Goal: Task Accomplishment & Management: Complete application form

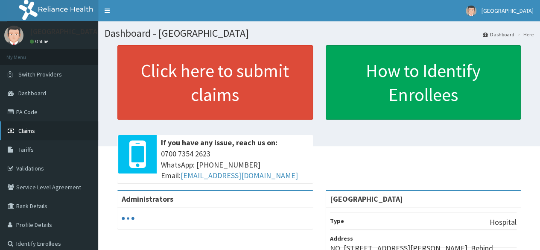
click at [26, 134] on span "Claims" at bounding box center [26, 131] width 17 height 8
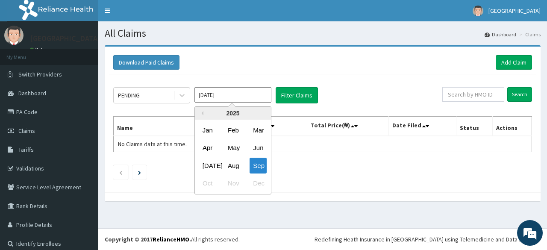
click at [221, 91] on input "Sep 2025" at bounding box center [232, 94] width 77 height 15
click at [210, 164] on div "Jul" at bounding box center [207, 166] width 17 height 16
type input "Jul 2025"
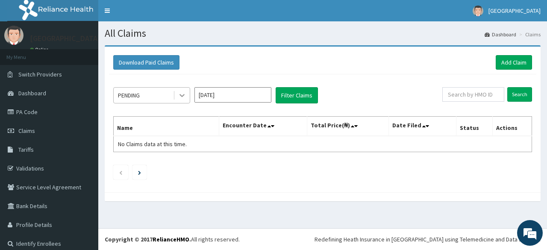
click at [182, 96] on icon at bounding box center [181, 95] width 5 height 3
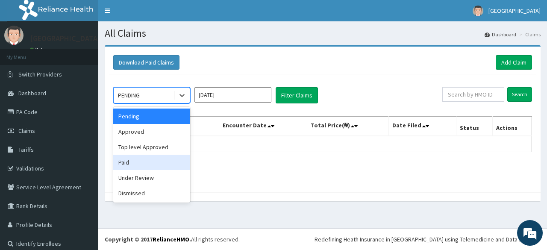
click at [165, 161] on div "Paid" at bounding box center [151, 162] width 77 height 15
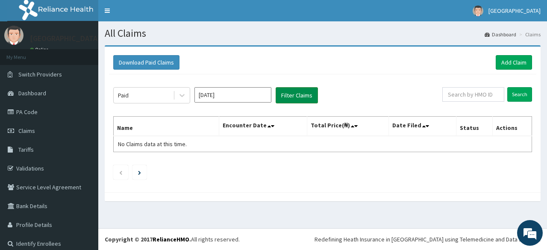
click at [287, 94] on button "Filter Claims" at bounding box center [297, 95] width 42 height 16
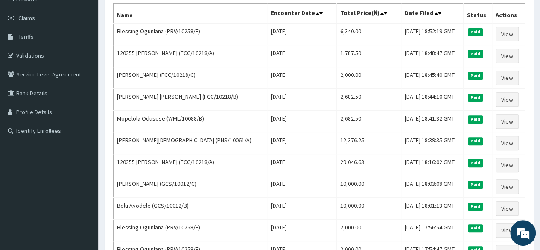
scroll to position [114, 0]
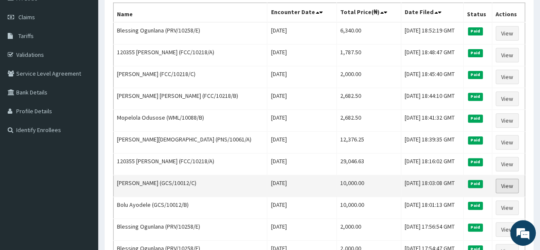
click at [505, 179] on link "View" at bounding box center [507, 186] width 23 height 15
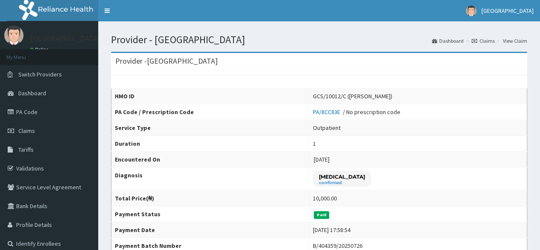
click at [461, 152] on td "2025-07-25" at bounding box center [419, 160] width 218 height 16
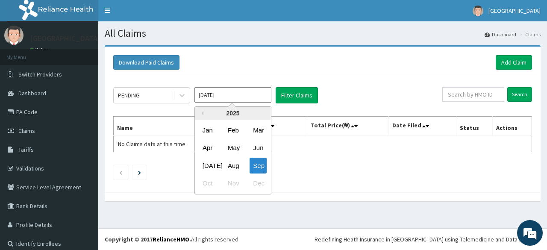
click at [212, 102] on input "Sep 2025" at bounding box center [232, 94] width 77 height 15
click at [211, 162] on div "Jul" at bounding box center [207, 166] width 17 height 16
type input "Jul 2025"
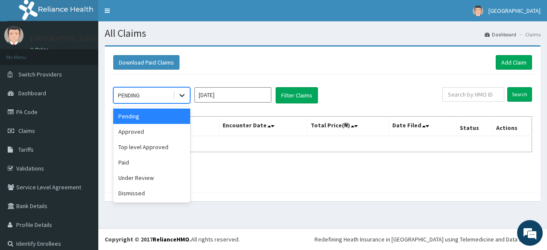
click at [182, 90] on div at bounding box center [181, 95] width 15 height 15
click at [164, 158] on div "Paid" at bounding box center [151, 162] width 77 height 15
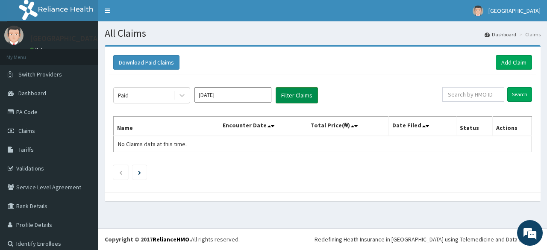
click at [301, 94] on button "Filter Claims" at bounding box center [297, 95] width 42 height 16
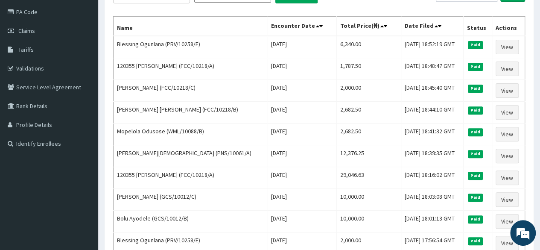
scroll to position [97, 0]
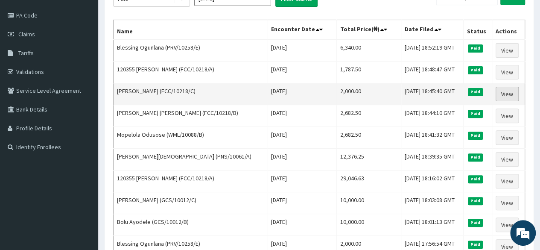
click at [506, 92] on link "View" at bounding box center [507, 94] width 23 height 15
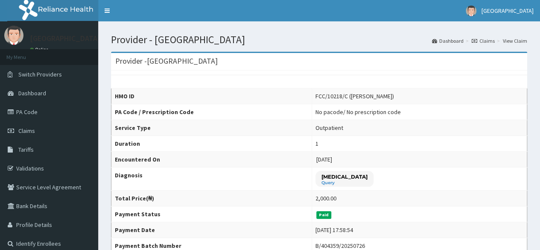
click at [429, 136] on td "1" at bounding box center [419, 144] width 215 height 16
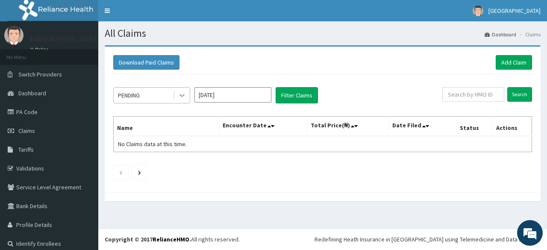
click at [184, 93] on icon at bounding box center [182, 95] width 9 height 9
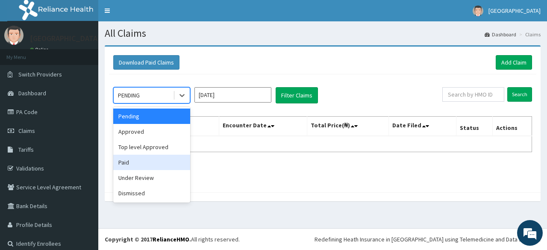
click at [168, 165] on div "Paid" at bounding box center [151, 162] width 77 height 15
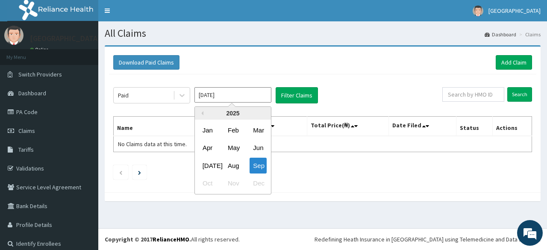
click at [253, 95] on input "[DATE]" at bounding box center [232, 94] width 77 height 15
click at [213, 165] on div "[DATE]" at bounding box center [207, 166] width 17 height 16
type input "[DATE]"
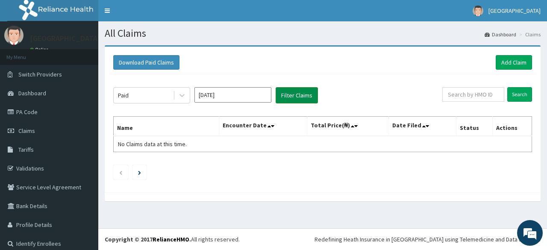
click at [296, 88] on button "Filter Claims" at bounding box center [297, 95] width 42 height 16
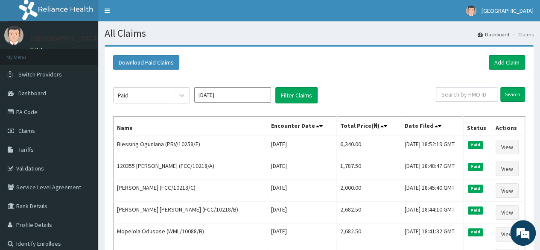
click at [349, 65] on div "Download Paid Claims Add Claim" at bounding box center [319, 62] width 412 height 15
click at [503, 61] on link "Add Claim" at bounding box center [507, 62] width 36 height 15
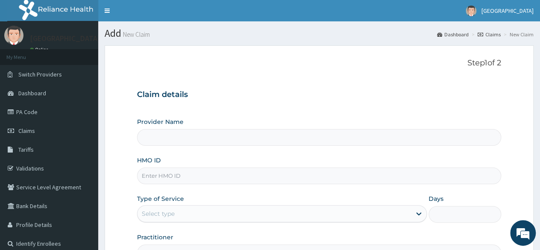
type input "[GEOGRAPHIC_DATA]"
click at [188, 174] on input "HMO ID" at bounding box center [319, 175] width 364 height 17
type input "gcs/10012/b"
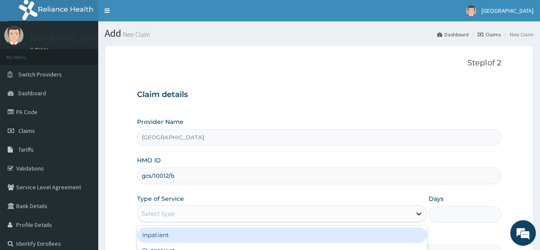
click at [419, 211] on icon at bounding box center [419, 213] width 9 height 9
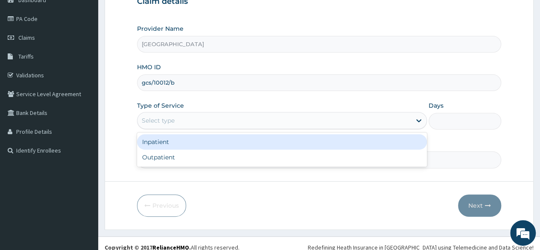
scroll to position [99, 0]
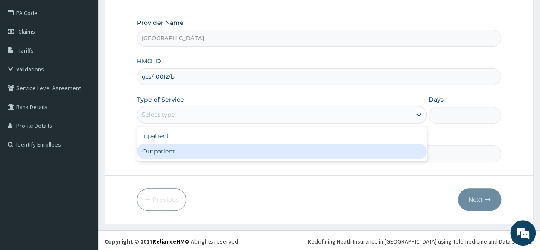
click at [253, 147] on div "Outpatient" at bounding box center [282, 151] width 290 height 15
type input "1"
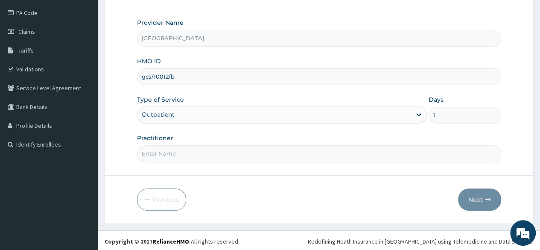
click at [221, 151] on input "Practitioner" at bounding box center [319, 153] width 364 height 17
type input "Emerie"
click at [488, 199] on icon "button" at bounding box center [488, 200] width 6 height 6
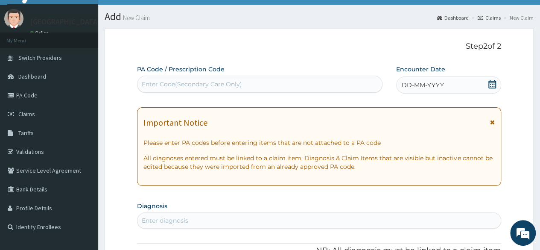
scroll to position [14, 0]
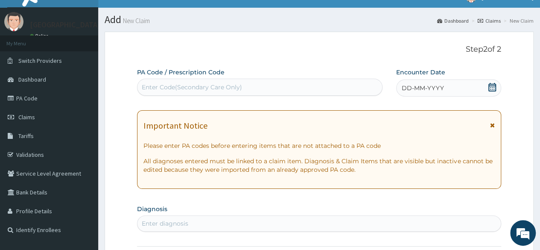
click at [492, 87] on icon at bounding box center [493, 87] width 8 height 9
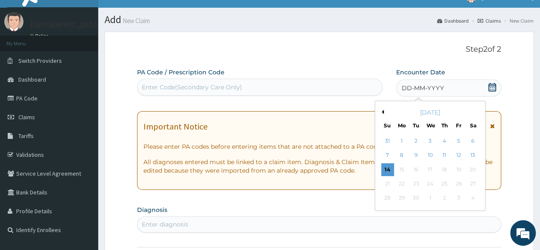
click at [382, 110] on button "Previous Month" at bounding box center [382, 112] width 4 height 4
click at [477, 111] on button "Next Month" at bounding box center [479, 112] width 4 height 4
click at [458, 179] on div "25" at bounding box center [458, 183] width 13 height 13
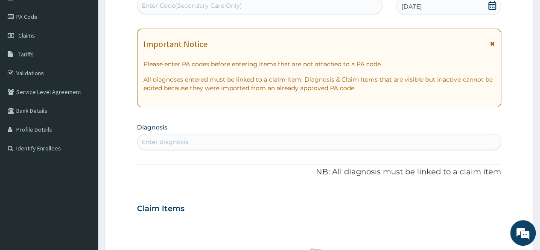
scroll to position [99, 0]
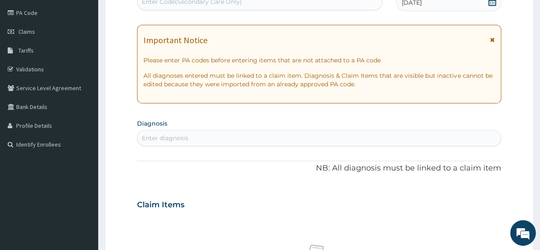
click at [393, 138] on div "Enter diagnosis" at bounding box center [320, 138] width 364 height 14
type input "lobar pneumonia,malaria"
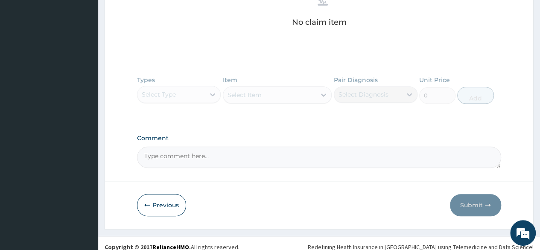
scroll to position [362, 0]
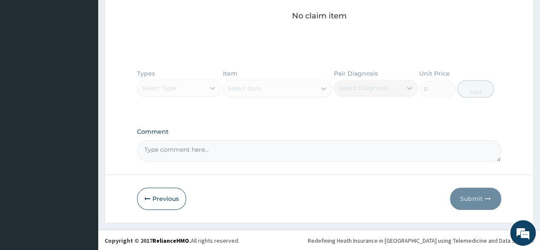
click at [211, 87] on div "Types Select Type Item Select Item Pair Diagnosis Select Diagnosis Unit Price 0…" at bounding box center [319, 90] width 364 height 50
click at [330, 27] on div "No claim item" at bounding box center [319, 2] width 364 height 98
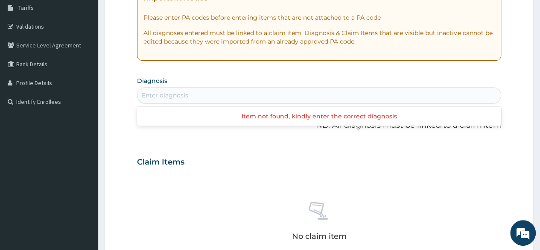
scroll to position [140, 0]
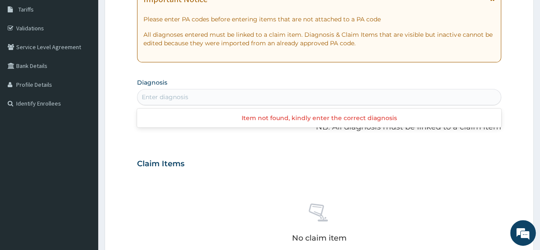
click at [230, 92] on div "Enter diagnosis" at bounding box center [320, 97] width 364 height 14
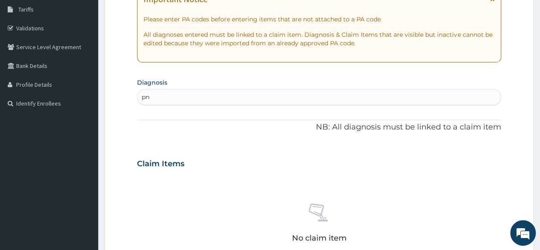
type input "pne"
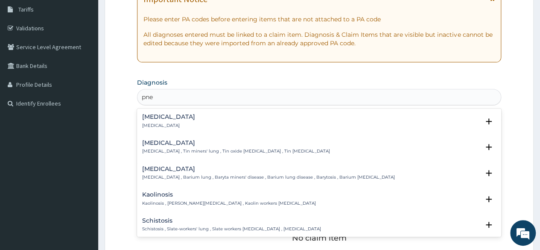
click at [161, 117] on h4 "Pneumonia" at bounding box center [168, 117] width 53 height 6
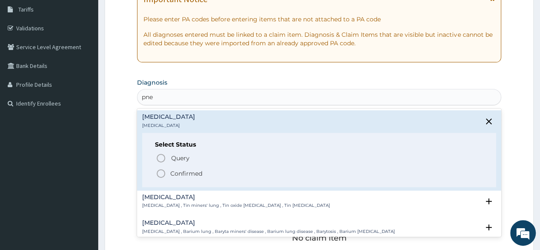
click at [161, 171] on icon "status option filled" at bounding box center [161, 173] width 10 height 10
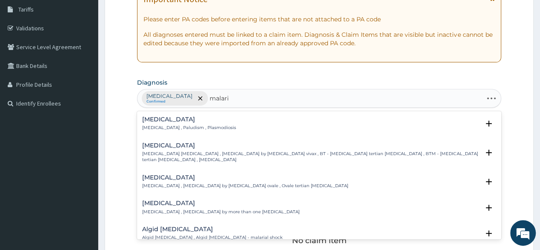
type input "malaria"
click at [193, 119] on h4 "Malaria" at bounding box center [189, 119] width 94 height 6
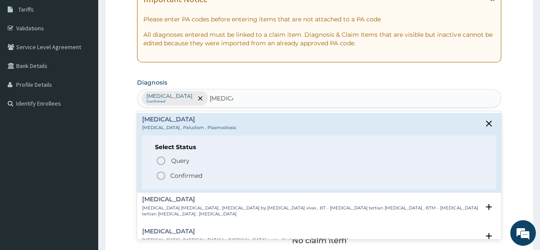
click at [161, 176] on icon "status option filled" at bounding box center [161, 175] width 10 height 10
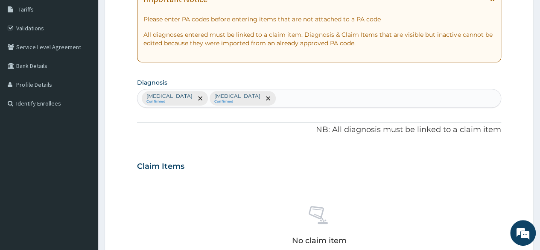
click at [302, 71] on div "PA Code / Prescription Code Enter Code(Secondary Care Only) Encounter Date 25-0…" at bounding box center [319, 163] width 364 height 445
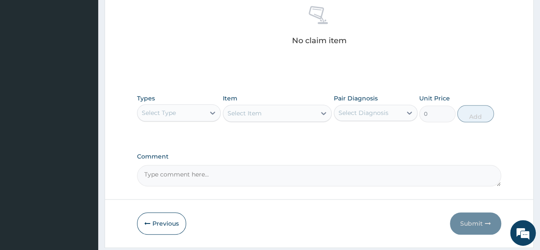
scroll to position [342, 0]
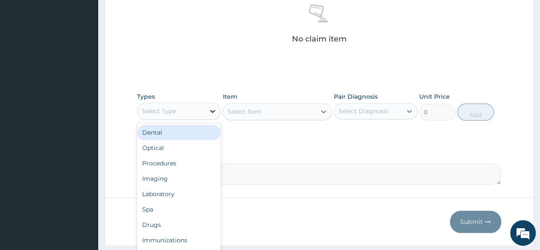
click at [213, 108] on icon at bounding box center [212, 111] width 9 height 9
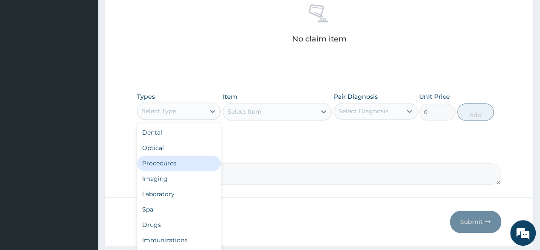
click at [185, 162] on div "Procedures" at bounding box center [179, 162] width 84 height 15
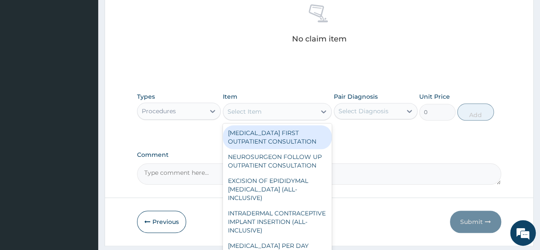
click at [319, 109] on div at bounding box center [323, 111] width 15 height 15
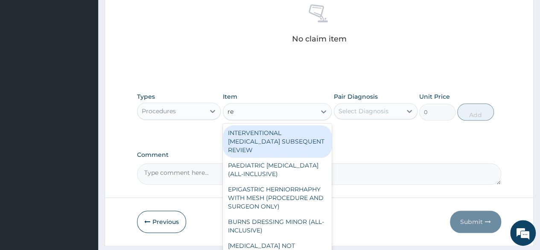
type input "reg"
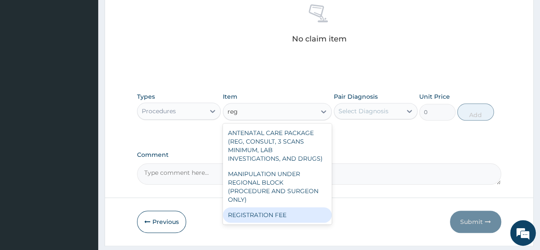
click at [298, 207] on div "REGISTRATION FEE" at bounding box center [277, 214] width 109 height 15
type input "2500"
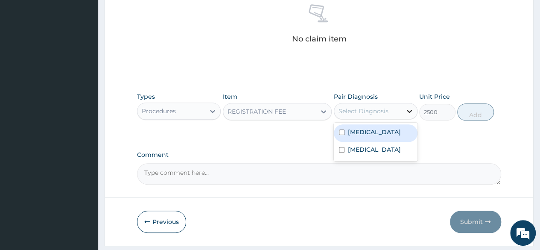
click at [407, 110] on icon at bounding box center [409, 111] width 9 height 9
click at [385, 135] on div "Pneumonia" at bounding box center [376, 133] width 84 height 18
checkbox input "true"
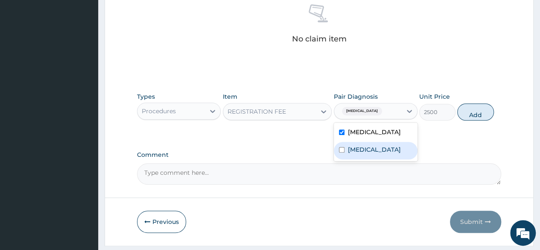
click at [370, 154] on div "[MEDICAL_DATA]" at bounding box center [376, 151] width 84 height 18
checkbox input "true"
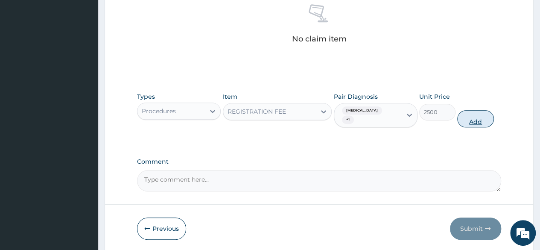
click at [474, 112] on button "Add" at bounding box center [476, 118] width 36 height 17
type input "0"
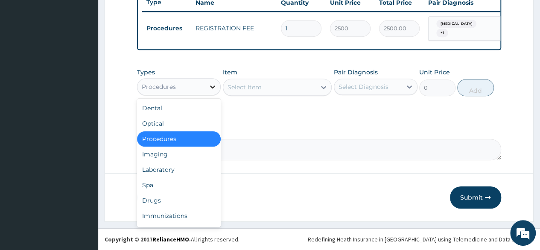
click at [211, 86] on icon at bounding box center [212, 86] width 9 height 9
click at [185, 166] on div "Laboratory" at bounding box center [179, 169] width 84 height 15
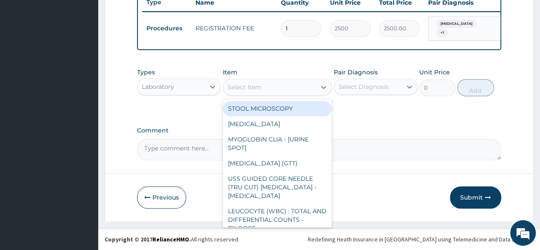
click at [284, 90] on div "Select Item" at bounding box center [269, 87] width 93 height 14
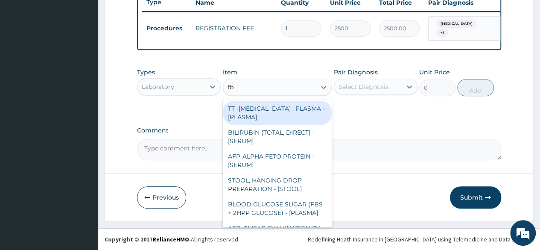
type input "fbc"
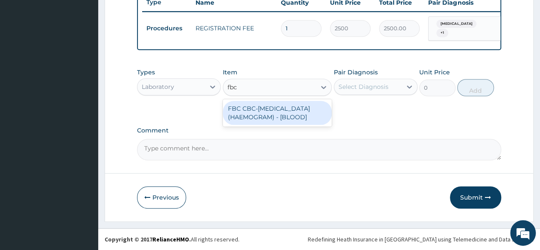
click at [296, 120] on div "FBC CBC-[MEDICAL_DATA] (HAEMOGRAM) - [BLOOD]" at bounding box center [277, 113] width 109 height 24
type input "5000"
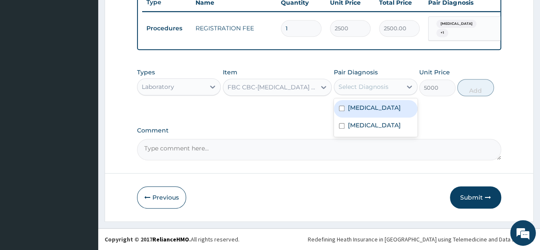
click at [381, 87] on div "Select Diagnosis" at bounding box center [364, 86] width 50 height 9
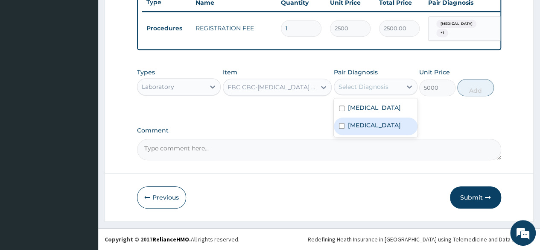
click at [355, 123] on label "Malaria" at bounding box center [374, 125] width 53 height 9
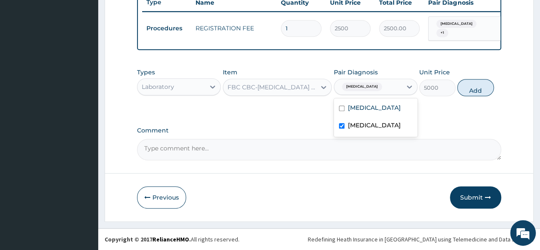
click at [352, 122] on label "Malaria" at bounding box center [374, 125] width 53 height 9
checkbox input "false"
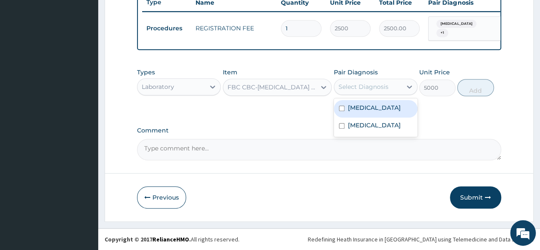
click at [368, 110] on label "Pneumonia" at bounding box center [374, 107] width 53 height 9
checkbox input "true"
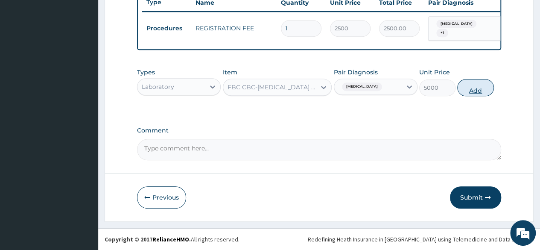
click at [473, 88] on button "Add" at bounding box center [476, 87] width 36 height 17
type input "0"
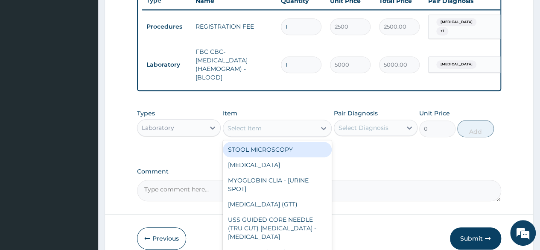
click at [269, 135] on div "Select Item" at bounding box center [269, 128] width 93 height 14
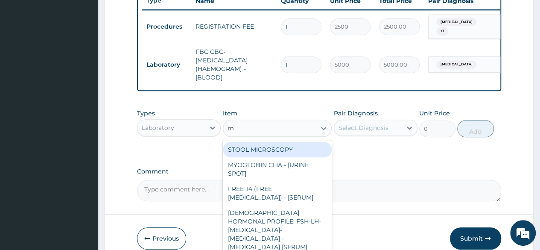
type input "mp"
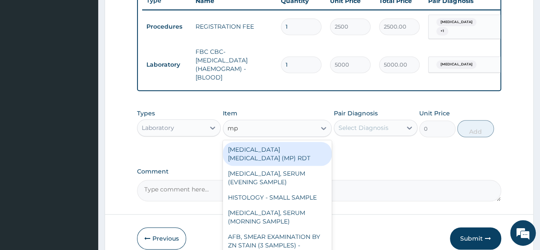
click at [268, 151] on div "[MEDICAL_DATA] [MEDICAL_DATA] (MP) RDT" at bounding box center [277, 154] width 109 height 24
type input "2000"
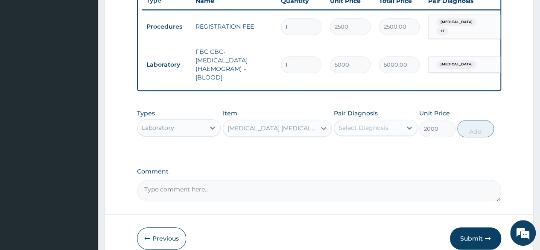
click at [348, 128] on div "Select Diagnosis" at bounding box center [364, 127] width 50 height 9
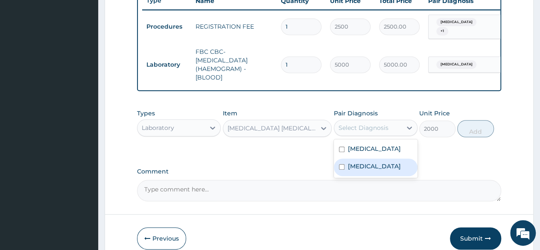
click at [347, 169] on div "[MEDICAL_DATA]" at bounding box center [376, 167] width 84 height 18
checkbox input "true"
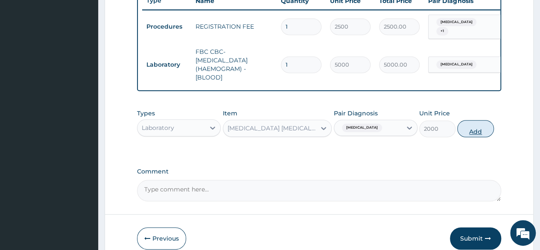
click at [473, 134] on button "Add" at bounding box center [476, 128] width 36 height 17
type input "0"
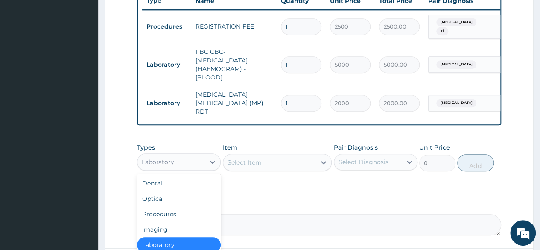
click at [200, 167] on div "Laboratory" at bounding box center [179, 161] width 84 height 17
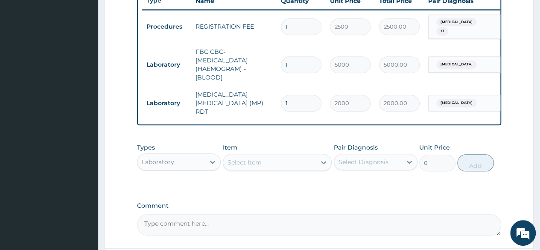
click at [282, 183] on div "Types Laboratory Item Select Item Pair Diagnosis Select Diagnosis Unit Price 0 …" at bounding box center [319, 164] width 364 height 50
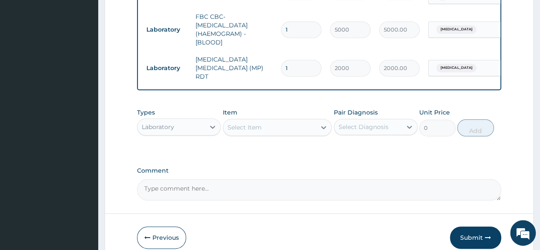
scroll to position [382, 0]
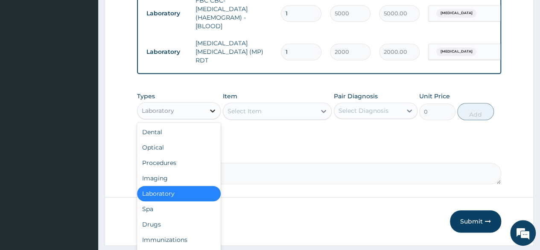
click at [210, 109] on icon at bounding box center [212, 110] width 9 height 9
click at [198, 217] on div "Drugs" at bounding box center [179, 224] width 84 height 15
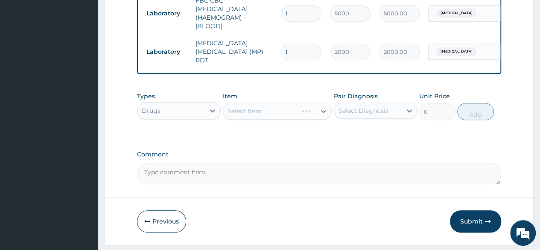
click at [287, 106] on div "Select Item" at bounding box center [277, 111] width 109 height 17
click at [316, 106] on div "Select Item" at bounding box center [277, 111] width 109 height 17
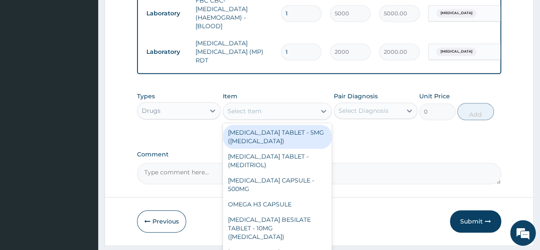
click at [316, 106] on div at bounding box center [323, 110] width 15 height 15
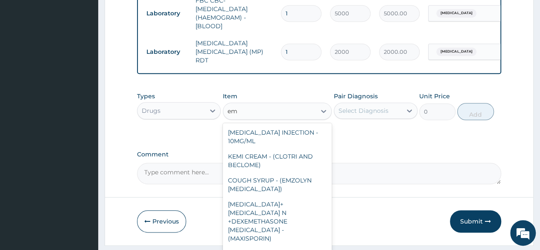
type input "e"
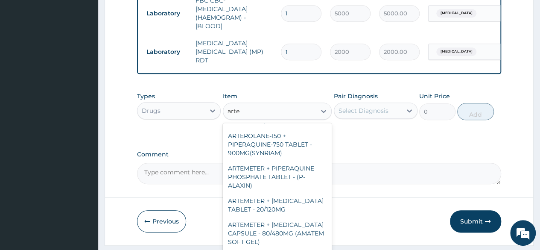
scroll to position [514, 0]
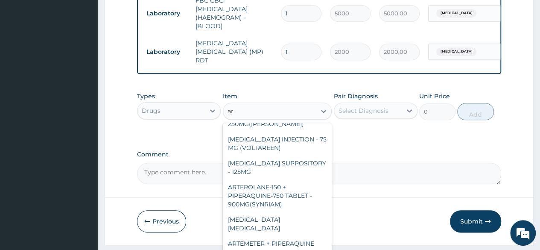
type input "a"
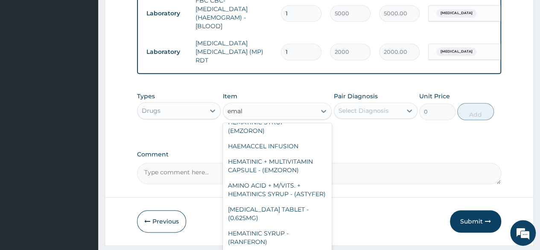
scroll to position [0, 0]
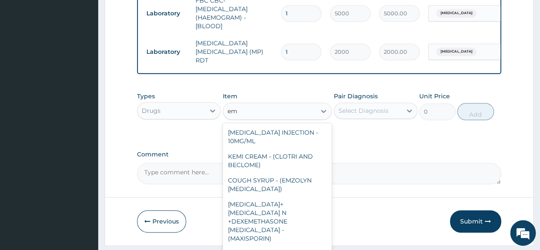
type input "e"
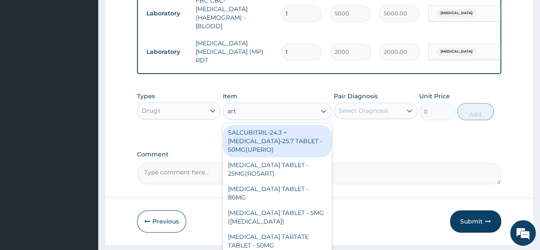
type input "arte"
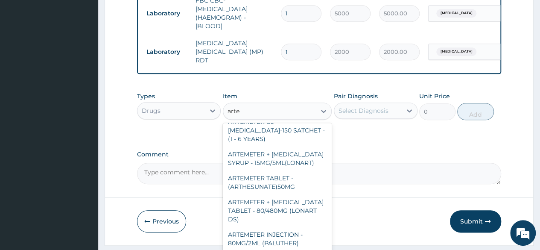
scroll to position [108, 0]
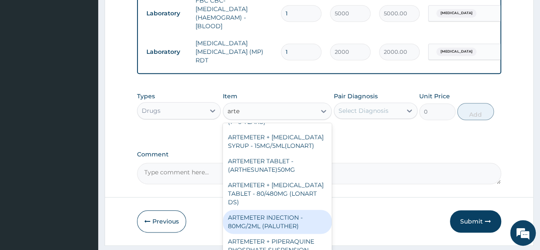
click at [296, 234] on div "ARTEMETER INJECTION - 80MG/2ML (PALUTHER)" at bounding box center [277, 222] width 109 height 24
type input "700"
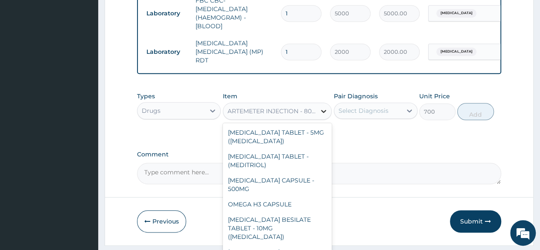
click at [325, 110] on icon at bounding box center [323, 111] width 5 height 3
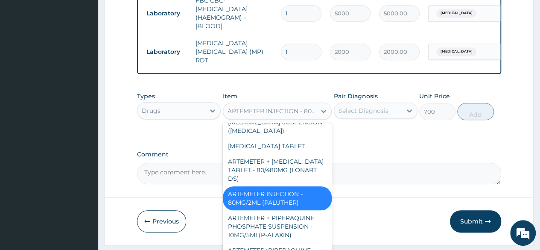
scroll to position [8808, 0]
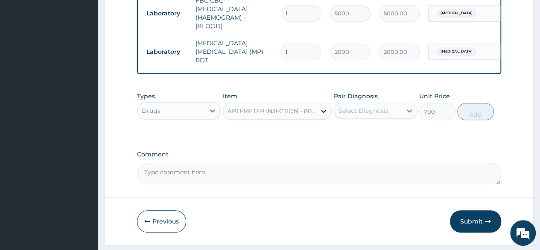
click at [321, 108] on icon at bounding box center [324, 111] width 9 height 9
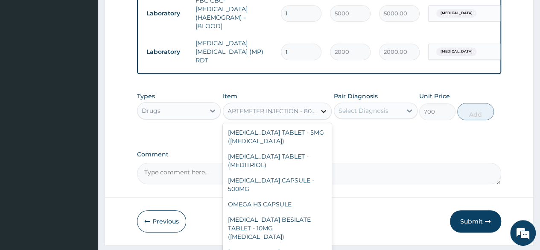
click at [325, 109] on icon at bounding box center [324, 111] width 9 height 9
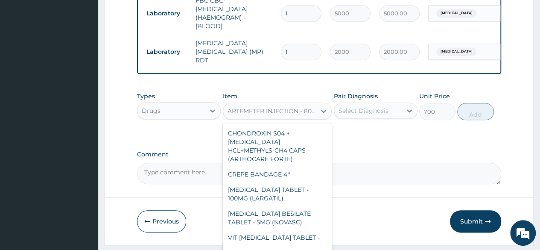
click at [354, 109] on div "Select Diagnosis" at bounding box center [364, 110] width 50 height 9
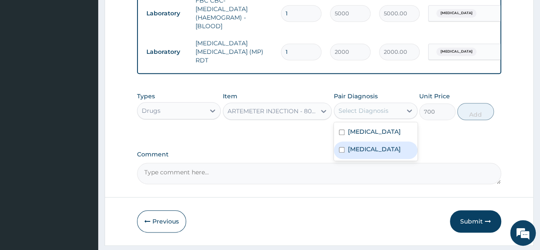
click at [351, 148] on label "Malaria" at bounding box center [374, 149] width 53 height 9
checkbox input "true"
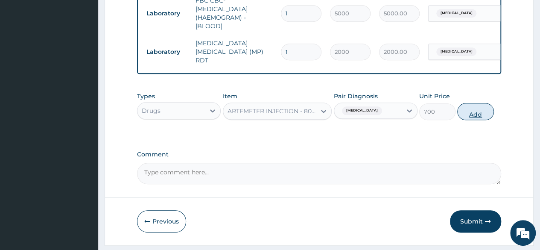
click at [478, 106] on button "Add" at bounding box center [476, 111] width 36 height 17
type input "0"
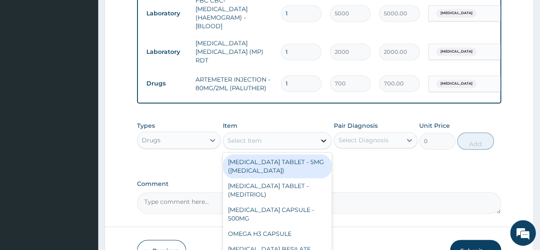
click at [322, 140] on icon at bounding box center [324, 140] width 9 height 9
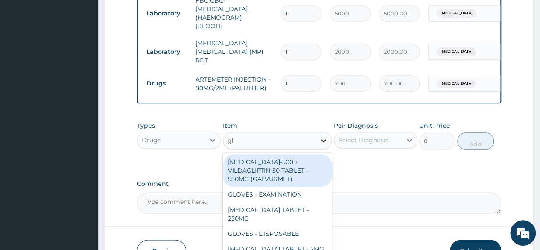
type input "glo"
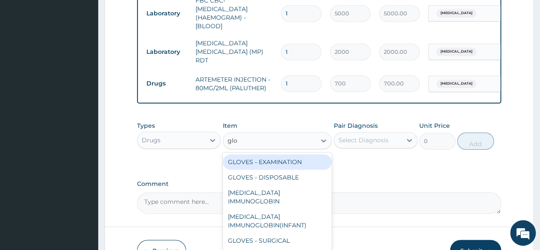
click at [304, 160] on div "GLOVES - EXAMINATION" at bounding box center [277, 161] width 109 height 15
type input "112"
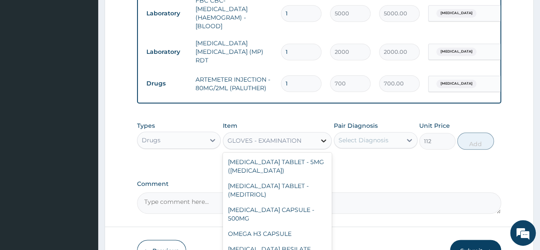
click at [327, 138] on icon at bounding box center [324, 140] width 9 height 9
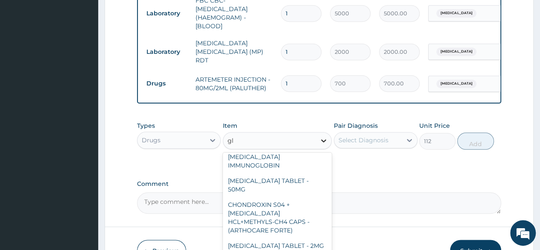
scroll to position [0, 0]
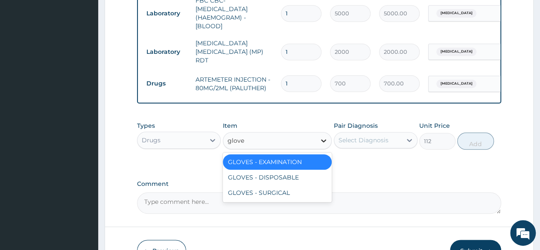
type input "gloves"
click at [282, 170] on div "GLOVES - DISPOSABLE" at bounding box center [277, 177] width 109 height 15
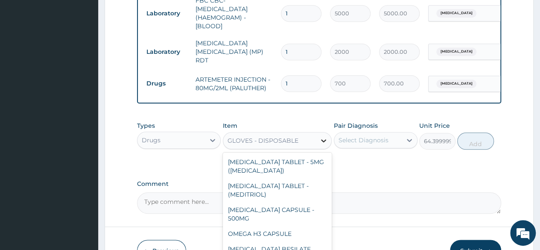
click at [325, 136] on icon at bounding box center [324, 140] width 9 height 9
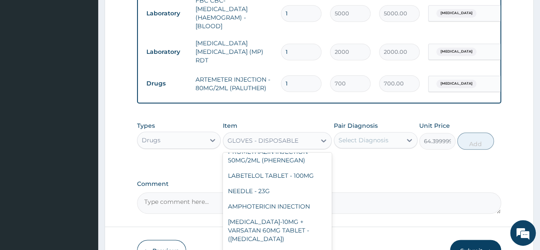
type input "1204"
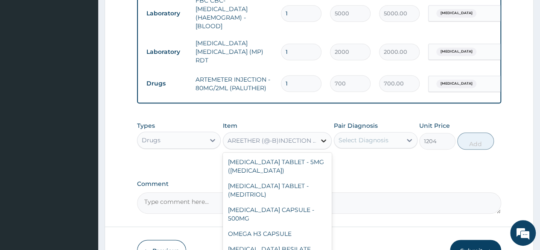
click at [322, 137] on icon at bounding box center [324, 140] width 9 height 9
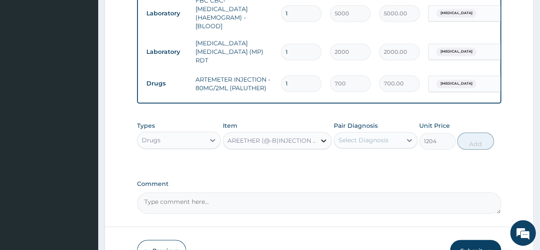
click at [322, 137] on icon at bounding box center [324, 140] width 9 height 9
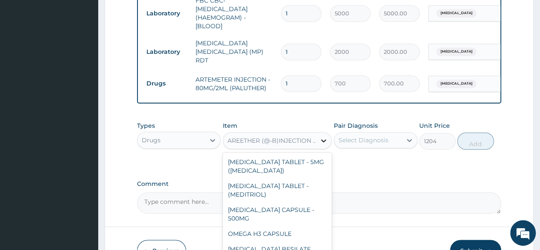
click at [322, 137] on icon at bounding box center [324, 140] width 9 height 9
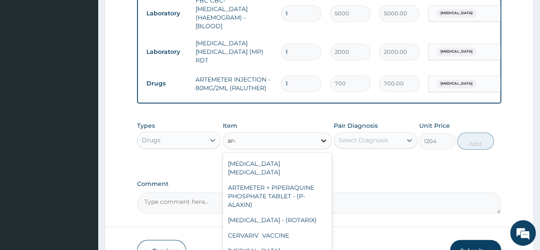
scroll to position [157, 0]
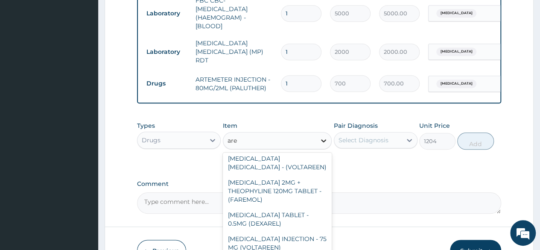
type input "aree"
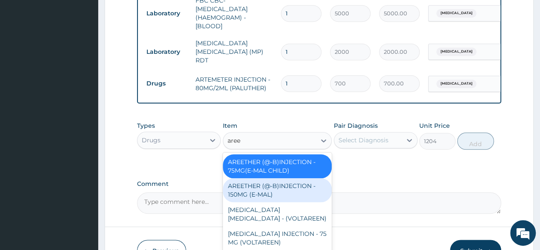
click at [295, 199] on div "AREETHER (@-B)INJECTION - 150MG (E-MAL)" at bounding box center [277, 190] width 109 height 24
type input "1680"
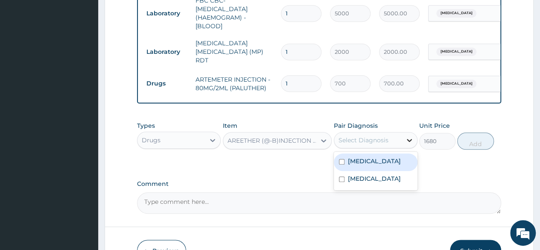
click at [405, 136] on div at bounding box center [409, 139] width 15 height 15
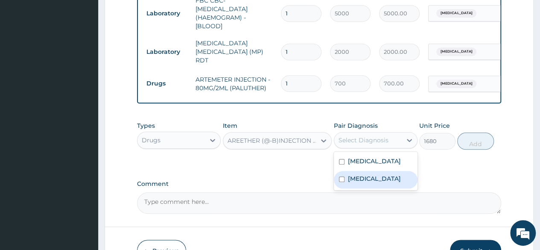
click at [381, 174] on div "[MEDICAL_DATA]" at bounding box center [376, 180] width 84 height 18
checkbox input "true"
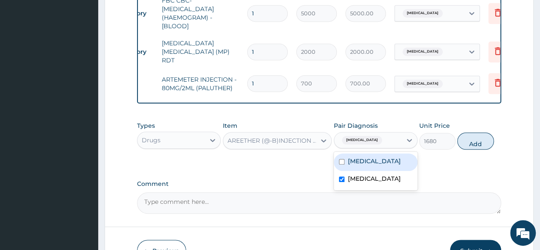
scroll to position [0, 34]
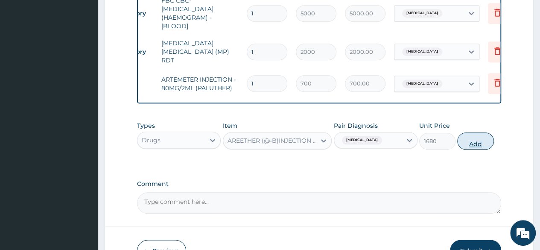
click at [478, 140] on button "Add" at bounding box center [476, 140] width 36 height 17
type input "0"
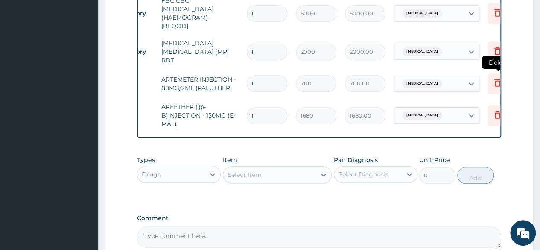
click at [498, 77] on icon at bounding box center [498, 82] width 10 height 10
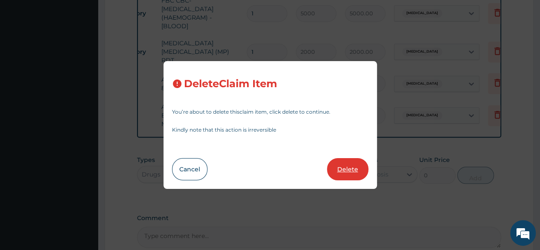
click at [348, 167] on button "Delete" at bounding box center [347, 169] width 41 height 22
type input "1680"
type input "1680.00"
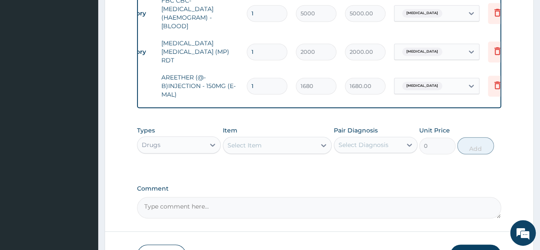
click at [271, 78] on input "1" at bounding box center [267, 86] width 41 height 17
type input "0.00"
type input "3"
type input "5040.00"
type input "3"
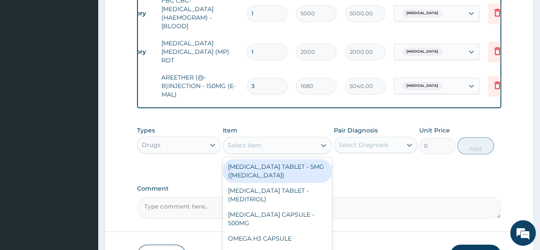
click at [241, 144] on div "Select Item" at bounding box center [245, 145] width 34 height 9
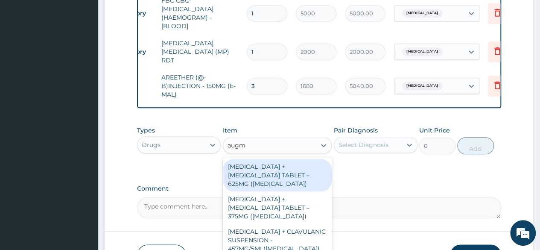
type input "augme"
click at [263, 175] on div "AMOXICILLIN + CLAVULANIC ACID TABLET – 625MG (AUGMENTIN)" at bounding box center [277, 175] width 109 height 32
type input "672"
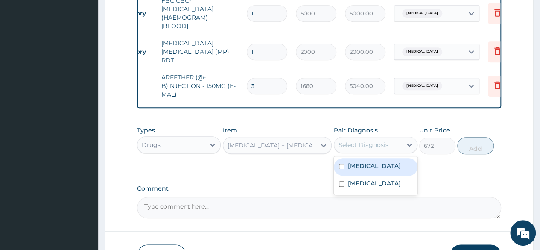
click at [355, 141] on div "Select Diagnosis" at bounding box center [364, 145] width 50 height 9
click at [359, 165] on label "Pneumonia" at bounding box center [374, 165] width 53 height 9
checkbox input "true"
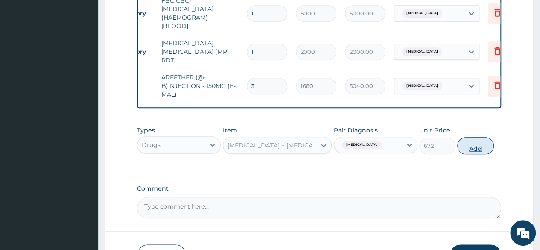
click at [469, 143] on button "Add" at bounding box center [476, 145] width 36 height 17
type input "0"
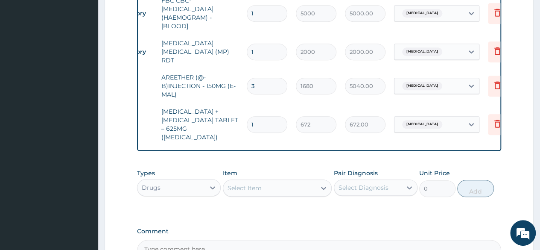
type input "14"
type input "9408.00"
type input "14"
click at [214, 184] on icon at bounding box center [212, 187] width 9 height 9
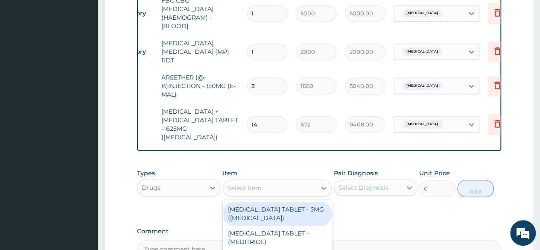
click at [286, 182] on div "Select Item" at bounding box center [269, 188] width 93 height 14
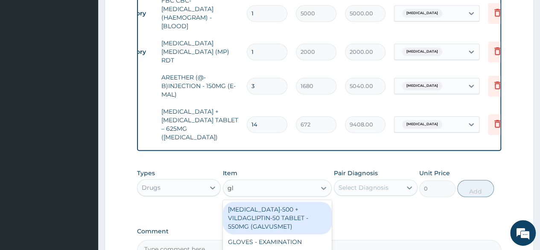
type input "glo"
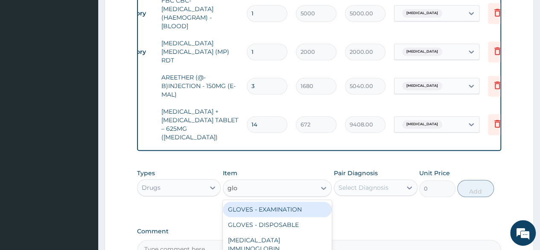
click at [295, 204] on div "GLOVES - EXAMINATION" at bounding box center [277, 209] width 109 height 15
type input "112"
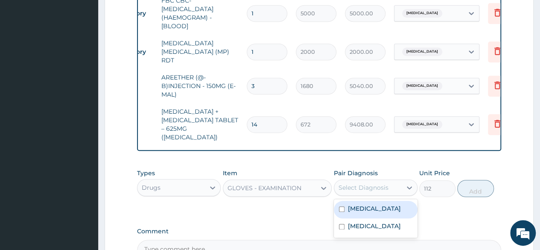
click at [396, 185] on div "Select Diagnosis" at bounding box center [367, 188] width 67 height 14
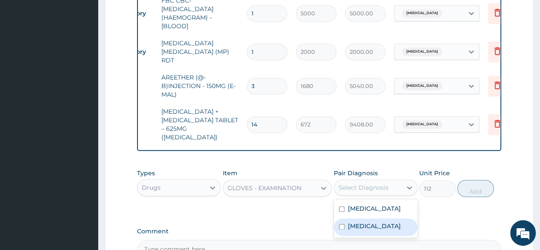
click at [355, 229] on div "Malaria" at bounding box center [376, 227] width 84 height 18
checkbox input "true"
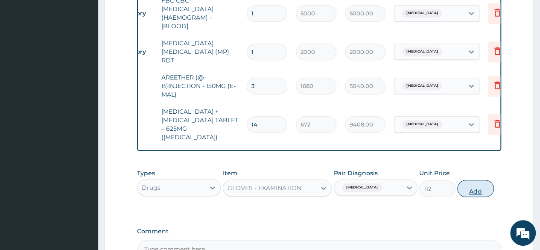
click at [486, 183] on button "Add" at bounding box center [476, 188] width 36 height 17
type input "0"
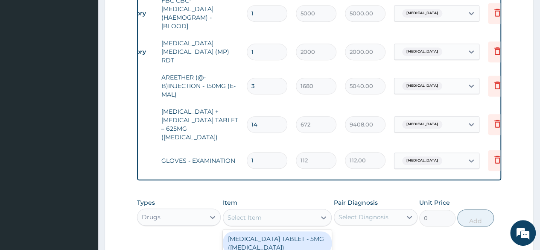
click at [296, 219] on div "Select Item" at bounding box center [269, 218] width 93 height 14
type input "cott"
click at [293, 236] on div "COTTON WOOL" at bounding box center [277, 238] width 109 height 15
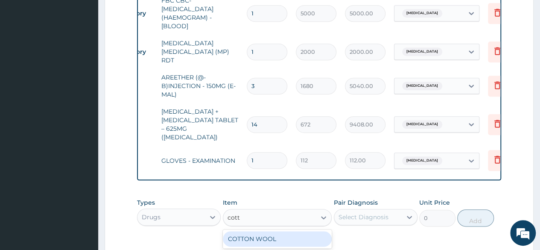
type input "560"
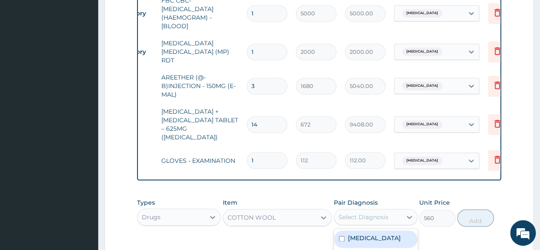
click at [377, 213] on div "Select Diagnosis" at bounding box center [364, 217] width 50 height 9
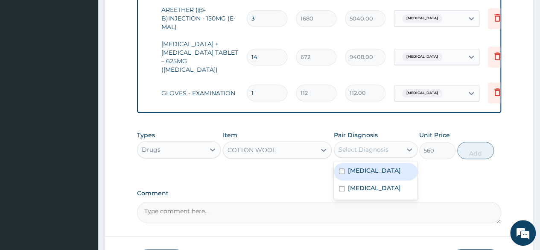
scroll to position [450, 0]
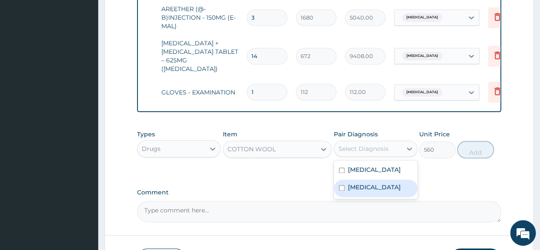
click at [343, 185] on input "checkbox" at bounding box center [342, 188] width 6 height 6
checkbox input "true"
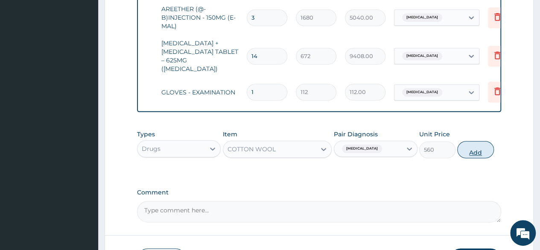
click at [472, 142] on button "Add" at bounding box center [476, 149] width 36 height 17
type input "0"
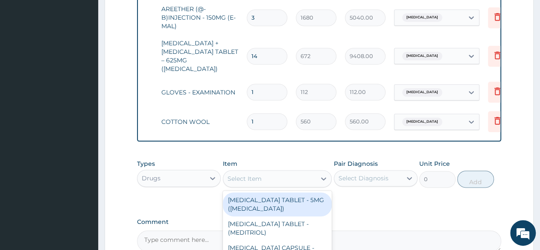
click at [255, 172] on div "Select Item" at bounding box center [269, 179] width 93 height 14
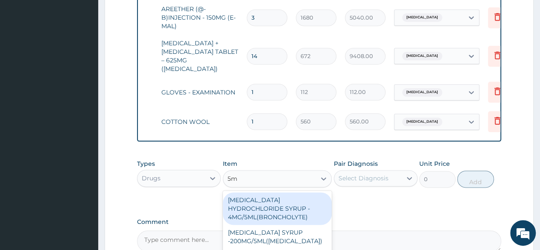
type input "5"
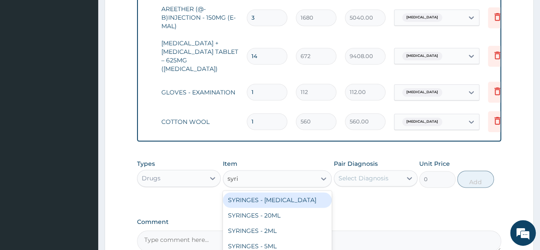
type input "syrin"
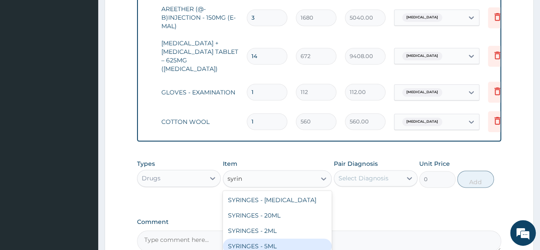
click at [281, 238] on div "SYRINGES - 5ML" at bounding box center [277, 245] width 109 height 15
type input "42"
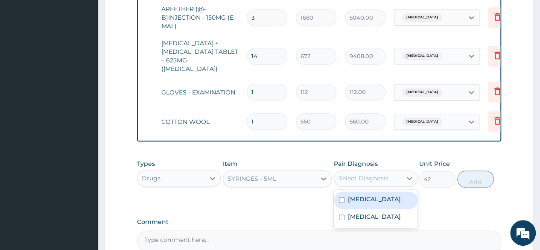
click at [370, 175] on div "Select Diagnosis" at bounding box center [364, 178] width 50 height 9
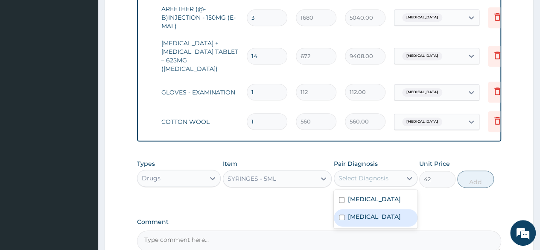
click at [364, 209] on div "Malaria" at bounding box center [376, 218] width 84 height 18
checkbox input "true"
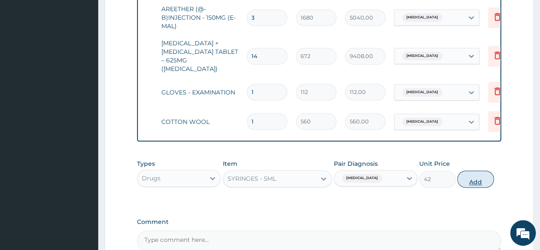
click at [473, 176] on button "Add" at bounding box center [476, 178] width 36 height 17
type input "0"
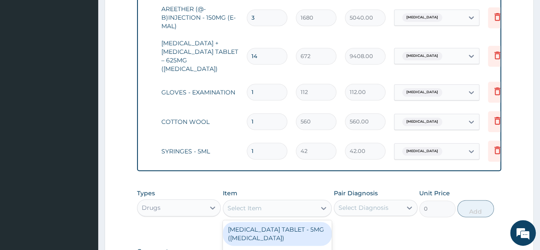
click at [281, 205] on div "Select Item" at bounding box center [269, 208] width 93 height 14
type input "parace"
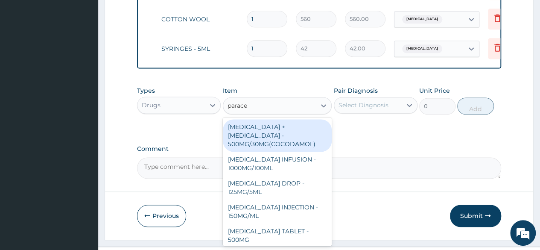
scroll to position [569, 0]
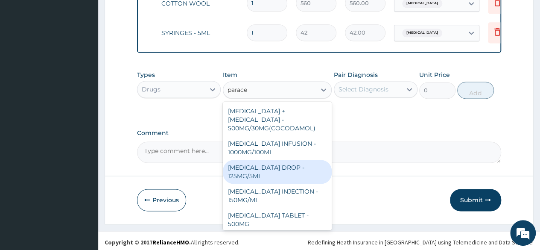
click at [267, 162] on div "PARACETAMOL ORAL DROP - 125MG/5ML" at bounding box center [277, 172] width 109 height 24
type input "672"
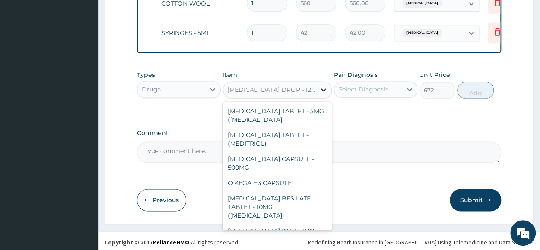
click at [323, 88] on icon at bounding box center [324, 89] width 9 height 9
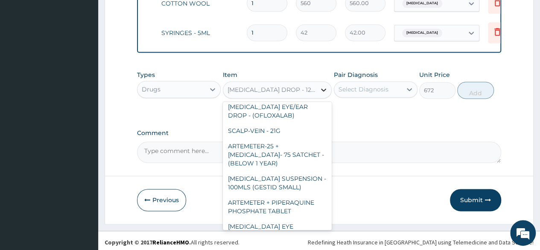
click at [323, 88] on icon at bounding box center [323, 89] width 5 height 3
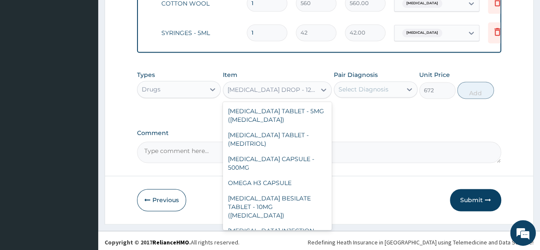
click at [296, 86] on div "PARACETAMOL ORAL DROP - 125MG/5ML" at bounding box center [273, 89] width 90 height 9
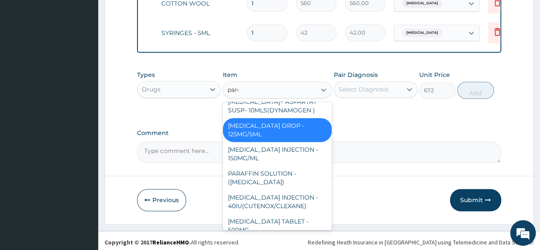
scroll to position [0, 0]
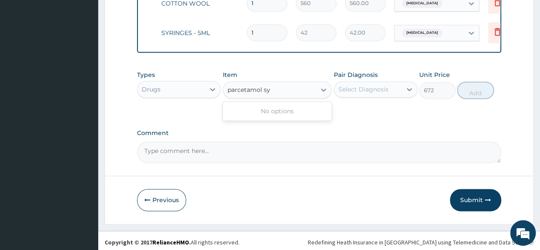
click at [238, 87] on input "parcetamol sy" at bounding box center [249, 89] width 43 height 9
type input "paracetamol sy"
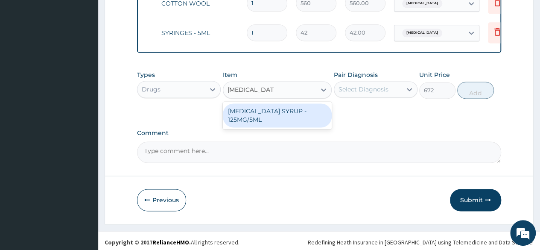
click at [272, 112] on div "PARACETAMOL SYRUP - 125MG/5ML" at bounding box center [277, 115] width 109 height 24
type input "840"
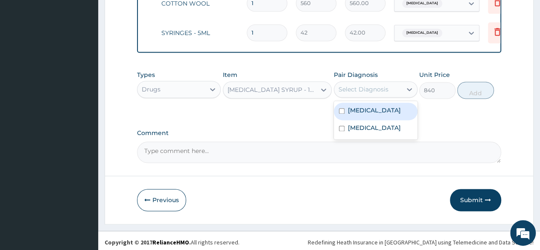
click at [387, 82] on div "Select Diagnosis" at bounding box center [367, 89] width 67 height 14
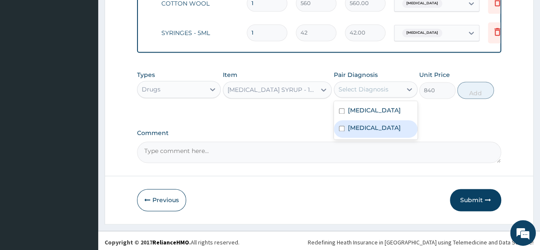
click at [375, 125] on div "Malaria" at bounding box center [376, 129] width 84 height 18
checkbox input "true"
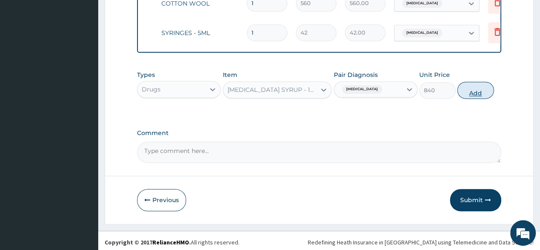
click at [474, 87] on button "Add" at bounding box center [476, 90] width 36 height 17
type input "0"
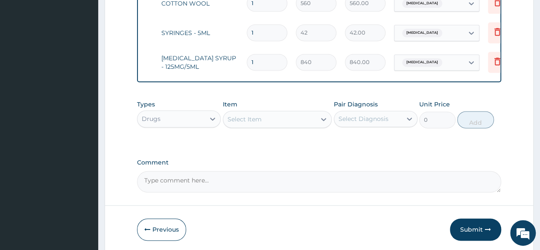
click at [498, 97] on div "Types Drugs Item Select Item Pair Diagnosis Select Diagnosis Unit Price 0 Add" at bounding box center [319, 114] width 364 height 37
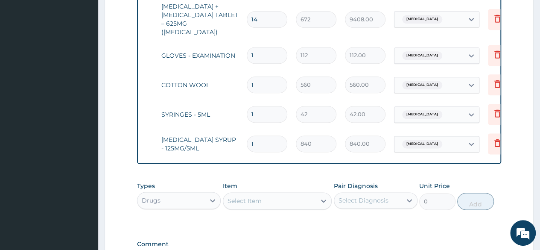
scroll to position [466, 0]
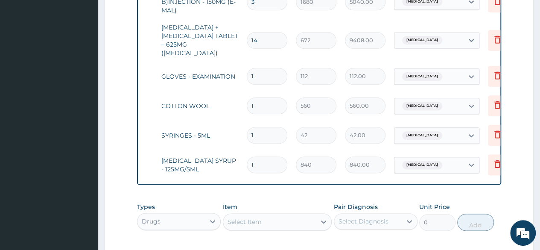
click at [255, 127] on input "1" at bounding box center [267, 135] width 41 height 17
type input "0.00"
type input "3"
type input "126.00"
type input "3"
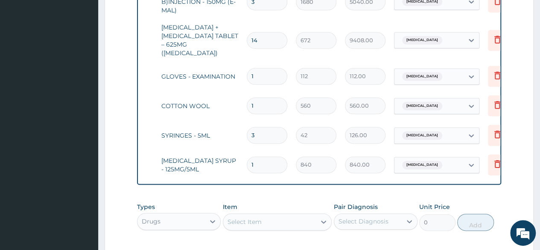
click at [261, 69] on input "1" at bounding box center [267, 76] width 41 height 17
type input "0.00"
type input "3"
type input "336.00"
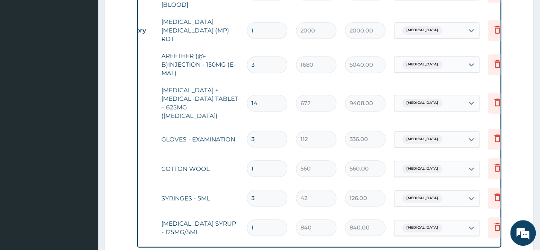
scroll to position [386, 0]
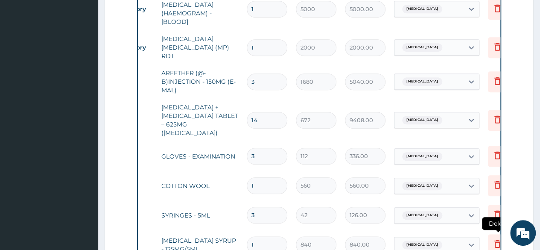
type input "3"
click at [499, 240] on icon at bounding box center [498, 244] width 6 height 8
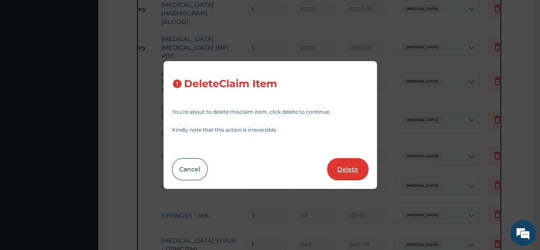
click at [351, 166] on button "Delete" at bounding box center [347, 169] width 41 height 22
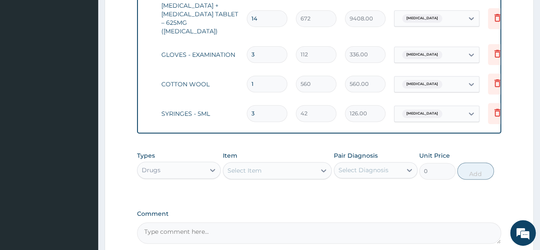
scroll to position [489, 0]
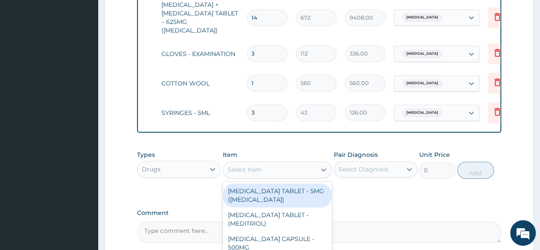
click at [298, 169] on div "Select Item" at bounding box center [269, 170] width 93 height 14
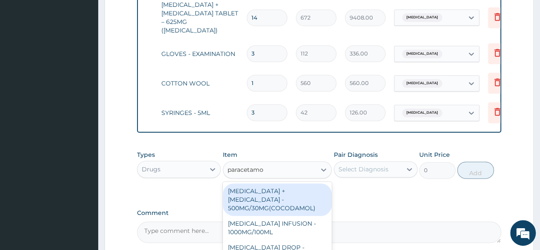
type input "paracetamol"
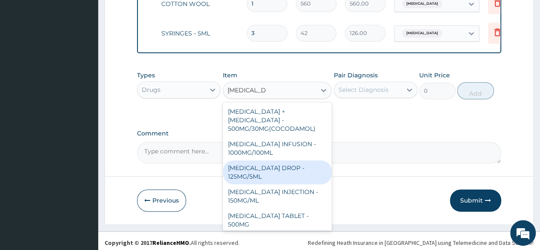
scroll to position [569, 0]
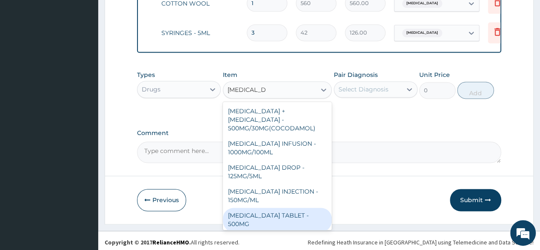
click at [265, 208] on div "PARACETAMOL TABLET - 500MG" at bounding box center [277, 220] width 109 height 24
type input "33.599999999999994"
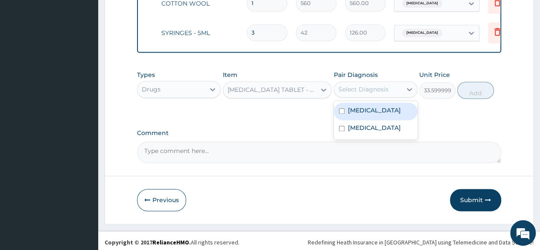
click at [390, 89] on div "Select Diagnosis" at bounding box center [367, 89] width 67 height 14
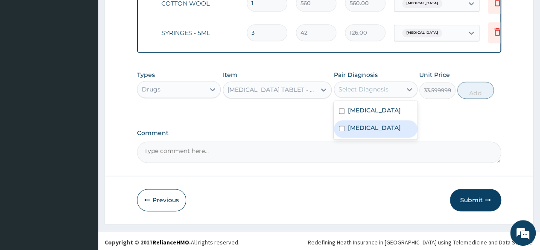
click at [368, 125] on label "Malaria" at bounding box center [374, 127] width 53 height 9
checkbox input "true"
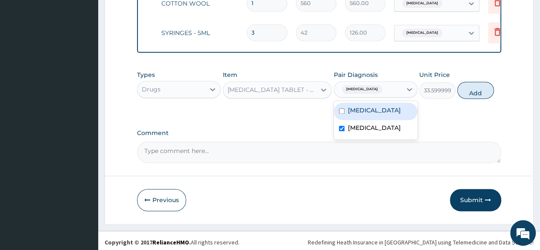
click at [372, 111] on label "Pneumonia" at bounding box center [374, 110] width 53 height 9
checkbox input "true"
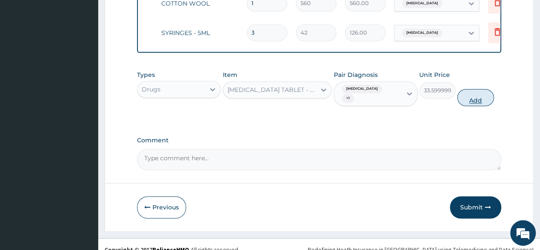
click at [466, 89] on button "Add" at bounding box center [476, 97] width 36 height 17
type input "0"
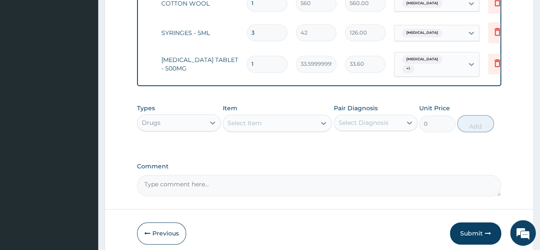
type input "10"
type input "336.00"
type input "10"
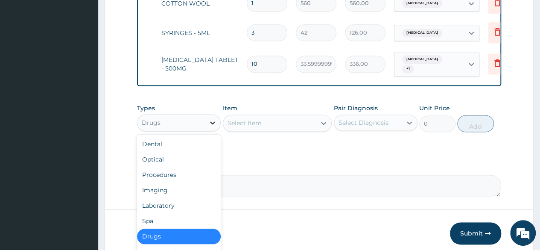
click at [219, 115] on div at bounding box center [212, 122] width 15 height 15
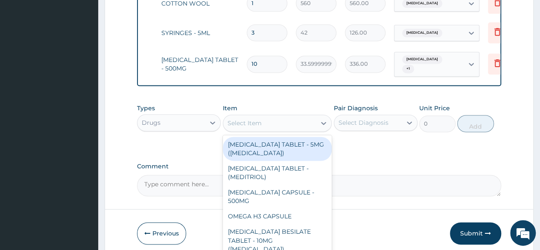
click at [279, 119] on div "Select Item" at bounding box center [269, 123] width 93 height 14
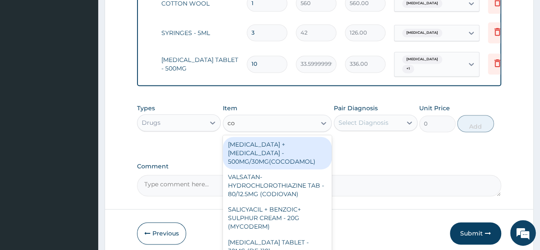
type input "c"
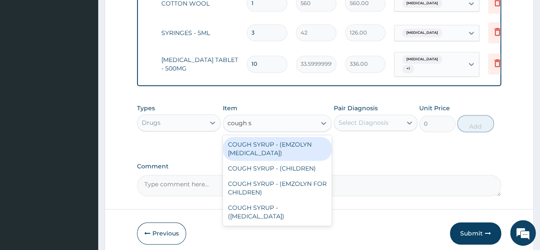
type input "cough sy"
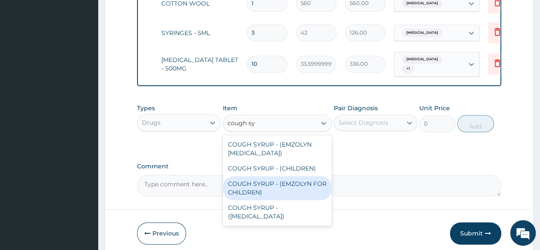
click at [287, 178] on div "COUGH SYRUP - (EMZOLYN FOR CHILDREN)" at bounding box center [277, 188] width 109 height 24
type input "1120"
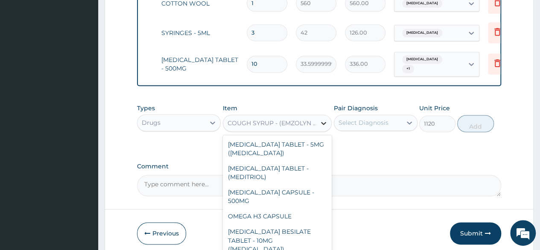
click at [324, 119] on icon at bounding box center [324, 123] width 9 height 9
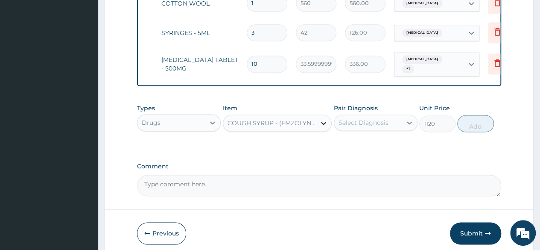
click at [318, 120] on div at bounding box center [323, 122] width 15 height 15
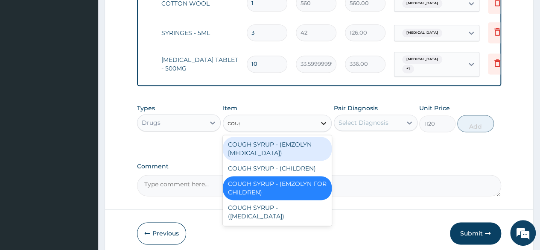
type input "cough"
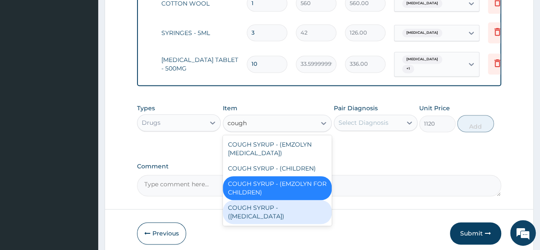
click at [300, 206] on div "COUGH SYRUP - (EXPECTORANT)" at bounding box center [277, 212] width 109 height 24
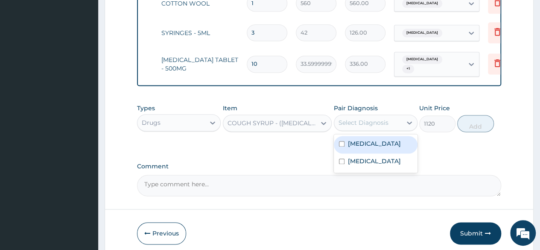
click at [377, 119] on div "Select Diagnosis" at bounding box center [364, 122] width 50 height 9
click at [342, 141] on input "checkbox" at bounding box center [342, 144] width 6 height 6
checkbox input "true"
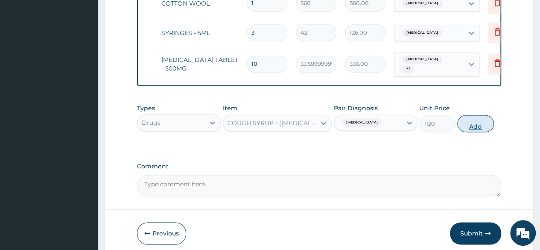
click at [467, 116] on button "Add" at bounding box center [476, 123] width 36 height 17
type input "0"
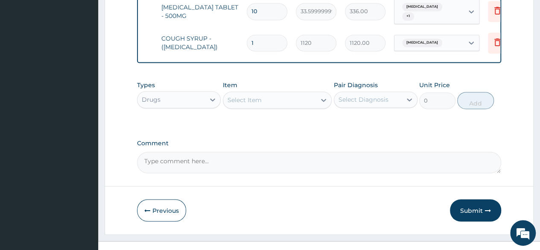
scroll to position [628, 0]
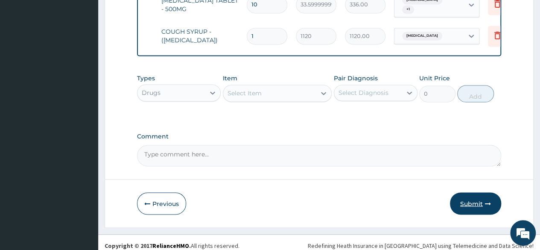
click at [485, 200] on icon "button" at bounding box center [488, 203] width 6 height 6
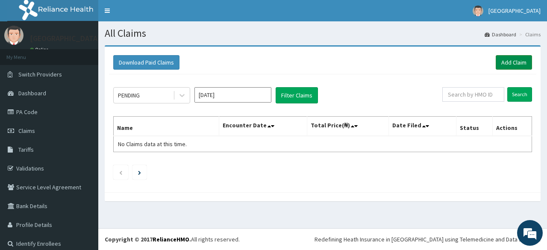
click at [510, 65] on link "Add Claim" at bounding box center [514, 62] width 36 height 15
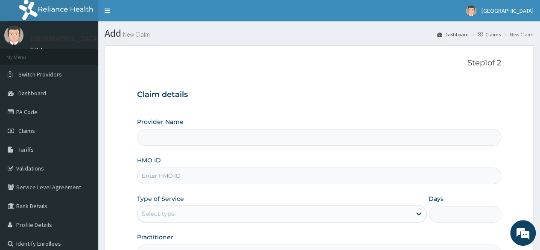
click at [202, 170] on input "HMO ID" at bounding box center [319, 175] width 364 height 17
type input "[GEOGRAPHIC_DATA]"
click at [367, 172] on input "gcs/10012/c" at bounding box center [319, 175] width 364 height 17
type input "gcs/10012/c"
click at [389, 196] on div "Type of Service Select type" at bounding box center [282, 208] width 290 height 28
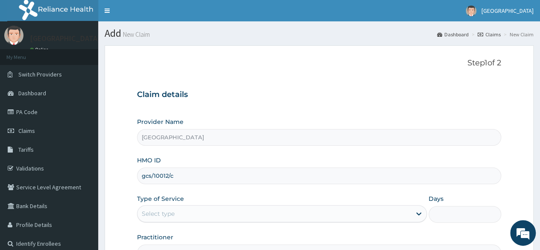
click at [405, 212] on div "Select type" at bounding box center [275, 214] width 274 height 14
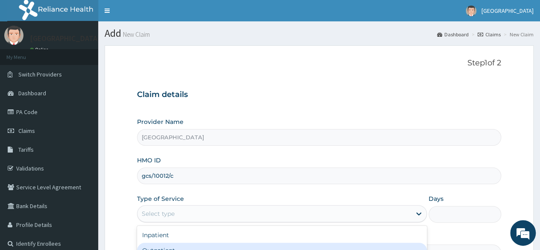
click at [383, 243] on div "Outpatient" at bounding box center [282, 250] width 290 height 15
type input "1"
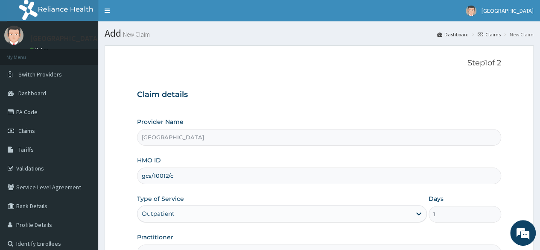
click at [529, 186] on form "Step 1 of 2 Claim details Provider Name [GEOGRAPHIC_DATA] HMO ID gcs/10012/c Ty…" at bounding box center [319, 183] width 429 height 277
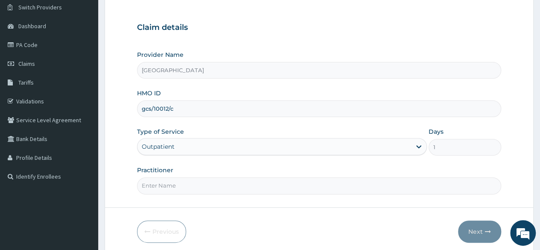
scroll to position [68, 0]
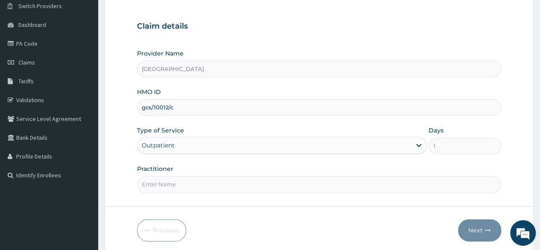
click at [279, 186] on input "Practitioner" at bounding box center [319, 184] width 364 height 17
type input "emerie"
click at [483, 226] on button "Next" at bounding box center [479, 230] width 43 height 22
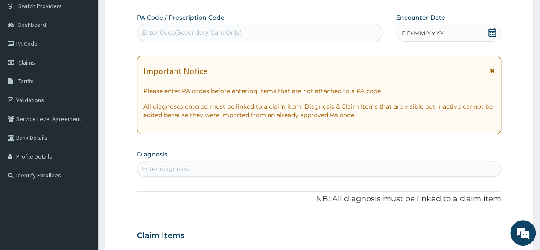
click at [494, 31] on icon at bounding box center [493, 32] width 8 height 9
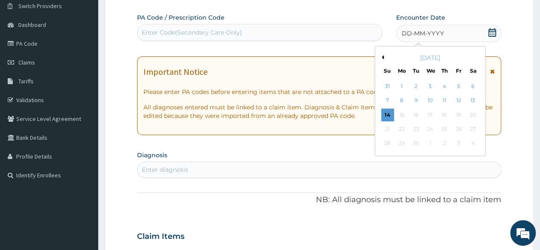
click at [383, 59] on button "Previous Month" at bounding box center [382, 57] width 4 height 4
click at [455, 127] on div "25" at bounding box center [458, 129] width 13 height 13
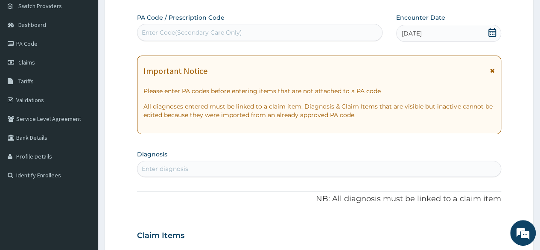
click at [212, 167] on div "Enter diagnosis" at bounding box center [320, 169] width 364 height 14
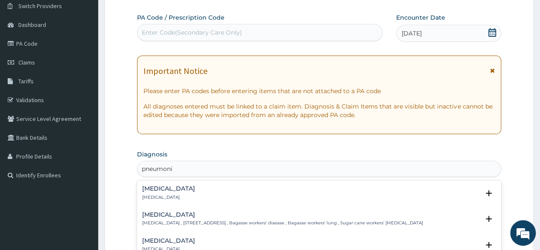
type input "[MEDICAL_DATA]"
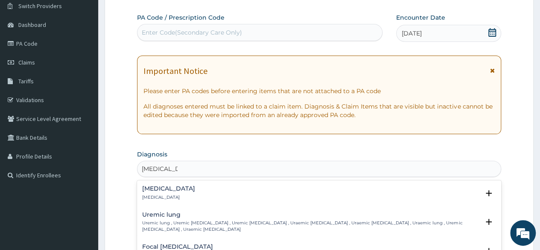
click at [160, 196] on p "[MEDICAL_DATA]" at bounding box center [168, 197] width 53 height 6
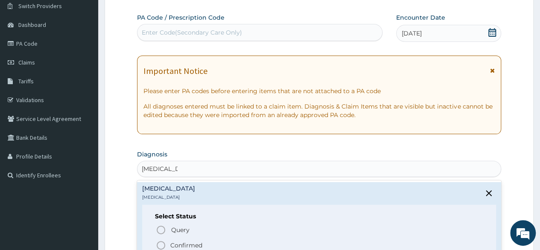
click at [172, 241] on p "Confirmed" at bounding box center [186, 245] width 32 height 9
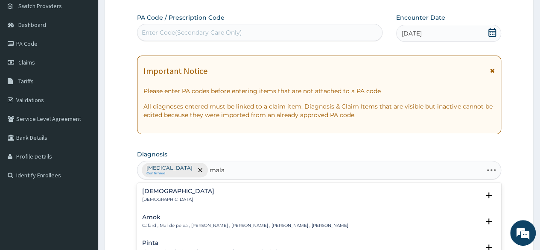
type input "malar"
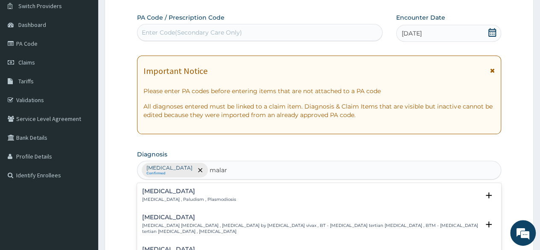
click at [203, 200] on p "[MEDICAL_DATA] , Paludism , Plasmodiosis" at bounding box center [189, 200] width 94 height 6
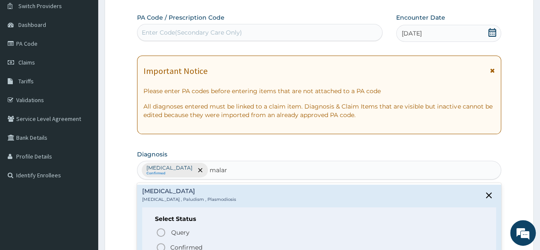
click at [191, 243] on p "Confirmed" at bounding box center [186, 247] width 32 height 9
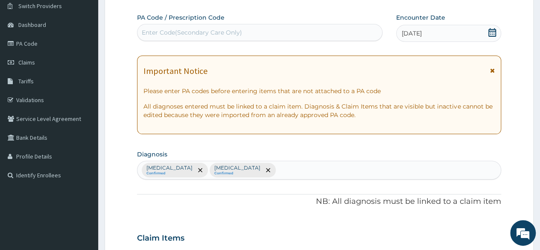
click at [340, 147] on div "PA Code / Prescription Code Enter Code(Secondary Care Only) Encounter Date [DAT…" at bounding box center [319, 235] width 364 height 445
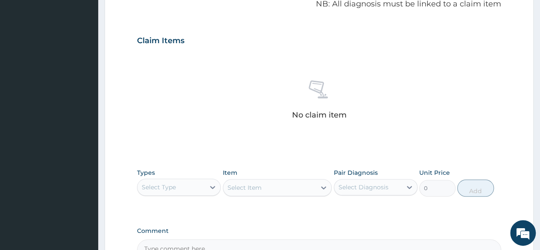
scroll to position [290, 0]
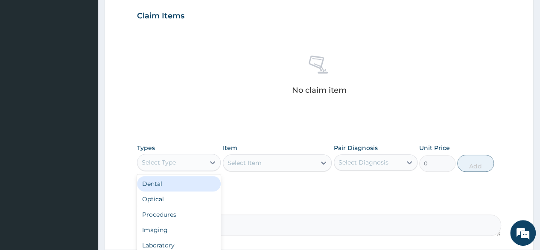
click at [199, 158] on div "Select Type" at bounding box center [171, 162] width 67 height 14
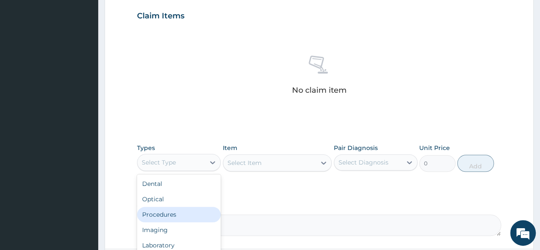
click at [171, 210] on div "Procedures" at bounding box center [179, 214] width 84 height 15
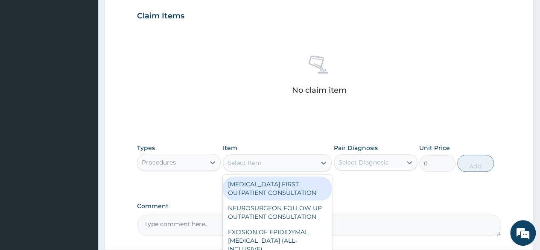
click at [281, 162] on div "Select Item" at bounding box center [269, 163] width 93 height 14
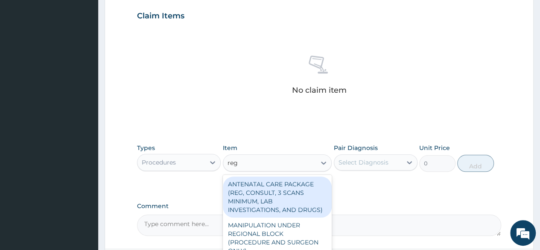
type input "regi"
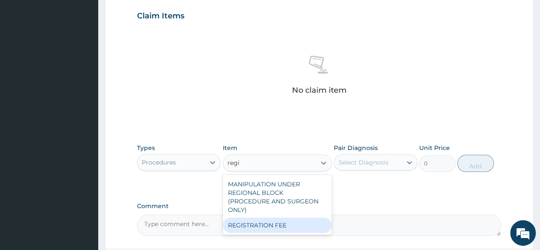
click at [288, 217] on div "REGISTRATION FEE" at bounding box center [277, 224] width 109 height 15
type input "2500"
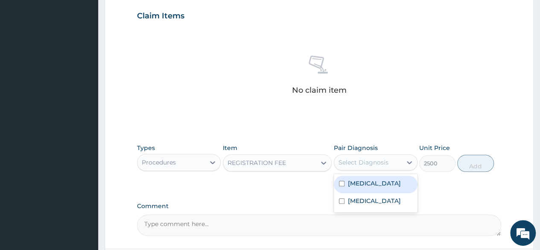
click at [382, 165] on div "Select Diagnosis" at bounding box center [364, 162] width 50 height 9
click at [373, 189] on div "[MEDICAL_DATA]" at bounding box center [376, 185] width 84 height 18
checkbox input "true"
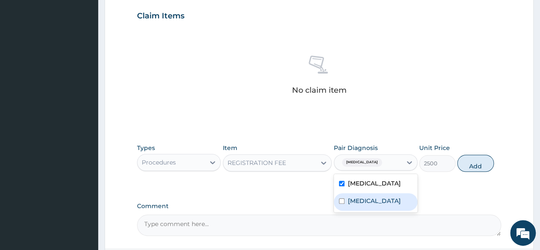
click at [370, 200] on label "[MEDICAL_DATA]" at bounding box center [374, 201] width 53 height 9
checkbox input "true"
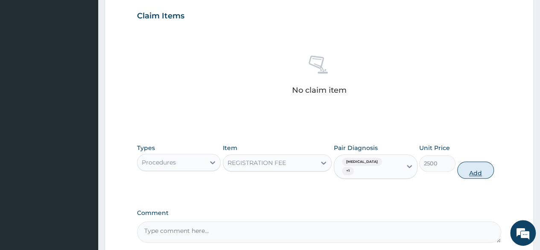
click at [472, 163] on button "Add" at bounding box center [476, 169] width 36 height 17
type input "0"
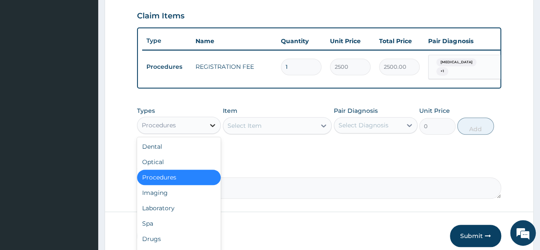
click at [208, 126] on div at bounding box center [212, 124] width 15 height 15
click at [181, 211] on div "Laboratory" at bounding box center [179, 207] width 84 height 15
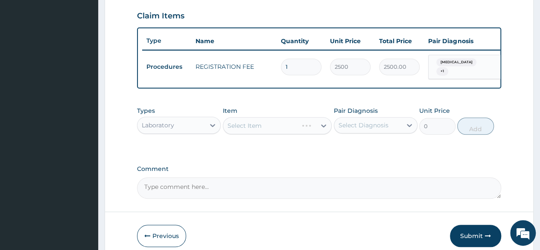
click at [277, 128] on div "Select Item" at bounding box center [277, 125] width 109 height 17
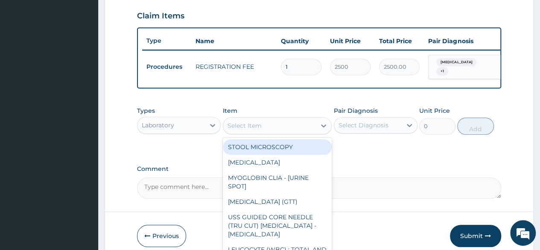
click at [299, 131] on div "Select Item" at bounding box center [269, 126] width 93 height 14
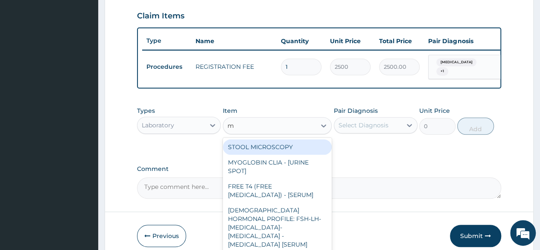
type input "mp"
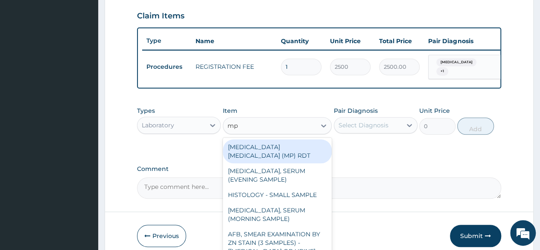
click at [297, 147] on div "[MEDICAL_DATA] [MEDICAL_DATA] (MP) RDT" at bounding box center [277, 151] width 109 height 24
type input "2000"
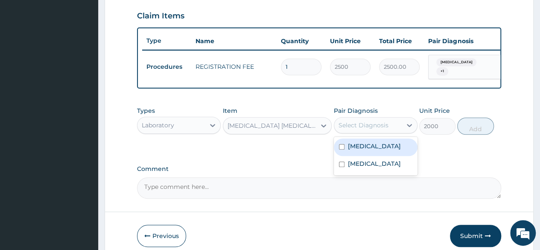
click at [388, 127] on div "Select Diagnosis" at bounding box center [367, 125] width 67 height 14
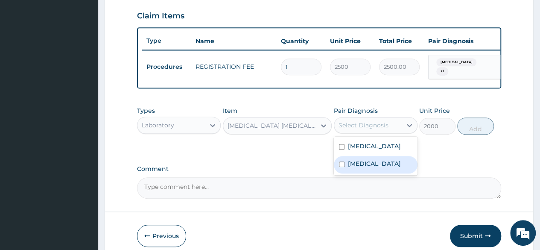
click at [380, 162] on div "[MEDICAL_DATA]" at bounding box center [376, 165] width 84 height 18
checkbox input "true"
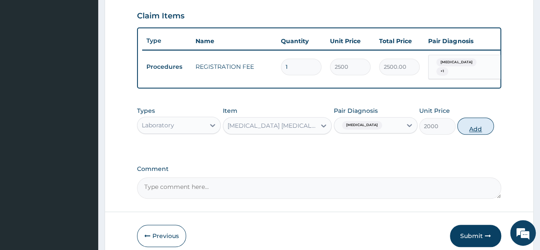
click at [482, 130] on button "Add" at bounding box center [476, 125] width 36 height 17
type input "0"
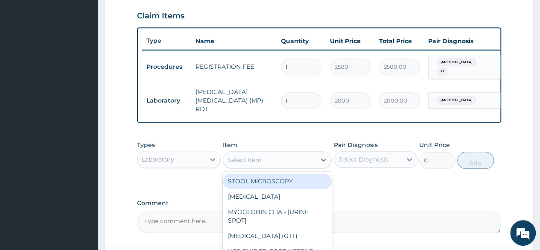
click at [277, 155] on div "Select Item" at bounding box center [269, 160] width 93 height 14
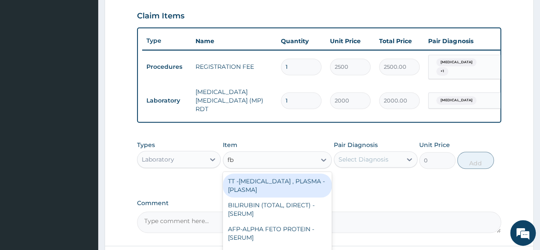
type input "fbc"
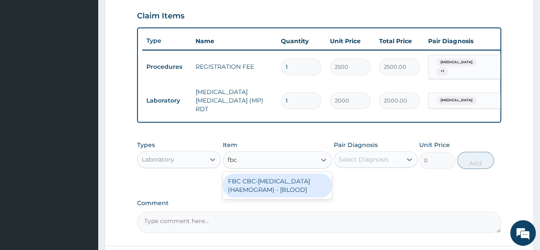
click at [295, 179] on div "FBC CBC-[MEDICAL_DATA] (HAEMOGRAM) - [BLOOD]" at bounding box center [277, 185] width 109 height 24
type input "5000"
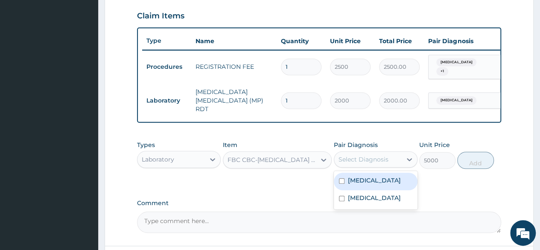
click at [393, 154] on div "Select Diagnosis" at bounding box center [367, 160] width 67 height 14
click at [387, 185] on div "[MEDICAL_DATA]" at bounding box center [376, 182] width 84 height 18
checkbox input "true"
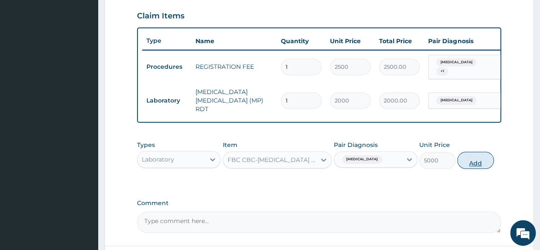
click at [474, 160] on button "Add" at bounding box center [476, 160] width 36 height 17
type input "0"
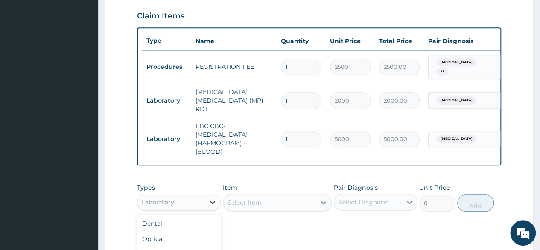
click at [211, 198] on icon at bounding box center [212, 202] width 9 height 9
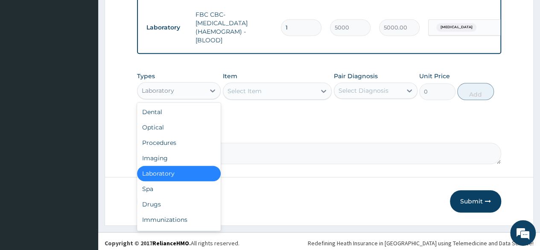
scroll to position [403, 0]
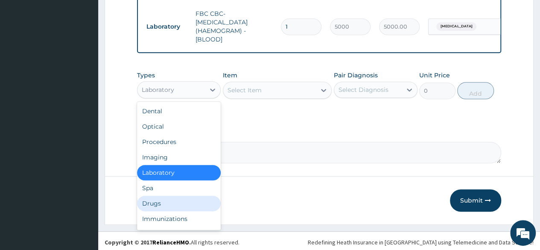
click at [202, 199] on div "Drugs" at bounding box center [179, 203] width 84 height 15
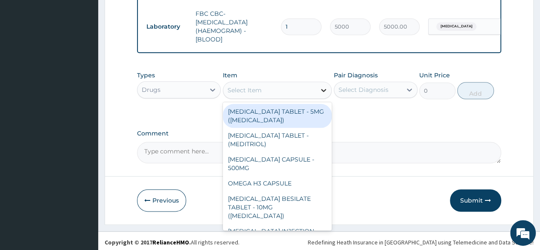
click at [323, 90] on icon at bounding box center [324, 90] width 9 height 9
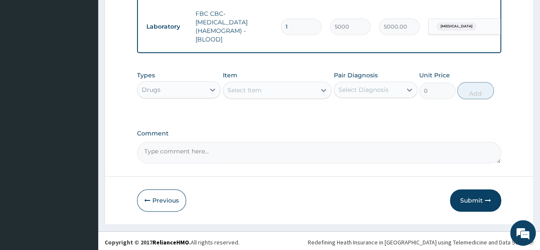
click at [296, 83] on div "Select Item" at bounding box center [269, 90] width 93 height 14
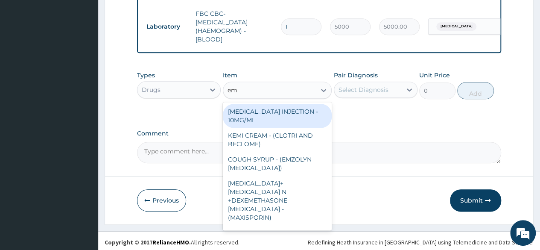
type input "e"
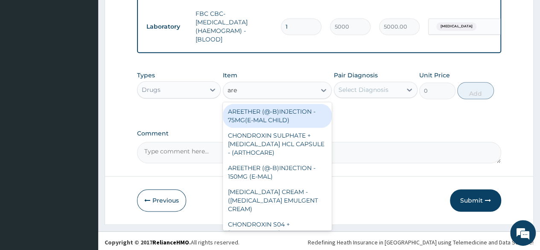
type input "aree"
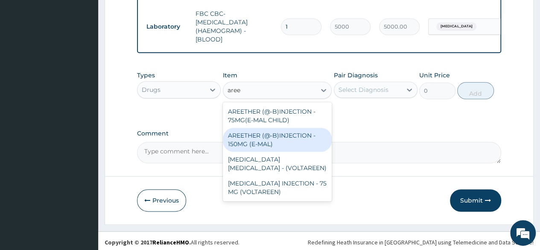
click at [295, 132] on div "AREETHER (@-B)INJECTION - 150MG (E-MAL)" at bounding box center [277, 140] width 109 height 24
type input "1680"
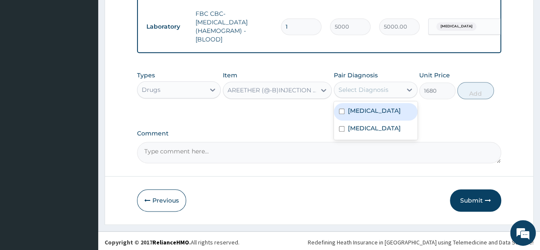
click at [395, 84] on div "Select Diagnosis" at bounding box center [367, 90] width 67 height 14
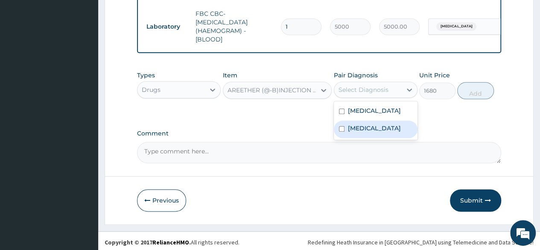
click at [355, 124] on label "[MEDICAL_DATA]" at bounding box center [374, 128] width 53 height 9
checkbox input "true"
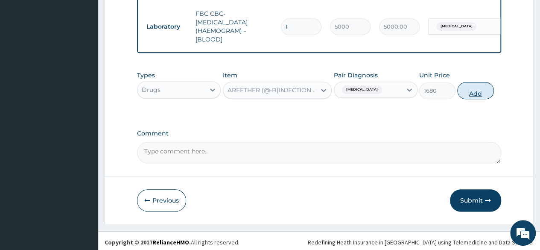
click at [474, 86] on button "Add" at bounding box center [476, 90] width 36 height 17
type input "0"
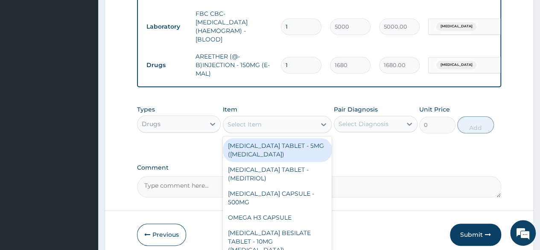
click at [241, 122] on div "Select Item" at bounding box center [245, 124] width 34 height 9
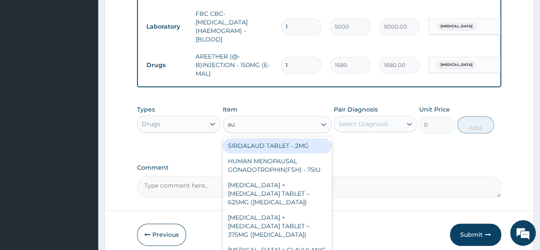
type input "aug"
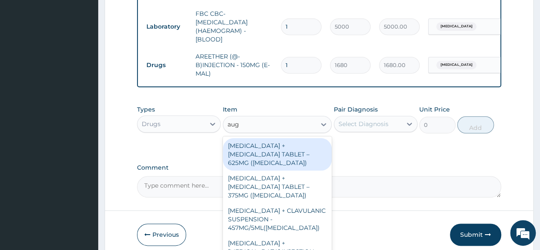
click at [245, 152] on div "[MEDICAL_DATA] + [MEDICAL_DATA] TABLET – 625MG ([MEDICAL_DATA])" at bounding box center [277, 154] width 109 height 32
type input "672"
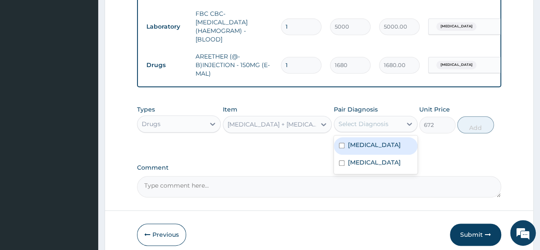
click at [360, 120] on div "Select Diagnosis" at bounding box center [364, 124] width 50 height 9
click at [353, 141] on label "[MEDICAL_DATA]" at bounding box center [374, 145] width 53 height 9
checkbox input "true"
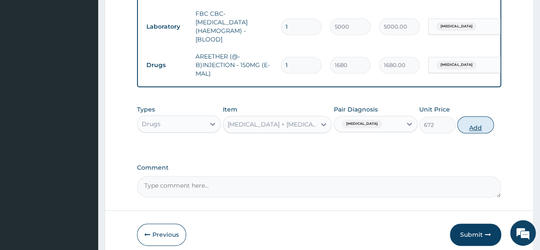
click at [476, 118] on button "Add" at bounding box center [476, 124] width 36 height 17
type input "0"
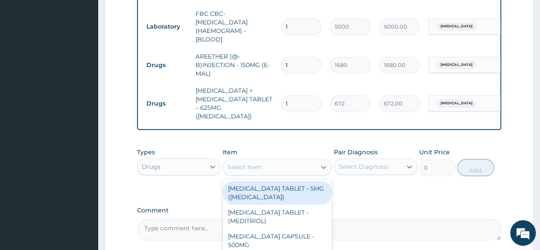
click at [255, 164] on div "Select Item" at bounding box center [245, 167] width 34 height 9
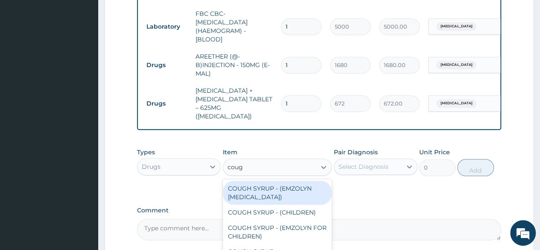
type input "cough"
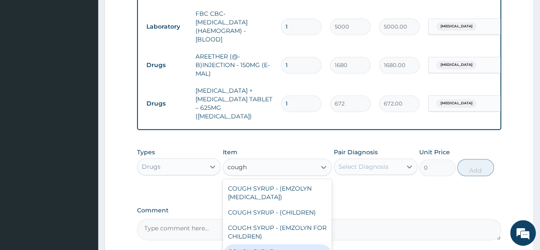
type input "1120"
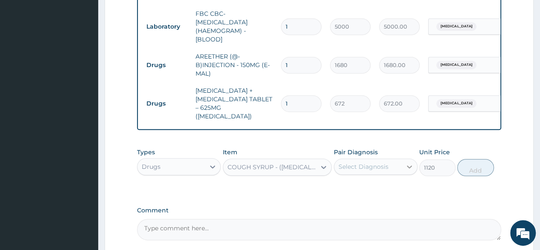
click at [413, 165] on icon at bounding box center [409, 166] width 9 height 9
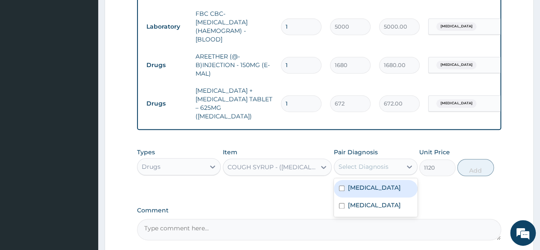
click at [399, 184] on div "[MEDICAL_DATA]" at bounding box center [376, 189] width 84 height 18
checkbox input "true"
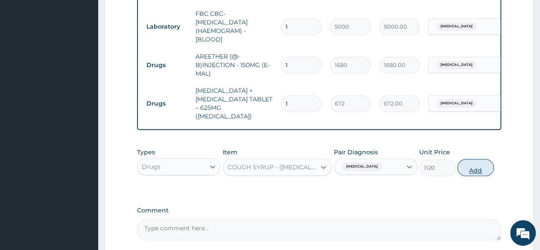
click at [469, 167] on button "Add" at bounding box center [476, 167] width 36 height 17
type input "0"
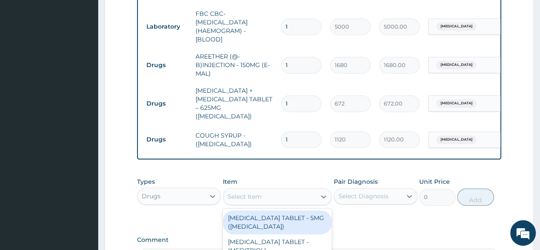
click at [258, 199] on div "Select Item" at bounding box center [269, 197] width 93 height 14
type input "coart"
click at [292, 217] on div "ARTEMETER + [MEDICAL_DATA] TABLET - 20/120MG ([MEDICAL_DATA])" at bounding box center [277, 226] width 109 height 32
type input "210"
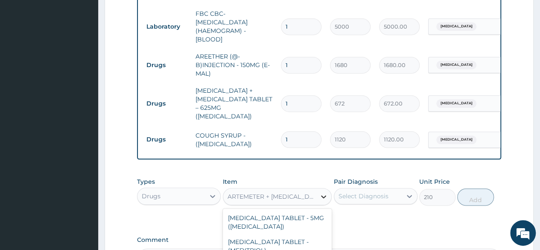
click at [323, 193] on icon at bounding box center [324, 196] width 9 height 9
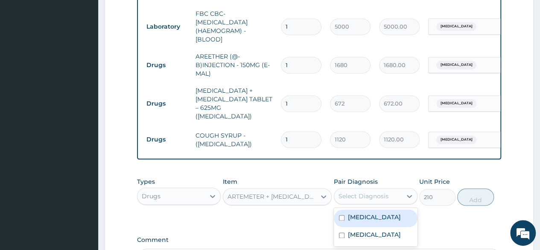
click at [365, 197] on div "Select Diagnosis" at bounding box center [364, 196] width 50 height 9
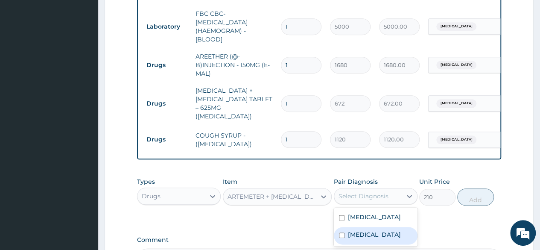
click at [358, 234] on label "[MEDICAL_DATA]" at bounding box center [374, 234] width 53 height 9
checkbox input "true"
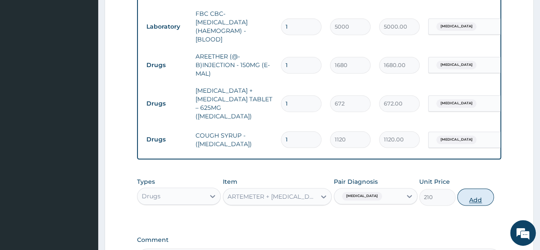
click at [471, 193] on button "Add" at bounding box center [476, 196] width 36 height 17
type input "0"
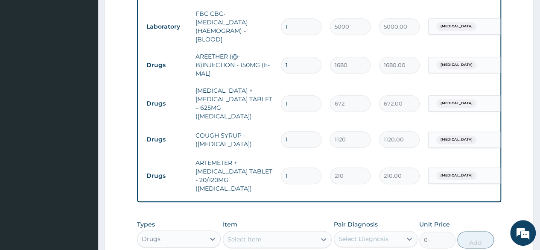
type input "0.00"
type input "6"
type input "1260.00"
type input "6"
click at [300, 232] on div "Select Item" at bounding box center [269, 239] width 93 height 14
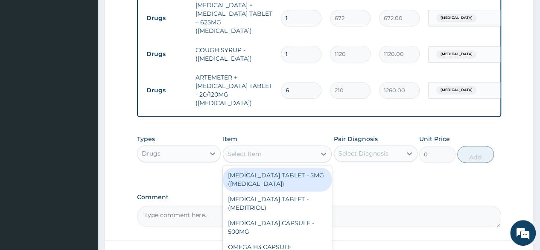
scroll to position [505, 0]
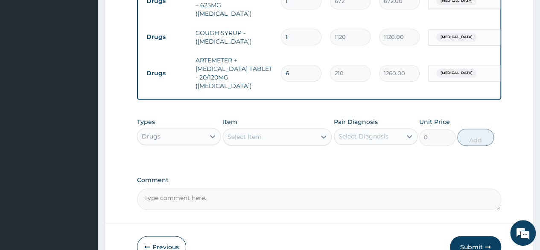
click at [293, 65] on input "6" at bounding box center [301, 73] width 41 height 17
type input "0.00"
type input "2"
type input "420.00"
type input "24"
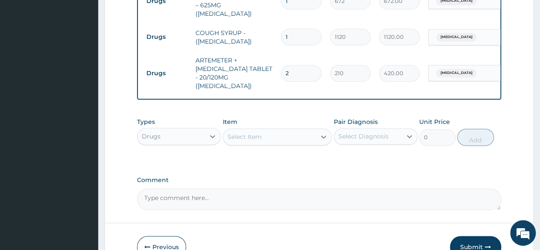
type input "5040.00"
type input "24"
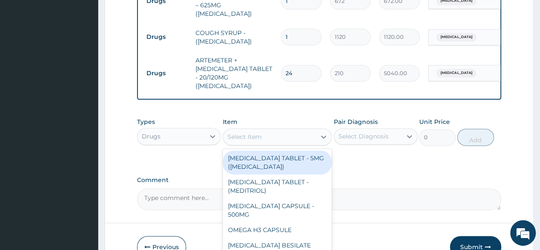
click at [286, 130] on div "Select Item" at bounding box center [269, 137] width 93 height 14
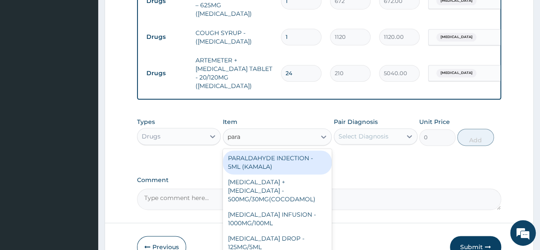
type input "parac"
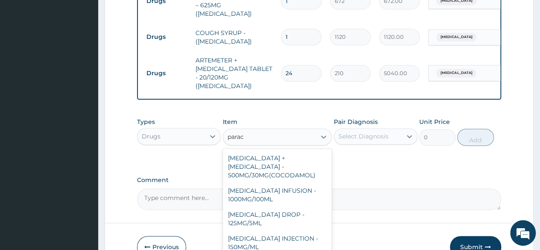
type input "33.599999999999994"
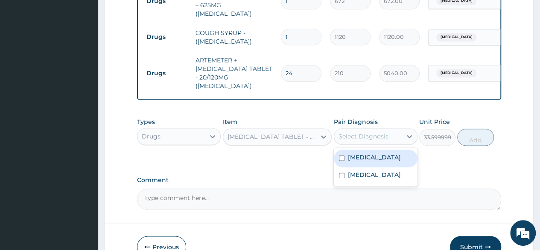
drag, startPoint x: 381, startPoint y: 123, endPoint x: 367, endPoint y: 146, distance: 27.0
click at [367, 144] on div "option [MEDICAL_DATA], selected. option [MEDICAL_DATA] focused, 1 of 2. 2 resul…" at bounding box center [376, 136] width 84 height 16
click at [367, 153] on label "[MEDICAL_DATA]" at bounding box center [374, 157] width 53 height 9
checkbox input "true"
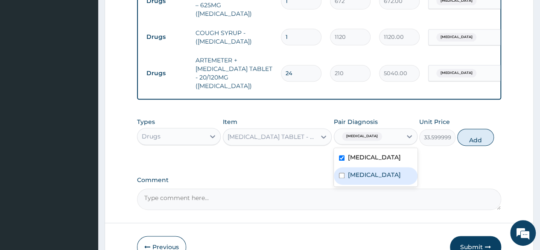
click at [366, 167] on div "[MEDICAL_DATA]" at bounding box center [376, 176] width 84 height 18
checkbox input "true"
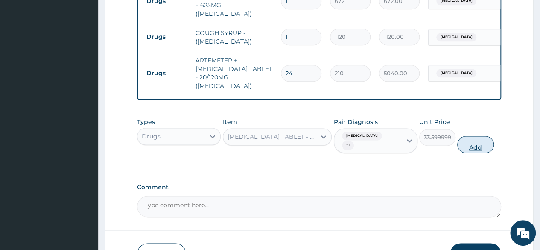
click at [479, 136] on button "Add" at bounding box center [476, 144] width 36 height 17
type input "0"
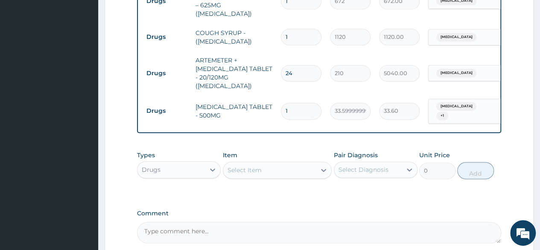
click at [303, 103] on input "1" at bounding box center [301, 111] width 41 height 17
type input "10"
type input "336.00"
type input "10"
click at [315, 22] on tr "Drugs COUGH SYRUP - ([MEDICAL_DATA]) 1 1120 1120.00 [MEDICAL_DATA] Delete" at bounding box center [351, 36] width 419 height 29
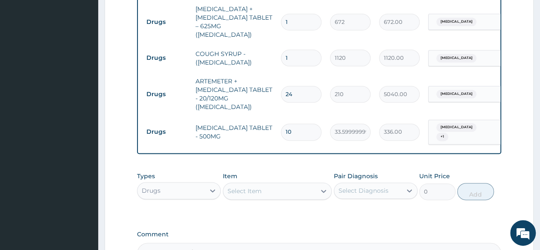
scroll to position [471, 0]
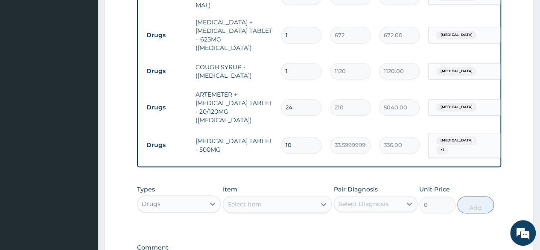
click at [302, 27] on input "1" at bounding box center [301, 35] width 41 height 17
type input "14"
type input "9408.00"
type input "14"
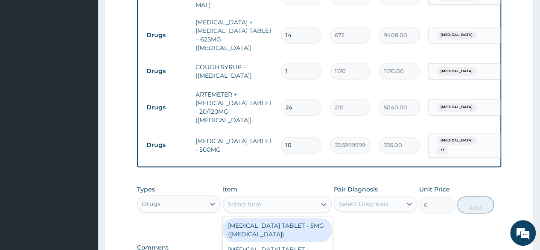
click at [253, 200] on div "Select Item" at bounding box center [245, 204] width 34 height 9
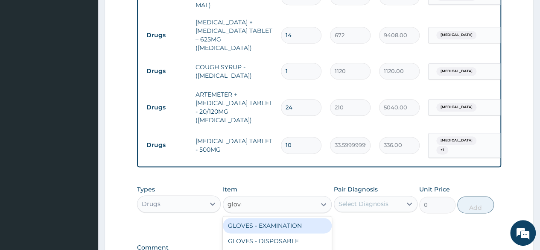
type input "gloves"
click at [266, 218] on div "GLOVES - EXAMINATION" at bounding box center [277, 225] width 109 height 15
type input "112"
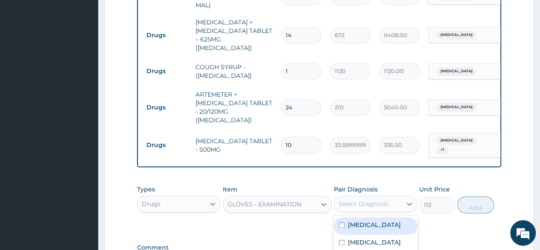
click at [343, 199] on div "Select Diagnosis" at bounding box center [364, 203] width 50 height 9
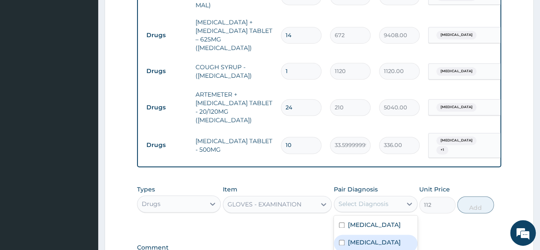
click at [343, 240] on input "checkbox" at bounding box center [342, 243] width 6 height 6
checkbox input "true"
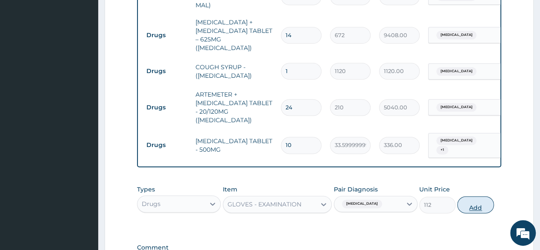
click at [473, 196] on button "Add" at bounding box center [476, 204] width 36 height 17
type input "0"
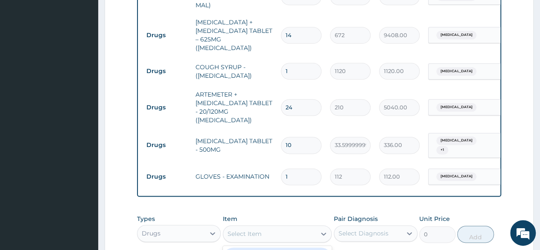
click at [302, 227] on div "Select Item" at bounding box center [269, 234] width 93 height 14
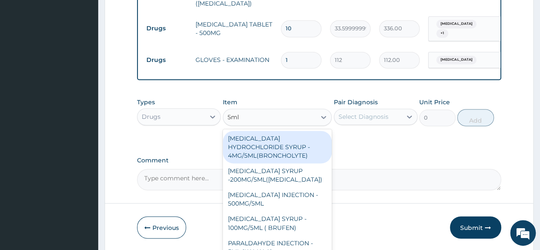
scroll to position [591, 0]
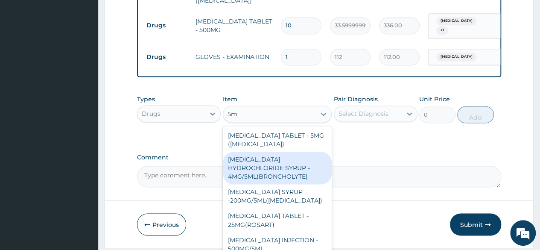
type input "5"
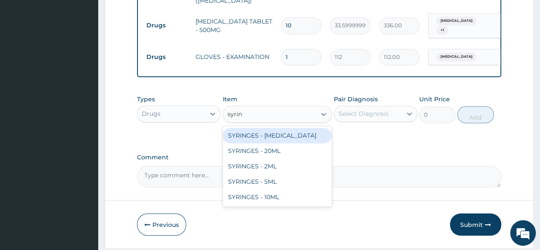
type input "[PERSON_NAME]"
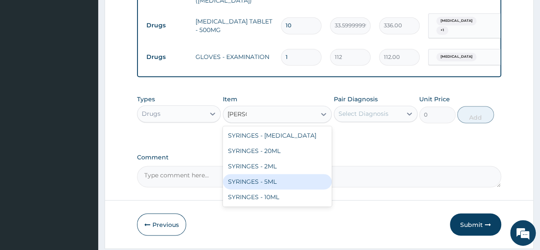
click at [289, 174] on div "SYRINGES - 5ML" at bounding box center [277, 181] width 109 height 15
type input "42"
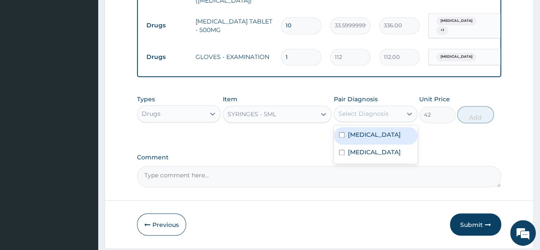
click at [376, 109] on div "Select Diagnosis" at bounding box center [364, 113] width 50 height 9
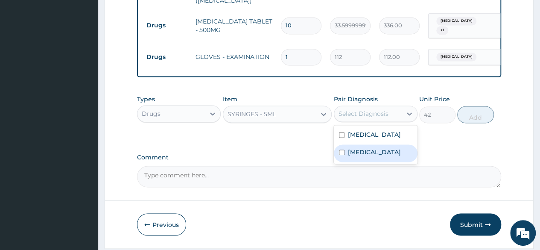
click at [369, 148] on label "[MEDICAL_DATA]" at bounding box center [374, 152] width 53 height 9
checkbox input "true"
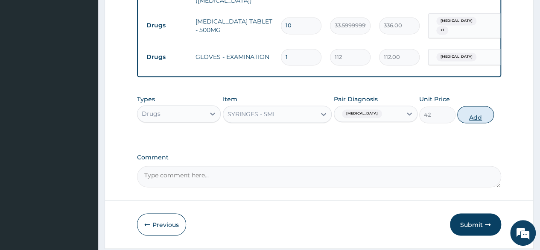
click at [482, 106] on button "Add" at bounding box center [476, 114] width 36 height 17
type input "0"
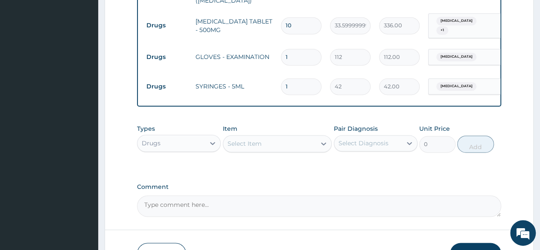
type input "0.00"
type input "3"
type input "126.00"
type input "3"
click at [303, 49] on input "1" at bounding box center [301, 57] width 41 height 17
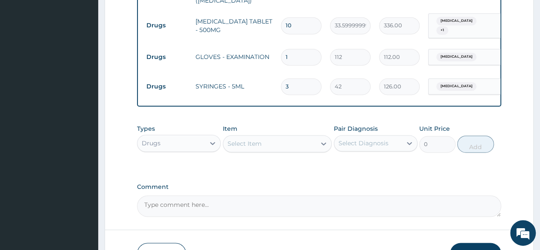
type input "0.00"
type input "3"
type input "336.00"
type input "3"
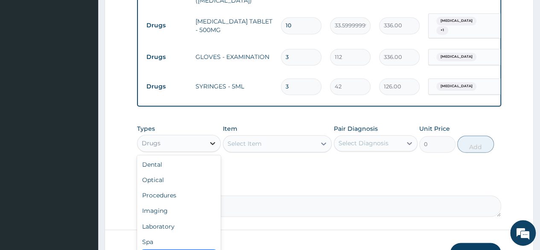
click at [215, 142] on icon at bounding box center [212, 143] width 5 height 3
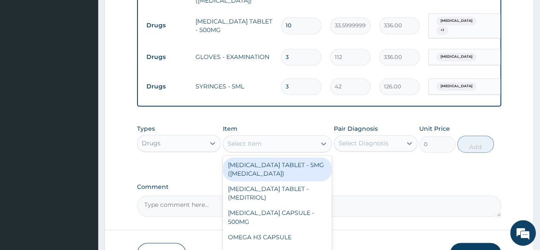
click at [313, 137] on div "Select Item" at bounding box center [269, 144] width 93 height 14
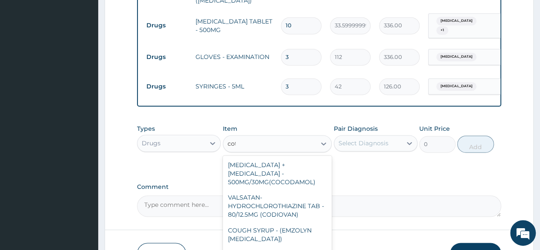
type input "cott"
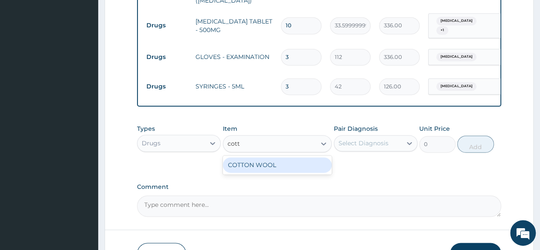
click at [286, 157] on div "COTTON WOOL" at bounding box center [277, 164] width 109 height 15
type input "560"
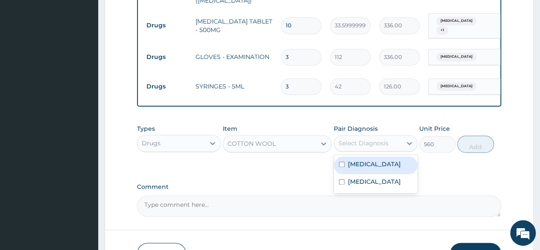
click at [381, 139] on div "Select Diagnosis" at bounding box center [364, 143] width 50 height 9
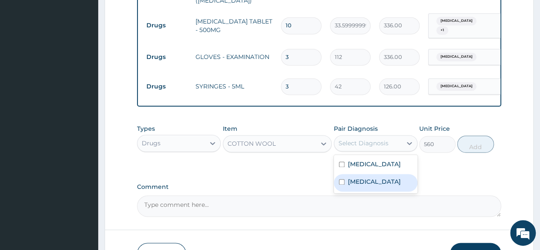
click at [367, 177] on label "[MEDICAL_DATA]" at bounding box center [374, 181] width 53 height 9
checkbox input "true"
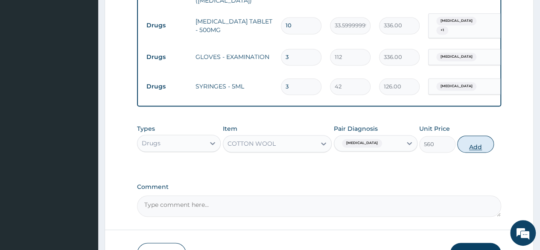
click at [481, 135] on button "Add" at bounding box center [476, 143] width 36 height 17
type input "0"
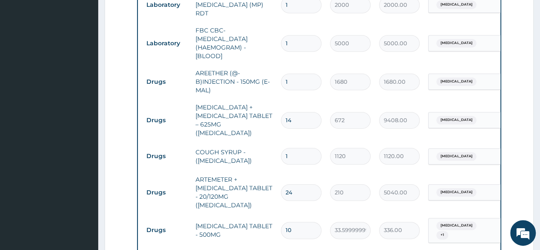
scroll to position [386, 0]
click at [302, 76] on input "1" at bounding box center [301, 82] width 41 height 17
type input "0.00"
type input "3"
type input "5040.00"
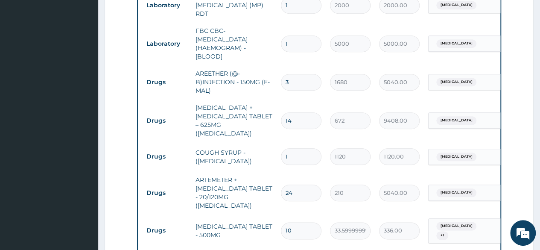
type input "3"
click at [522, 73] on form "Step 2 of 2 PA Code / Prescription Code Enter Code(Secondary Care Only) Encount…" at bounding box center [319, 86] width 429 height 853
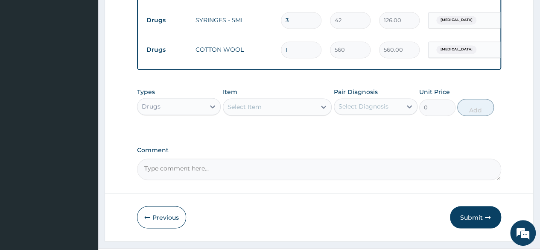
scroll to position [662, 0]
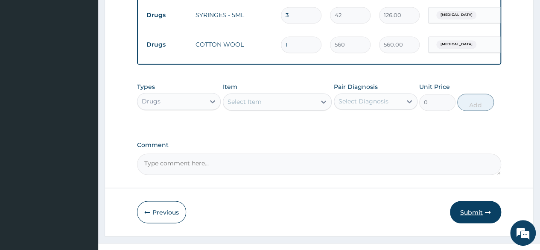
click at [475, 201] on button "Submit" at bounding box center [475, 212] width 51 height 22
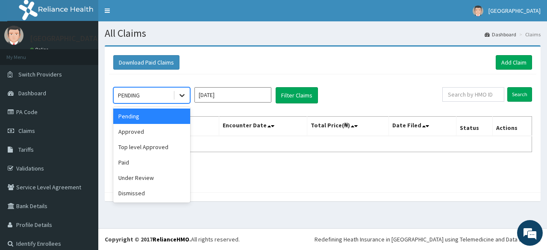
click at [183, 93] on icon at bounding box center [182, 95] width 9 height 9
click at [176, 126] on div "Approved" at bounding box center [151, 131] width 77 height 15
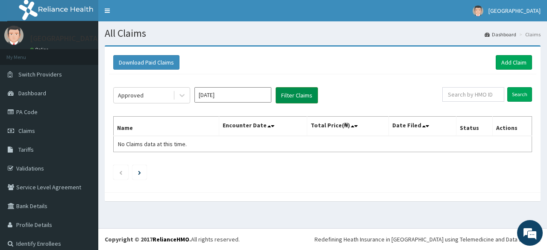
click at [297, 93] on button "Filter Claims" at bounding box center [297, 95] width 42 height 16
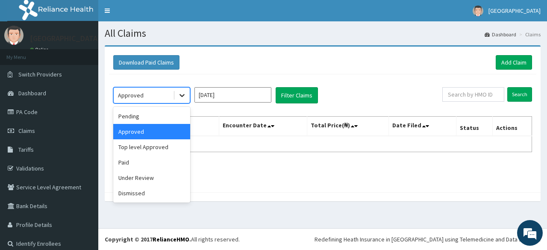
click at [180, 94] on icon at bounding box center [182, 95] width 9 height 9
click at [154, 176] on div "Under Review" at bounding box center [151, 177] width 77 height 15
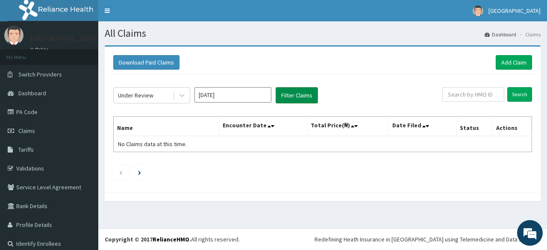
click at [294, 91] on button "Filter Claims" at bounding box center [297, 95] width 42 height 16
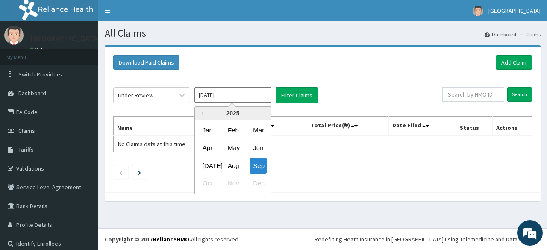
click at [241, 95] on input "[DATE]" at bounding box center [232, 94] width 77 height 15
click at [212, 160] on div "[DATE]" at bounding box center [207, 166] width 17 height 16
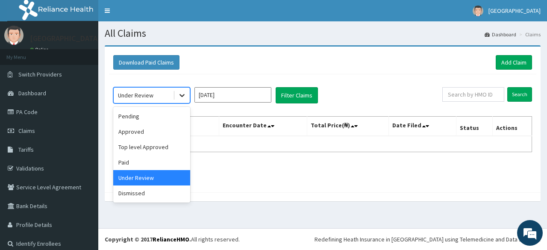
click at [185, 95] on icon at bounding box center [182, 95] width 9 height 9
click at [175, 176] on div "Under Review" at bounding box center [151, 177] width 77 height 15
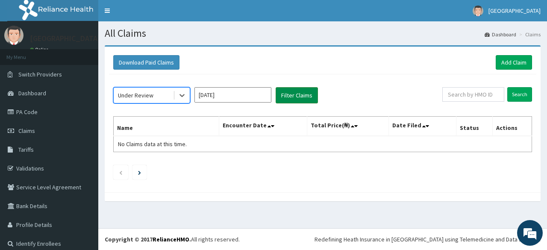
click at [297, 95] on button "Filter Claims" at bounding box center [297, 95] width 42 height 16
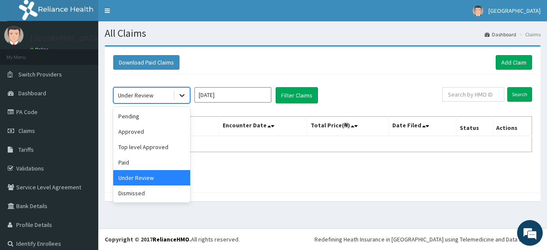
click at [179, 93] on icon at bounding box center [182, 95] width 9 height 9
click at [167, 120] on div "Pending" at bounding box center [151, 116] width 77 height 15
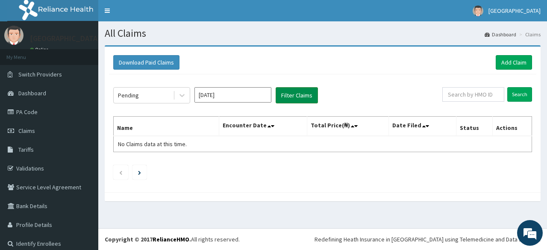
click at [300, 95] on button "Filter Claims" at bounding box center [297, 95] width 42 height 16
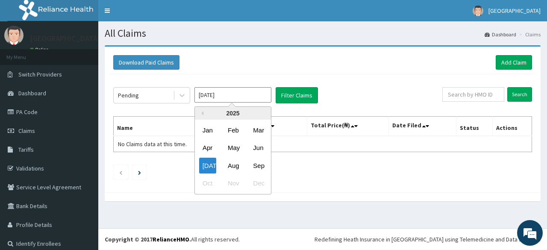
click at [244, 88] on input "[DATE]" at bounding box center [232, 94] width 77 height 15
click at [260, 168] on div "Sep" at bounding box center [257, 166] width 17 height 16
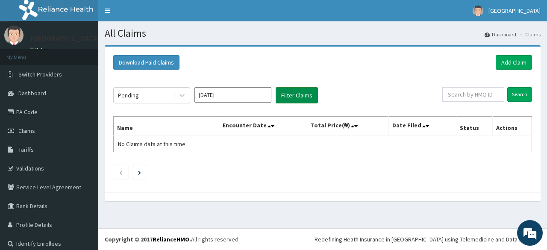
click at [303, 93] on button "Filter Claims" at bounding box center [297, 95] width 42 height 16
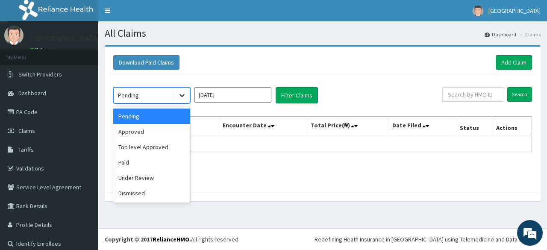
click at [186, 94] on icon at bounding box center [182, 95] width 9 height 9
click at [164, 175] on div "Under Review" at bounding box center [151, 177] width 77 height 15
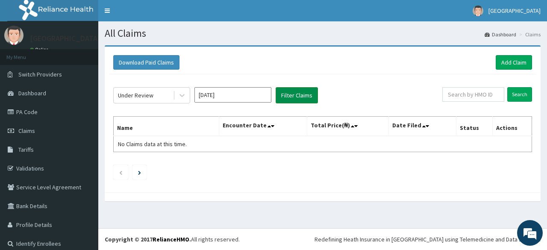
click at [295, 91] on button "Filter Claims" at bounding box center [297, 95] width 42 height 16
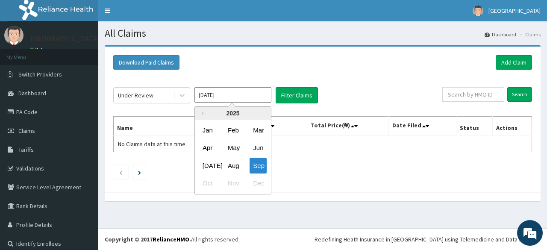
click at [240, 97] on input "[DATE]" at bounding box center [232, 94] width 77 height 15
click at [214, 165] on div "[DATE]" at bounding box center [207, 166] width 17 height 16
type input "[DATE]"
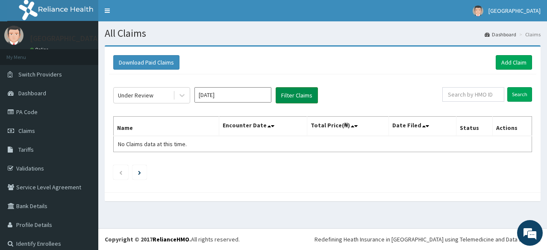
click at [308, 94] on button "Filter Claims" at bounding box center [297, 95] width 42 height 16
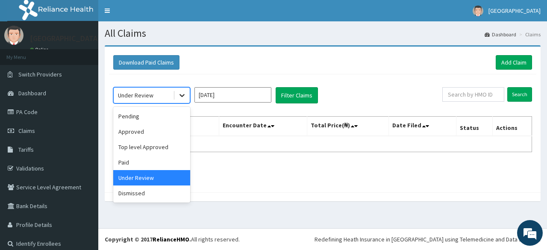
click at [185, 94] on icon at bounding box center [182, 95] width 9 height 9
click at [160, 128] on div "Approved" at bounding box center [151, 131] width 77 height 15
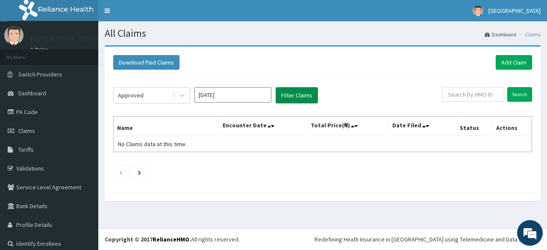
click at [290, 95] on button "Filter Claims" at bounding box center [297, 95] width 42 height 16
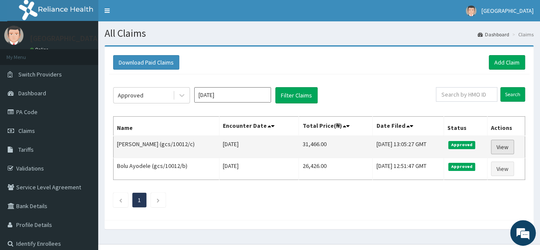
click at [502, 144] on link "View" at bounding box center [502, 147] width 23 height 15
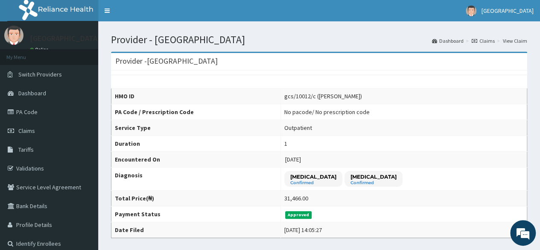
click at [453, 158] on td "[DATE]" at bounding box center [404, 160] width 246 height 16
click at [47, 123] on link "Claims" at bounding box center [49, 130] width 98 height 19
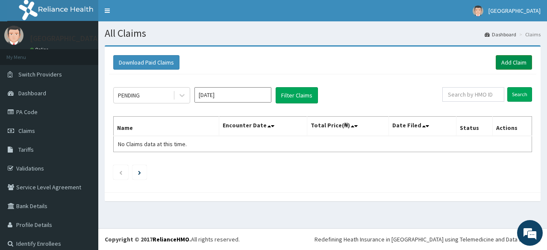
click at [509, 63] on link "Add Claim" at bounding box center [514, 62] width 36 height 15
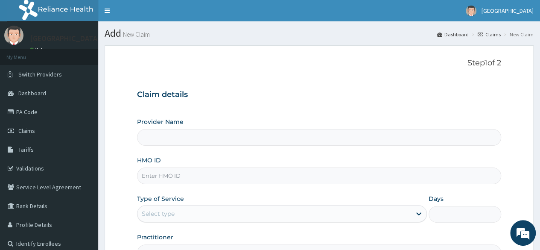
type input "[GEOGRAPHIC_DATA]"
click at [290, 172] on input "HMO ID" at bounding box center [319, 175] width 364 height 17
type input "gcs/10012/b"
click at [328, 193] on div "Provider Name Cosan Hospitals HMO ID gcs/10012/b Type of Service Select type Da…" at bounding box center [319, 189] width 364 height 144
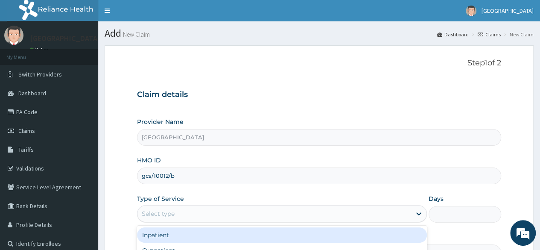
click at [402, 219] on div "Select type" at bounding box center [275, 214] width 274 height 14
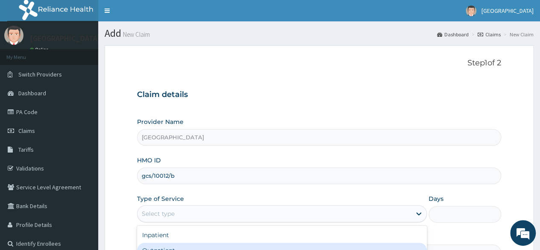
click at [394, 243] on div "Outpatient" at bounding box center [282, 250] width 290 height 15
type input "1"
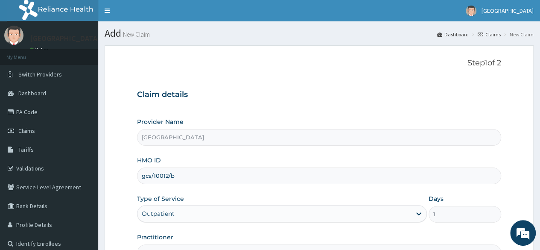
click at [443, 163] on div "HMO ID gcs/10012/b" at bounding box center [319, 170] width 364 height 28
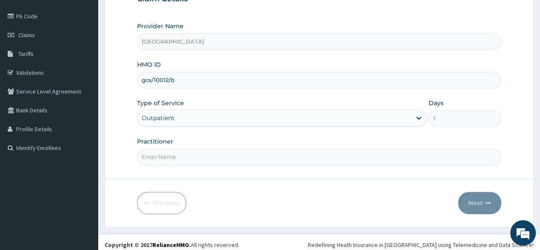
scroll to position [99, 0]
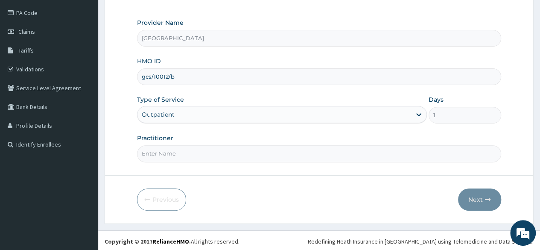
click at [357, 156] on input "Practitioner" at bounding box center [319, 153] width 364 height 17
type input "emerie"
click at [480, 197] on button "Next" at bounding box center [479, 199] width 43 height 22
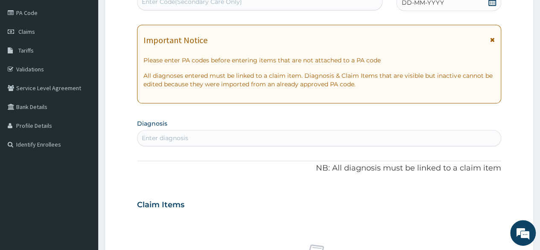
click at [491, 2] on icon at bounding box center [492, 1] width 9 height 9
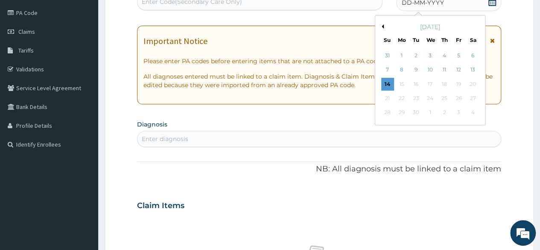
click at [386, 26] on div "[DATE]" at bounding box center [430, 27] width 103 height 9
click at [383, 26] on button "Previous Month" at bounding box center [382, 26] width 4 height 4
click at [460, 97] on div "25" at bounding box center [458, 98] width 13 height 13
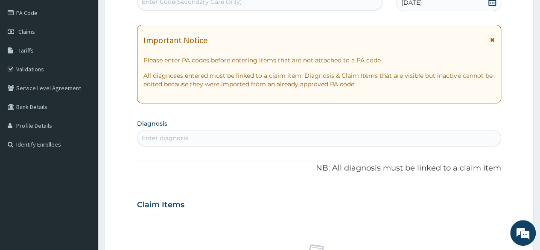
click at [202, 132] on div "Enter diagnosis" at bounding box center [320, 138] width 364 height 14
type input "malaria"
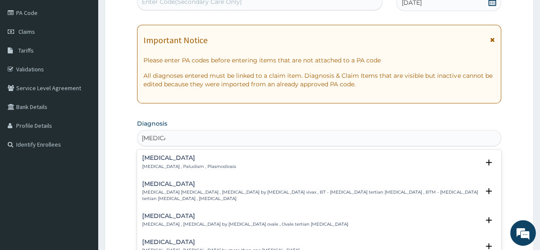
click at [176, 158] on h4 "[MEDICAL_DATA]" at bounding box center [189, 158] width 94 height 6
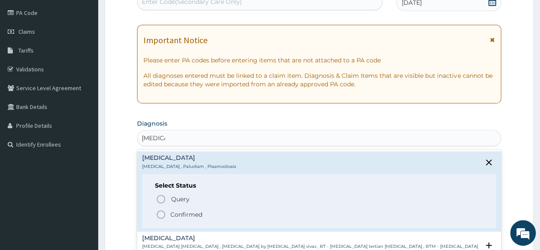
click at [159, 214] on icon "status option filled" at bounding box center [161, 214] width 10 height 10
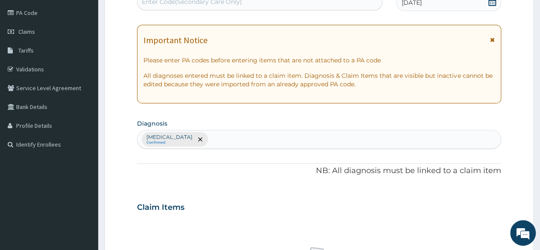
click at [203, 181] on div "PA Code / Prescription Code Enter Code(Secondary Care Only) Encounter Date 25-0…" at bounding box center [319, 204] width 364 height 445
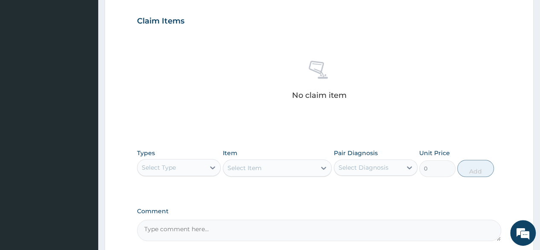
scroll to position [287, 0]
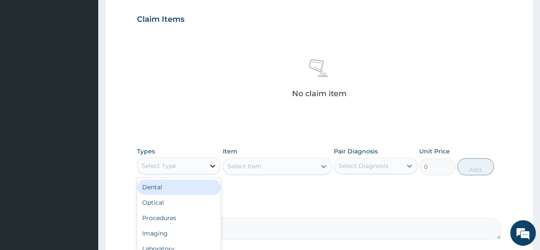
click at [213, 167] on icon at bounding box center [212, 165] width 9 height 9
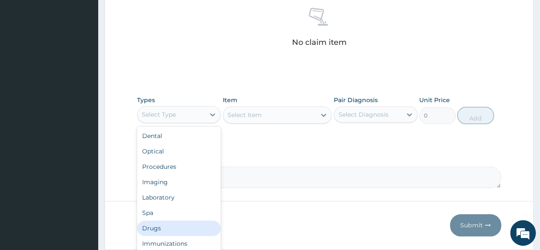
scroll to position [364, 0]
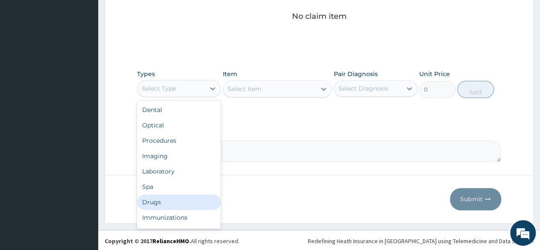
click at [196, 199] on div "Drugs" at bounding box center [179, 201] width 84 height 15
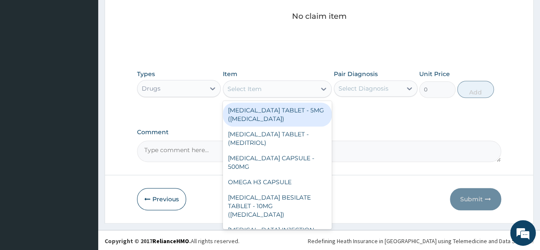
click at [280, 88] on div "Select Item" at bounding box center [269, 89] width 93 height 14
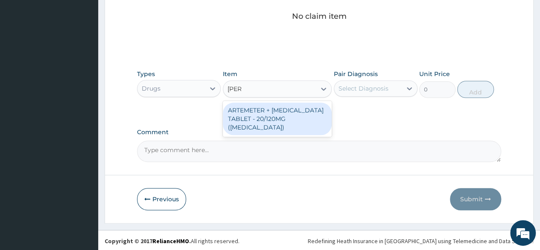
type input "coart"
click at [284, 111] on div "ARTEMETER + [MEDICAL_DATA] TABLET - 20/120MG ([MEDICAL_DATA])" at bounding box center [277, 119] width 109 height 32
type input "210"
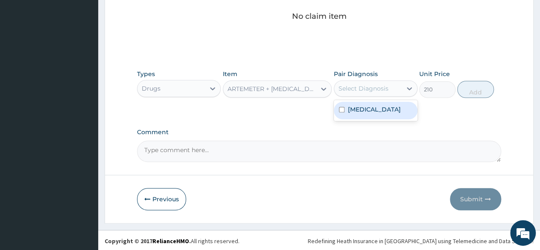
click at [368, 89] on div "Select Diagnosis" at bounding box center [364, 88] width 50 height 9
click at [363, 106] on label "[MEDICAL_DATA]" at bounding box center [374, 109] width 53 height 9
checkbox input "true"
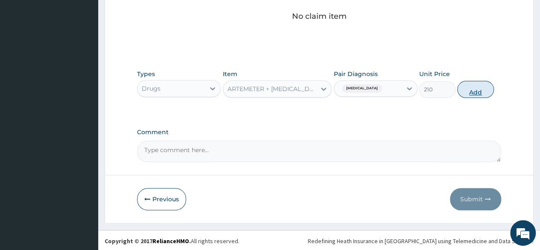
click at [477, 88] on button "Add" at bounding box center [476, 89] width 36 height 17
type input "0"
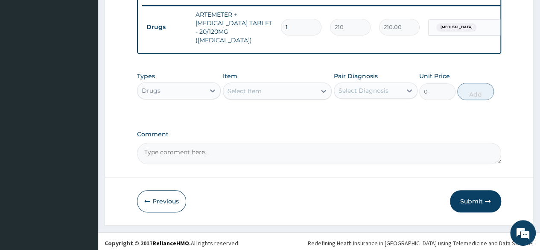
type input "0.00"
type input "2"
type input "420.00"
type input "24"
type input "5040.00"
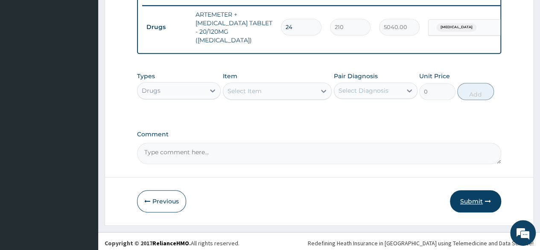
type input "24"
click at [473, 198] on button "Submit" at bounding box center [475, 201] width 51 height 22
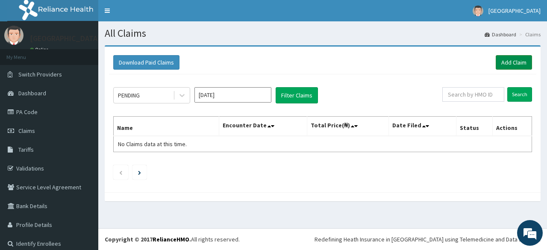
click at [507, 65] on link "Add Claim" at bounding box center [514, 62] width 36 height 15
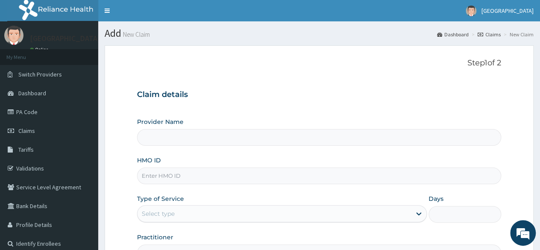
type input "[GEOGRAPHIC_DATA]"
click at [226, 179] on input "HMO ID" at bounding box center [319, 175] width 364 height 17
type input "fcc/10218/c"
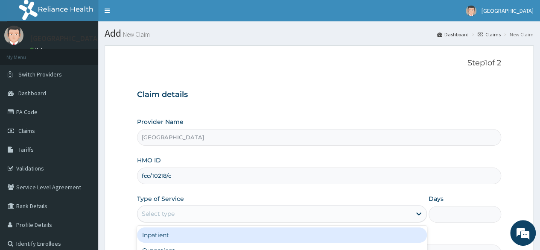
click at [232, 219] on div "Select type" at bounding box center [275, 214] width 274 height 14
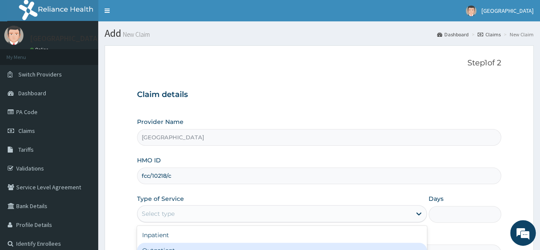
click at [235, 243] on div "Outpatient" at bounding box center [282, 250] width 290 height 15
type input "1"
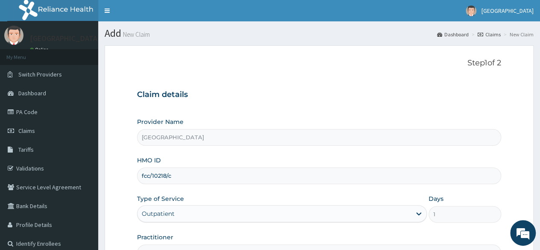
click at [397, 73] on div "Step 1 of 2 Claim details Provider Name [GEOGRAPHIC_DATA] HMO ID fcc/10218/c Ty…" at bounding box center [319, 160] width 364 height 202
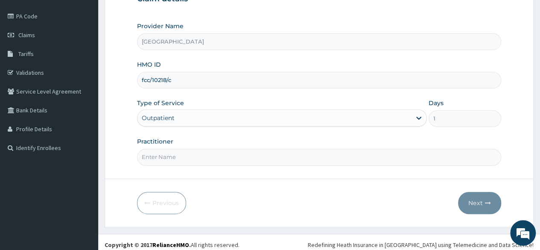
scroll to position [99, 0]
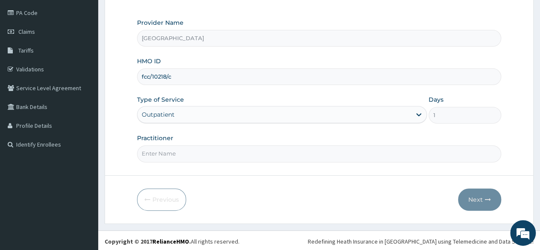
click at [274, 163] on form "Step 1 of 2 Claim details Provider Name Cosan Hospitals HMO ID fcc/10218/c Type…" at bounding box center [319, 84] width 429 height 277
click at [282, 151] on input "Practitioner" at bounding box center [319, 153] width 364 height 17
type input "[PERSON_NAME]"
click at [481, 195] on button "Next" at bounding box center [479, 199] width 43 height 22
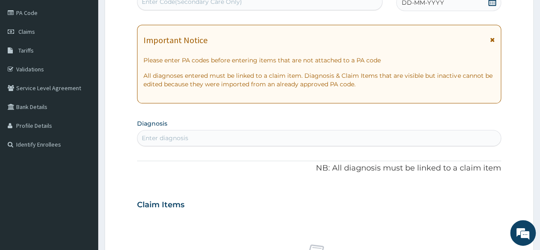
click at [239, 139] on div "Enter diagnosis" at bounding box center [320, 138] width 364 height 14
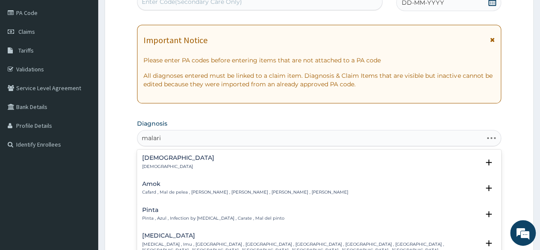
type input "[MEDICAL_DATA]"
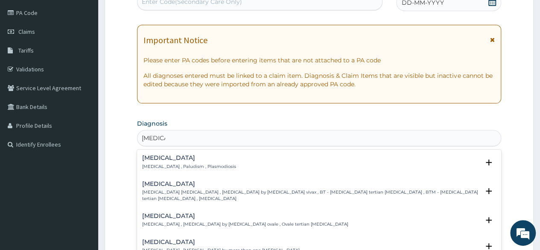
click at [165, 164] on p "[MEDICAL_DATA] , Paludism , Plasmodiosis" at bounding box center [189, 167] width 94 height 6
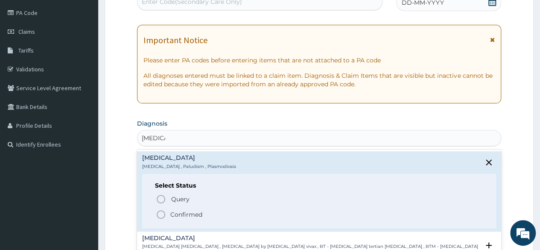
click at [160, 211] on icon "status option filled" at bounding box center [161, 214] width 10 height 10
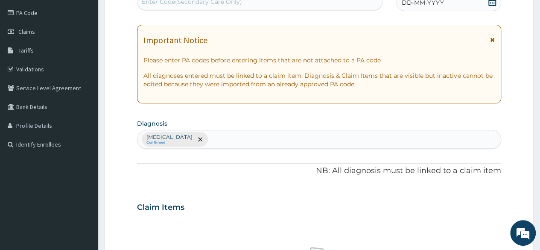
click at [227, 190] on div "PA Code / Prescription Code Enter Code(Secondary Care Only) Encounter Date DD-M…" at bounding box center [319, 204] width 364 height 445
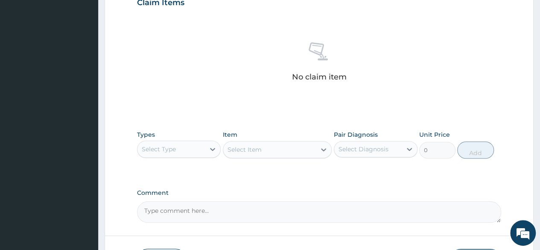
scroll to position [304, 0]
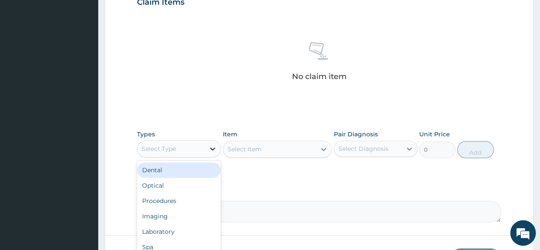
click at [210, 150] on icon at bounding box center [212, 148] width 9 height 9
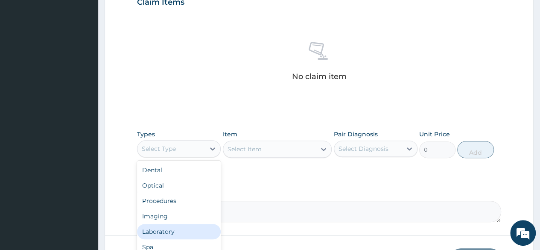
click at [177, 228] on div "Laboratory" at bounding box center [179, 231] width 84 height 15
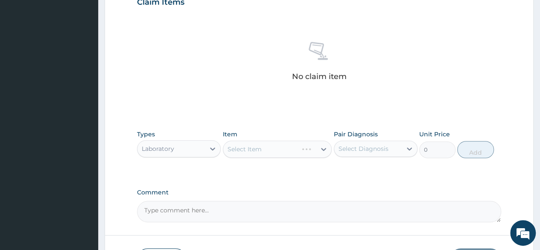
click at [292, 144] on div "Select Item" at bounding box center [277, 149] width 109 height 17
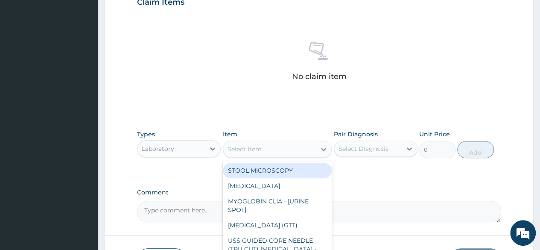
click at [291, 146] on div "Select Item" at bounding box center [269, 149] width 93 height 14
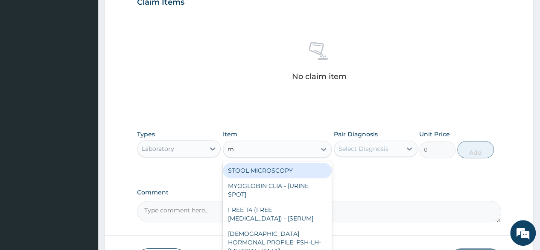
type input "mp"
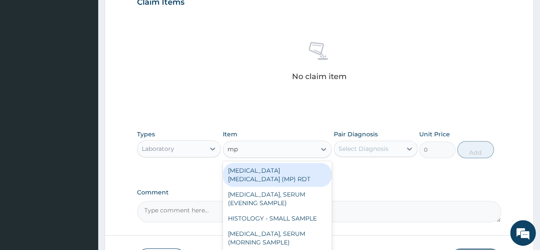
click at [294, 168] on div "[MEDICAL_DATA] [MEDICAL_DATA] (MP) RDT" at bounding box center [277, 175] width 109 height 24
type input "2000"
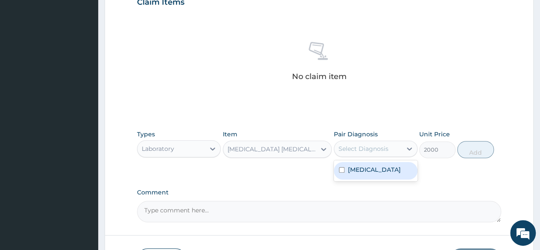
click at [386, 147] on div "Select Diagnosis" at bounding box center [364, 148] width 50 height 9
click at [385, 165] on div "[MEDICAL_DATA]" at bounding box center [376, 171] width 84 height 18
checkbox input "true"
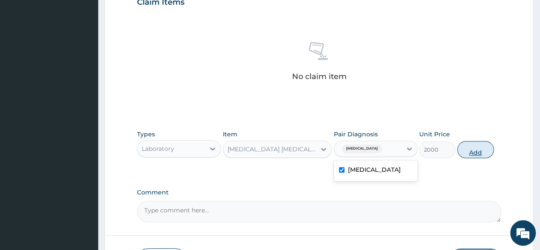
click at [475, 146] on button "Add" at bounding box center [476, 149] width 36 height 17
type input "0"
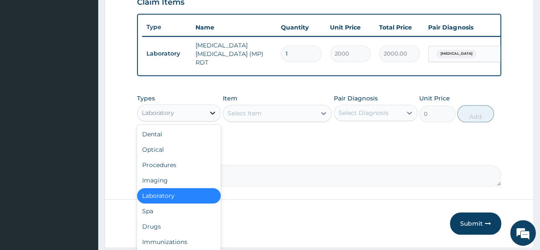
click at [214, 111] on icon at bounding box center [212, 113] width 9 height 9
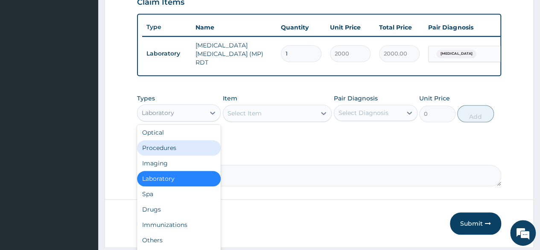
click at [191, 152] on div "Procedures" at bounding box center [179, 147] width 84 height 15
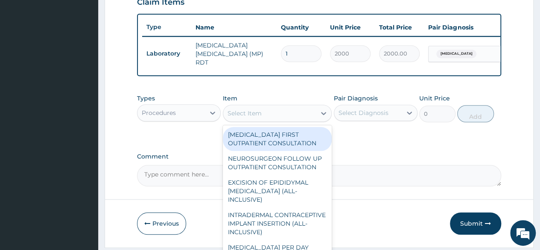
click at [267, 114] on div "Select Item" at bounding box center [269, 113] width 93 height 14
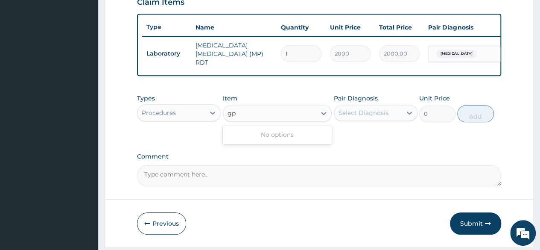
type input "g"
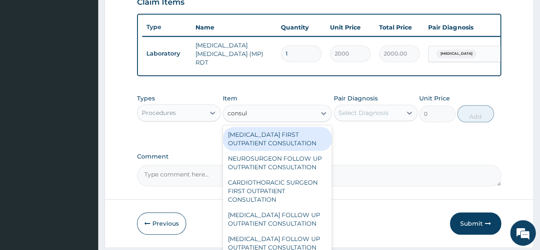
type input "consult"
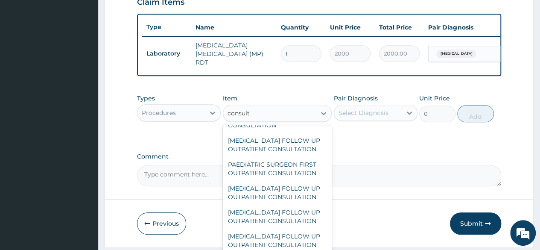
scroll to position [1015, 0]
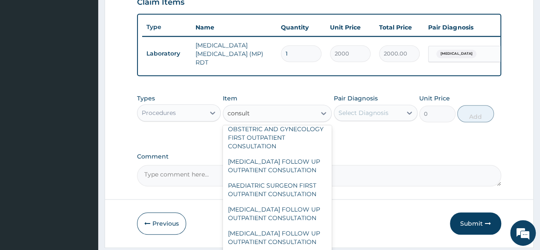
click at [298, 89] on div "GENERAL PRACTITIONER CONSULTATION FOLLOW UP" at bounding box center [277, 77] width 109 height 24
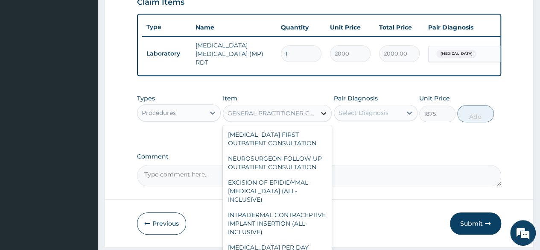
scroll to position [7733, 0]
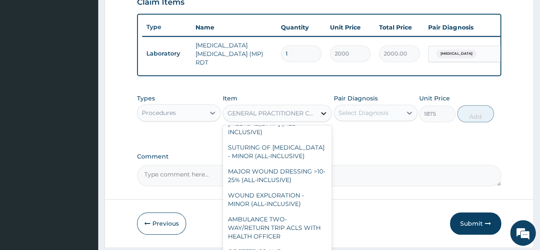
click at [323, 111] on icon at bounding box center [324, 113] width 9 height 9
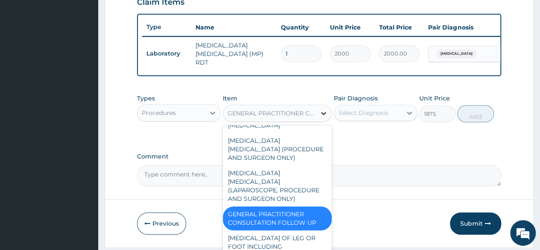
scroll to position [7531, 0]
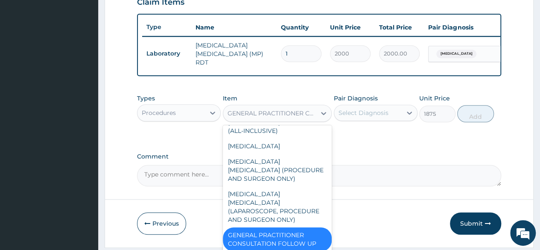
type input "2500"
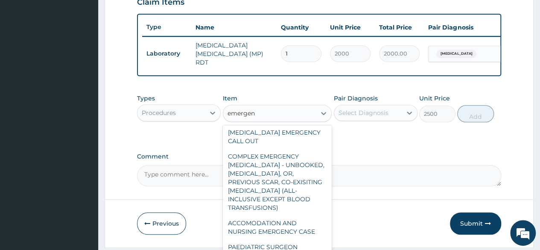
scroll to position [74, 0]
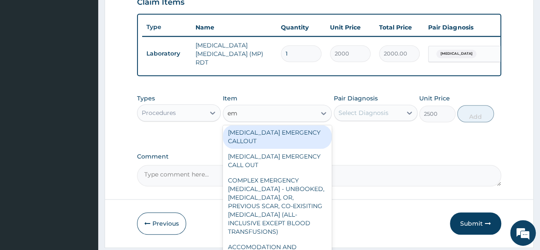
type input "e"
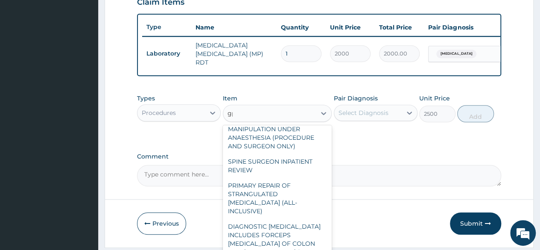
scroll to position [0, 0]
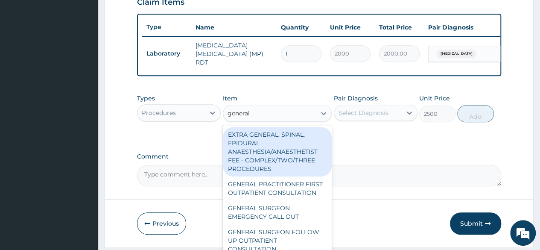
type input "general p"
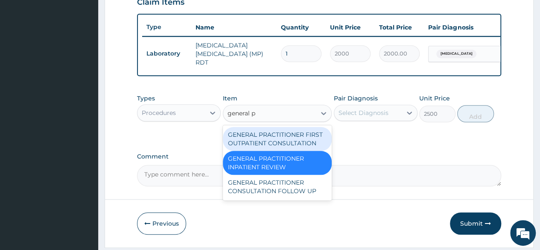
click at [278, 140] on div "GENERAL PRACTITIONER FIRST OUTPATIENT CONSULTATION" at bounding box center [277, 139] width 109 height 24
type input "3750"
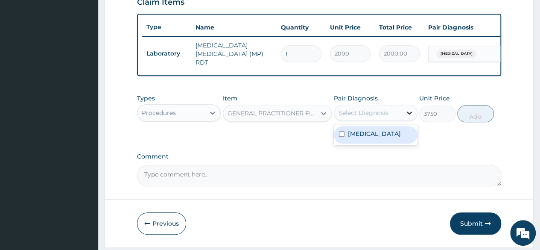
click at [409, 116] on icon at bounding box center [409, 113] width 9 height 9
click at [375, 134] on div "[MEDICAL_DATA]" at bounding box center [376, 135] width 84 height 18
checkbox input "true"
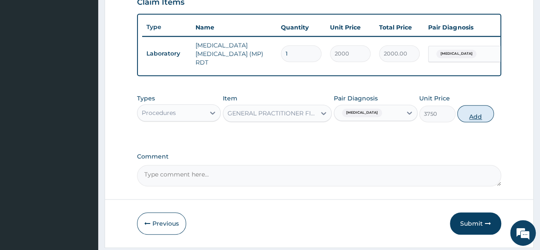
click at [482, 117] on button "Add" at bounding box center [476, 113] width 36 height 17
type input "0"
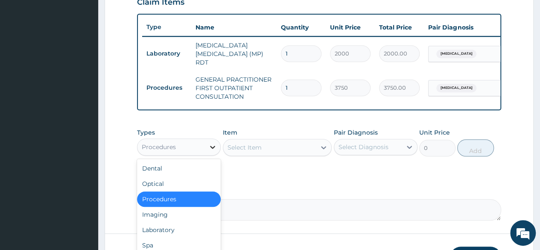
click at [214, 145] on icon at bounding box center [212, 147] width 9 height 9
type input "dr"
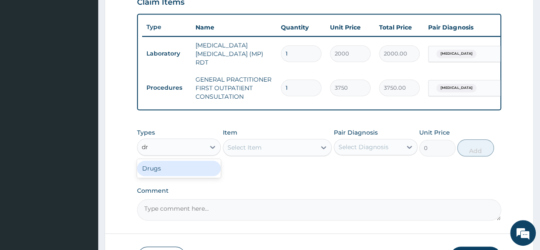
click at [192, 167] on div "Drugs" at bounding box center [179, 168] width 84 height 15
click at [260, 147] on div "Select Item" at bounding box center [277, 147] width 109 height 17
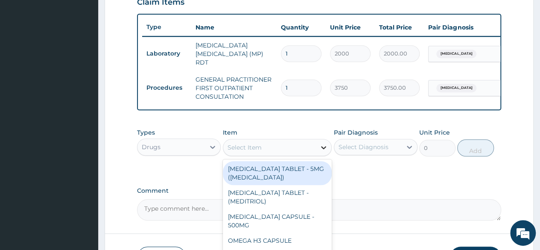
click at [322, 147] on icon at bounding box center [323, 147] width 5 height 3
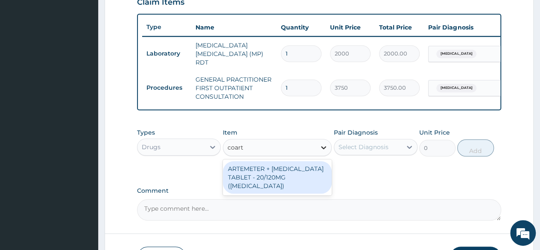
type input "coarte"
click at [314, 169] on div "ARTEMETER + [MEDICAL_DATA] TABLET - 20/120MG ([MEDICAL_DATA])" at bounding box center [277, 177] width 109 height 32
type input "210"
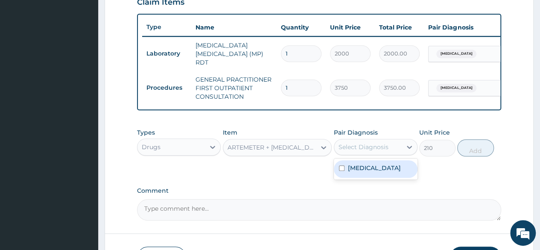
click at [380, 147] on div "Select Diagnosis" at bounding box center [364, 147] width 50 height 9
click at [370, 175] on div "[MEDICAL_DATA]" at bounding box center [376, 169] width 84 height 18
checkbox input "true"
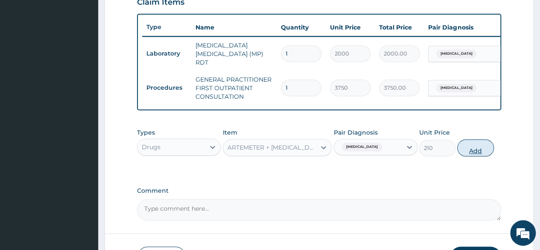
click at [470, 145] on button "Add" at bounding box center [476, 147] width 36 height 17
type input "0"
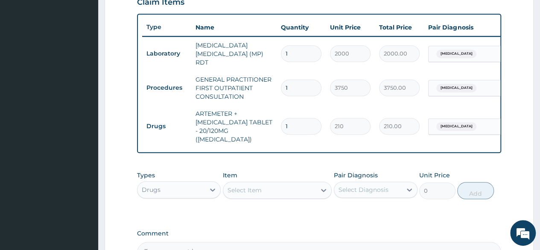
click at [239, 186] on div "Select Item" at bounding box center [245, 190] width 34 height 9
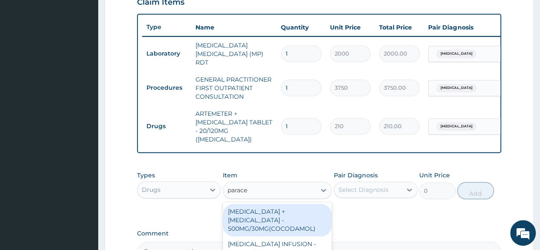
type input "paracet"
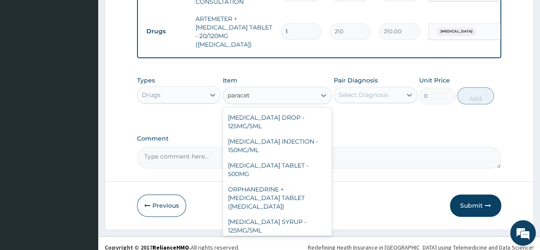
scroll to position [62, 0]
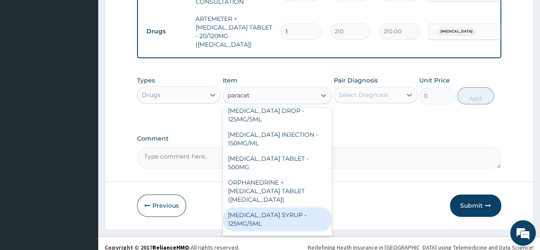
click at [310, 207] on div "[MEDICAL_DATA] SYRUP - 125MG/5ML" at bounding box center [277, 219] width 109 height 24
type input "840"
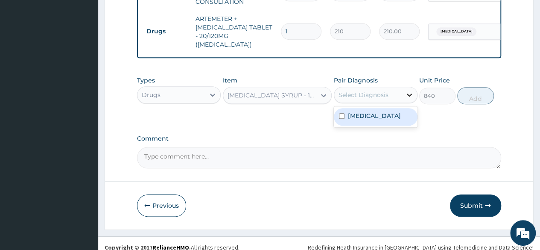
click at [410, 91] on icon at bounding box center [409, 95] width 9 height 9
click at [396, 108] on div "[MEDICAL_DATA]" at bounding box center [376, 117] width 84 height 18
checkbox input "true"
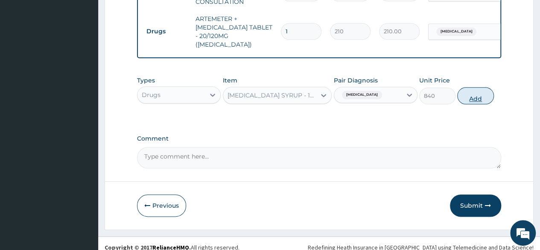
click at [472, 87] on button "Add" at bounding box center [476, 95] width 36 height 17
type input "0"
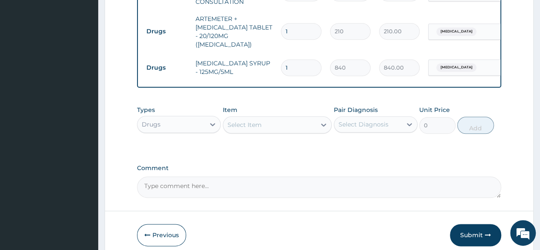
click at [310, 23] on input "1" at bounding box center [301, 31] width 41 height 17
type input "0.00"
type input "6"
type input "1260.00"
type input "6"
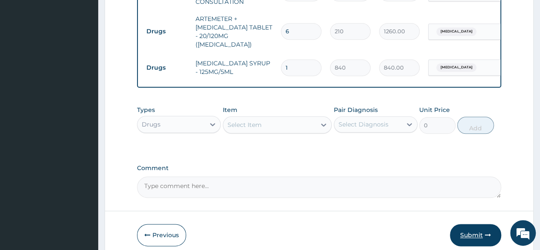
click at [477, 226] on button "Submit" at bounding box center [475, 235] width 51 height 22
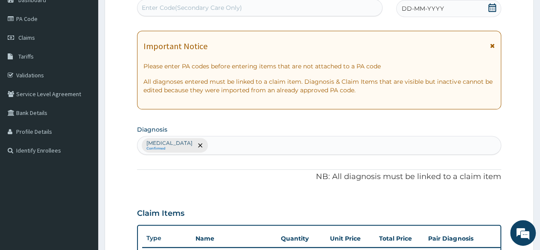
scroll to position [0, 0]
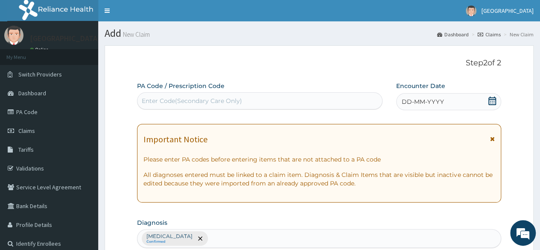
click at [496, 99] on icon at bounding box center [493, 101] width 8 height 9
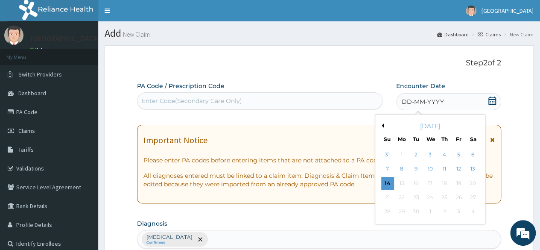
click at [385, 123] on div "[DATE]" at bounding box center [430, 126] width 103 height 9
click at [383, 125] on button "Previous Month" at bounding box center [382, 125] width 4 height 4
click at [475, 124] on div "[DATE]" at bounding box center [430, 126] width 103 height 9
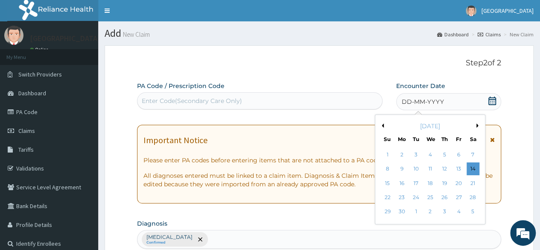
click at [478, 126] on button "Next Month" at bounding box center [479, 125] width 4 height 4
click at [469, 195] on div "26" at bounding box center [472, 197] width 13 height 13
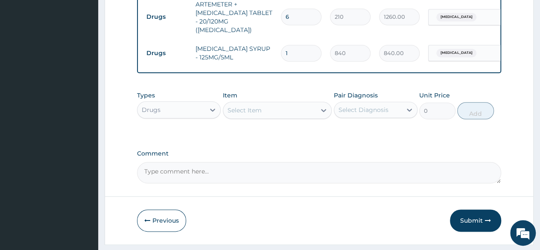
scroll to position [428, 0]
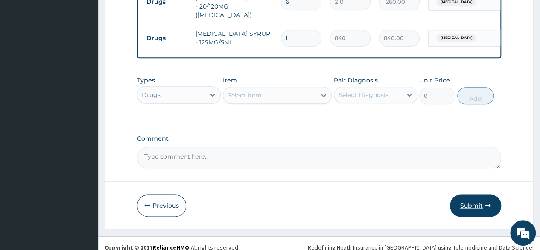
click at [471, 194] on button "Submit" at bounding box center [475, 205] width 51 height 22
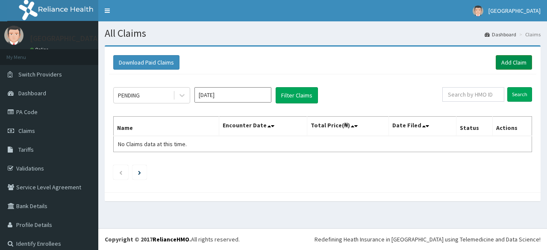
click at [507, 59] on link "Add Claim" at bounding box center [514, 62] width 36 height 15
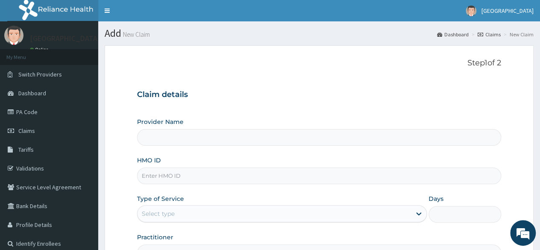
click at [198, 175] on input "HMO ID" at bounding box center [319, 175] width 364 height 17
type input "[GEOGRAPHIC_DATA]"
type input "4"
type input "gcs/10012/d"
click at [321, 215] on div "Select type" at bounding box center [275, 214] width 274 height 14
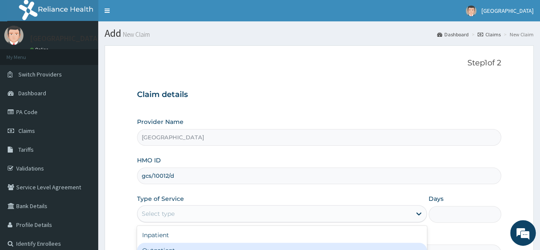
click at [321, 243] on div "Outpatient" at bounding box center [282, 250] width 290 height 15
type input "1"
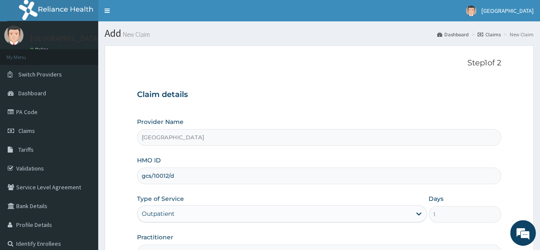
click at [468, 91] on h3 "Claim details" at bounding box center [319, 94] width 364 height 9
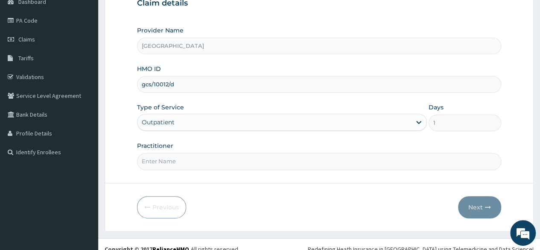
scroll to position [99, 0]
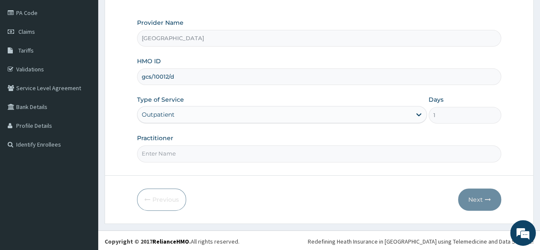
click at [265, 158] on input "Practitioner" at bounding box center [319, 153] width 364 height 17
type input "emerie"
click at [486, 194] on button "Next" at bounding box center [479, 199] width 43 height 22
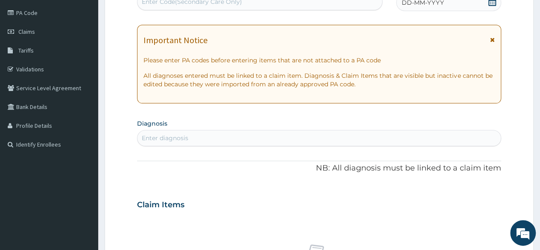
click at [340, 134] on div "Enter diagnosis" at bounding box center [320, 138] width 364 height 14
type input "malaria"
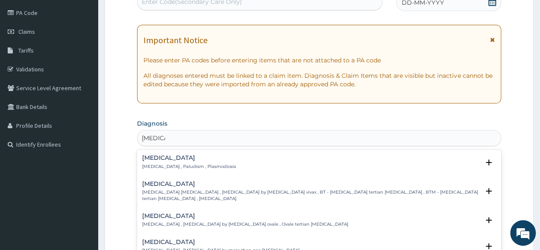
click at [268, 165] on div "Malaria Malaria , Paludism , Plasmodiosis" at bounding box center [319, 162] width 354 height 15
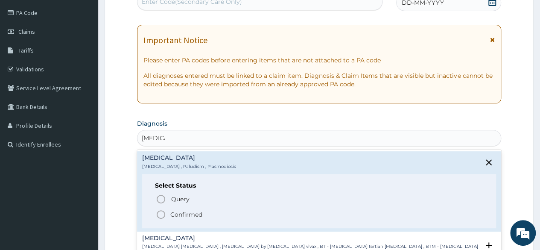
click at [208, 209] on span "Confirmed" at bounding box center [320, 214] width 328 height 10
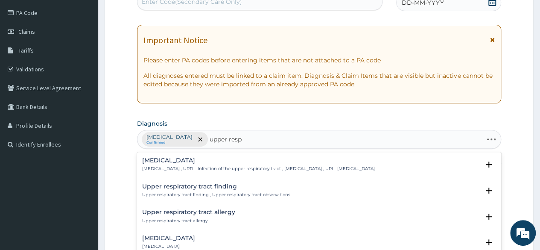
type input "upper respi"
click at [255, 161] on h4 "Upper respiratory infection" at bounding box center [258, 160] width 233 height 6
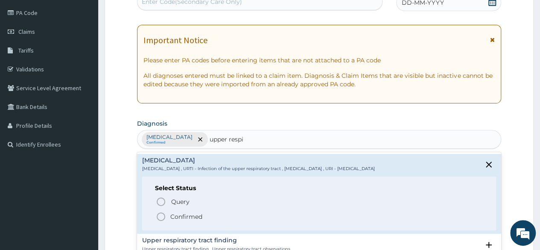
click at [189, 216] on p "Confirmed" at bounding box center [186, 216] width 32 height 9
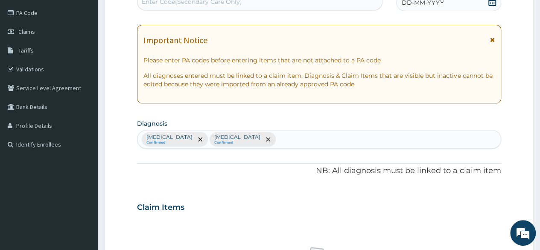
click at [223, 183] on div "PA Code / Prescription Code Enter Code(Secondary Care Only) Encounter Date DD-M…" at bounding box center [319, 204] width 364 height 445
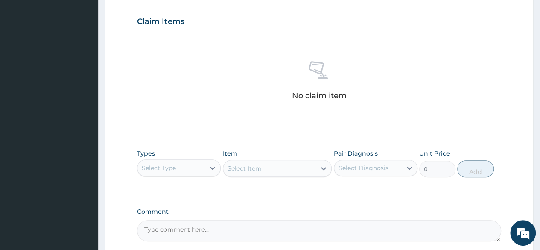
scroll to position [287, 0]
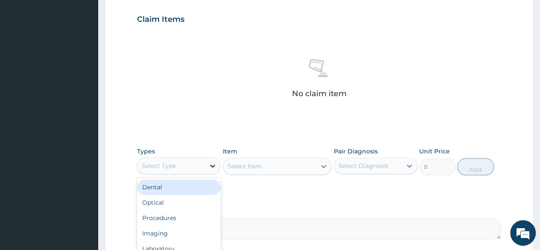
click at [213, 168] on icon at bounding box center [212, 165] width 9 height 9
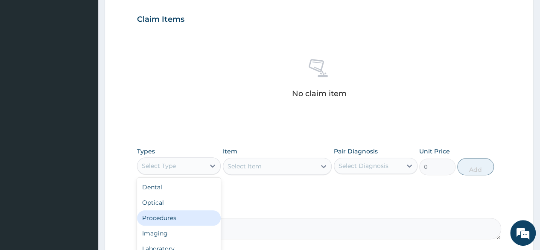
click at [161, 213] on div "Procedures" at bounding box center [179, 217] width 84 height 15
click at [202, 164] on div "Procedures" at bounding box center [171, 166] width 67 height 14
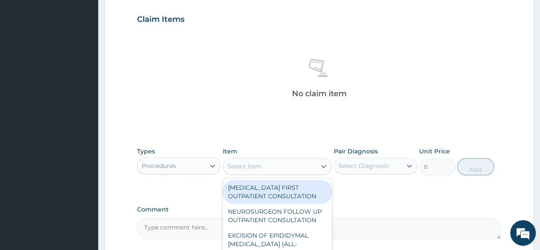
click at [248, 162] on div "Select Item" at bounding box center [245, 166] width 34 height 9
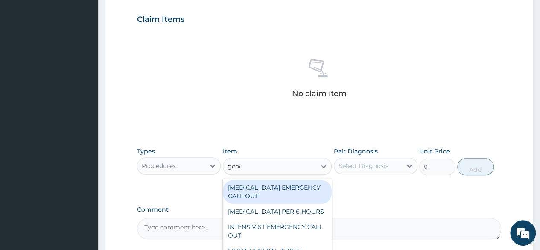
type input "gener"
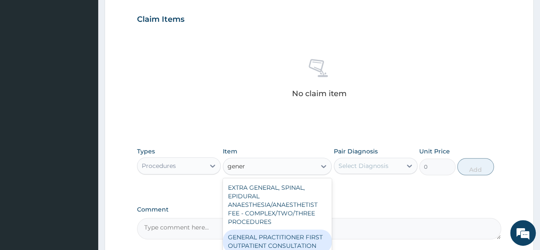
click at [273, 247] on div "GENERAL PRACTITIONER FIRST OUTPATIENT CONSULTATION" at bounding box center [277, 241] width 109 height 24
type input "3750"
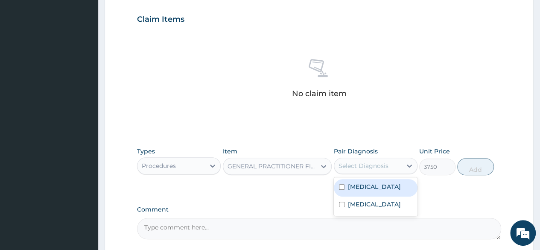
click at [378, 160] on div "Select Diagnosis" at bounding box center [367, 166] width 67 height 14
click at [369, 192] on div "[MEDICAL_DATA]" at bounding box center [376, 188] width 84 height 18
checkbox input "true"
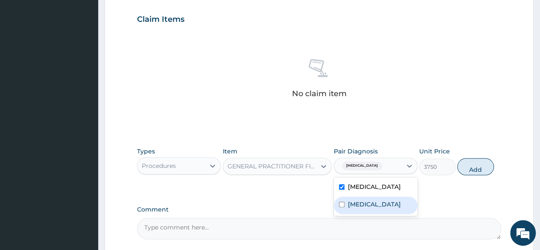
click at [369, 202] on label "Upper respiratory infection" at bounding box center [374, 204] width 53 height 9
checkbox input "true"
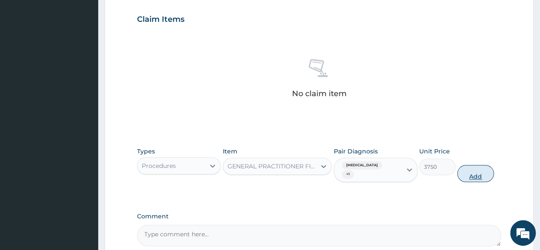
click at [471, 168] on button "Add" at bounding box center [476, 173] width 36 height 17
type input "0"
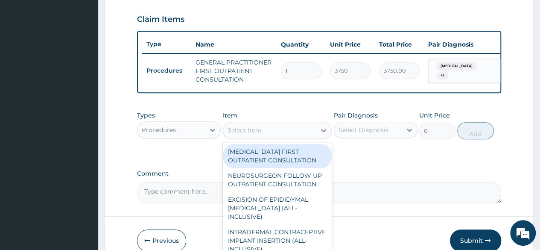
click at [298, 135] on div "Select Item" at bounding box center [269, 130] width 93 height 14
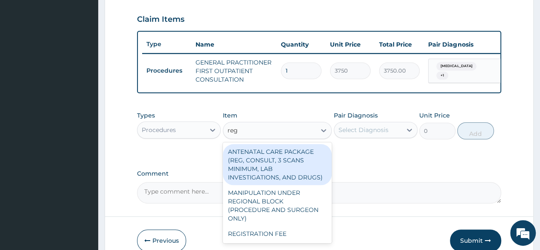
type input "regi"
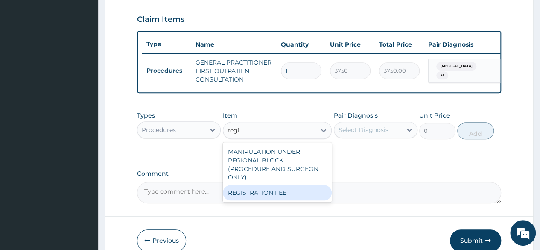
click at [282, 192] on div "REGISTRATION FEE" at bounding box center [277, 192] width 109 height 15
type input "2500"
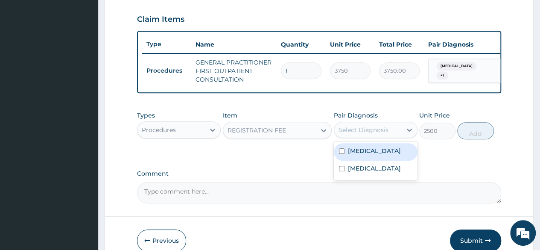
click at [379, 134] on div "Select Diagnosis" at bounding box center [364, 130] width 50 height 9
click at [373, 155] on div "Malaria" at bounding box center [376, 152] width 84 height 18
checkbox input "true"
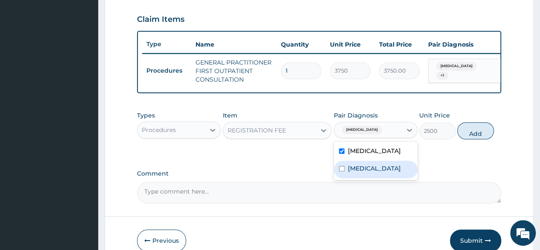
click at [370, 173] on label "Upper respiratory infection" at bounding box center [374, 168] width 53 height 9
checkbox input "true"
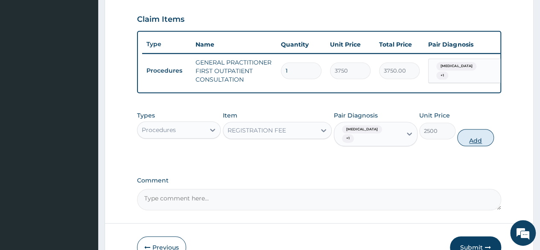
click at [475, 132] on button "Add" at bounding box center [476, 137] width 36 height 17
type input "0"
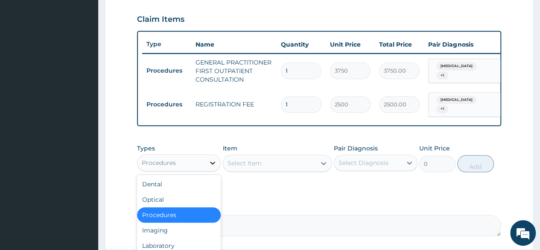
click at [215, 164] on icon at bounding box center [212, 162] width 9 height 9
click at [184, 243] on div "Laboratory" at bounding box center [179, 245] width 84 height 15
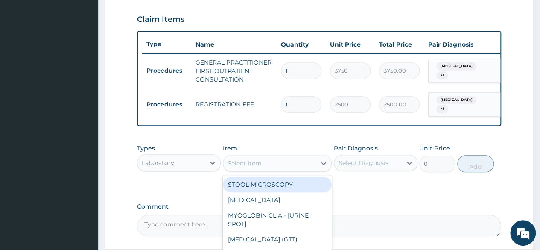
click at [252, 162] on div "Select Item" at bounding box center [245, 163] width 34 height 9
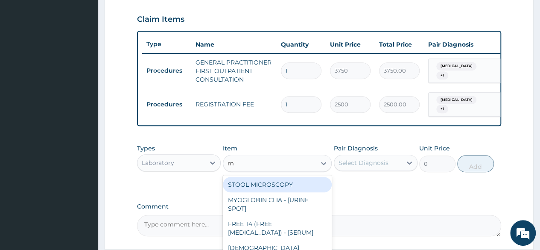
type input "mp"
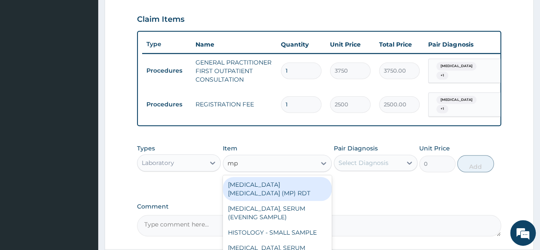
click at [263, 193] on div "MALARIA PARASITE (MP) RDT" at bounding box center [277, 189] width 109 height 24
type input "2000"
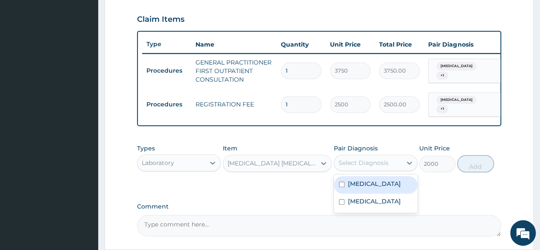
click at [358, 162] on div "Select Diagnosis" at bounding box center [364, 162] width 50 height 9
click at [358, 183] on label "Malaria" at bounding box center [374, 183] width 53 height 9
checkbox input "true"
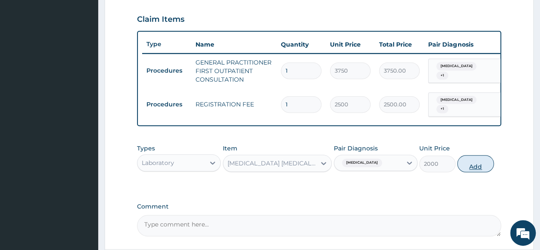
click at [472, 162] on button "Add" at bounding box center [476, 163] width 36 height 17
type input "0"
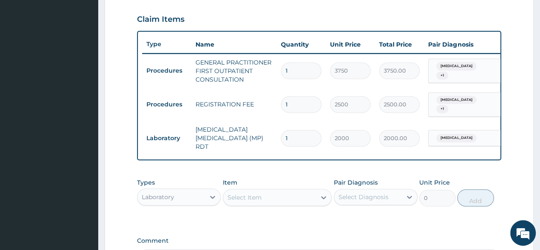
click at [299, 194] on div "Select Item" at bounding box center [269, 198] width 93 height 14
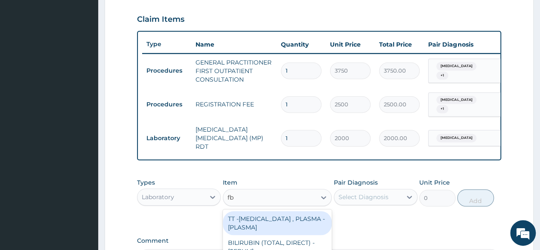
type input "fbc"
click at [308, 225] on div "FBC CBC-COMPLETE BLOOD COUNT (HAEMOGRAM) - [BLOOD]" at bounding box center [277, 223] width 109 height 24
type input "5000"
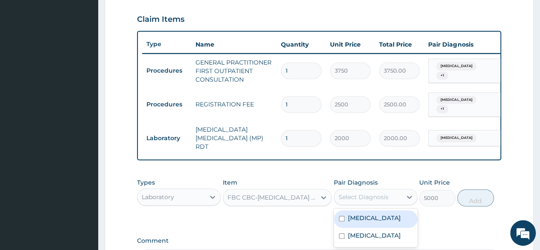
click at [364, 202] on div "Select Diagnosis" at bounding box center [376, 197] width 84 height 16
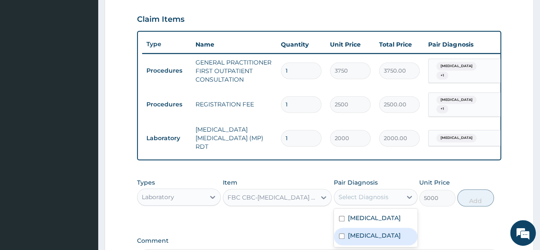
click at [360, 237] on label "Upper respiratory infection" at bounding box center [374, 235] width 53 height 9
checkbox input "true"
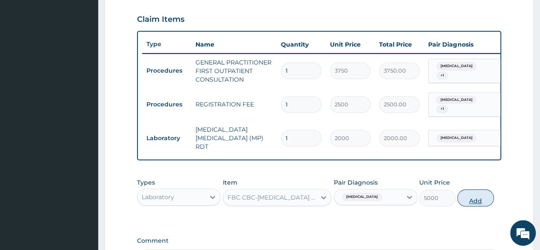
click at [474, 194] on button "Add" at bounding box center [476, 197] width 36 height 17
type input "0"
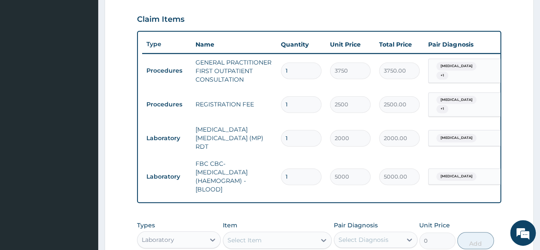
click at [203, 234] on div "Laboratory" at bounding box center [171, 240] width 67 height 14
click at [213, 235] on icon at bounding box center [212, 239] width 9 height 9
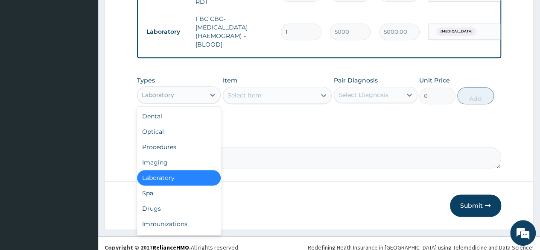
scroll to position [437, 0]
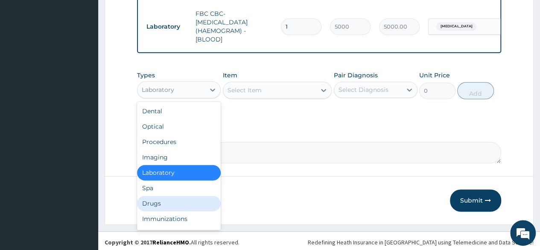
click at [192, 198] on div "Drugs" at bounding box center [179, 203] width 84 height 15
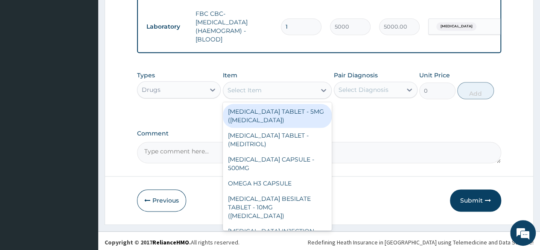
click at [261, 87] on div "Select Item" at bounding box center [245, 90] width 34 height 9
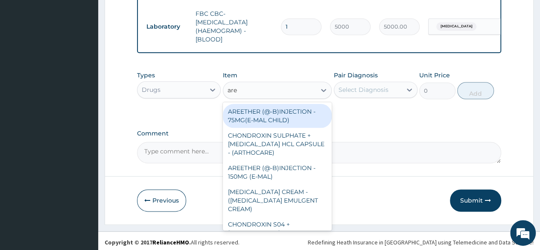
type input "aree"
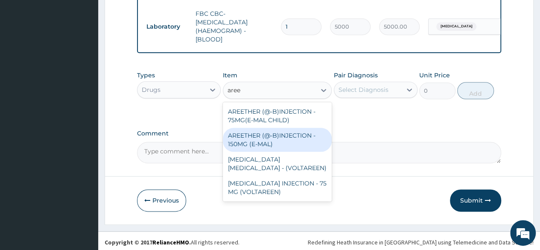
click at [249, 142] on div "AREETHER (@-B)INJECTION - 150MG (E-MAL)" at bounding box center [277, 140] width 109 height 24
type input "1680"
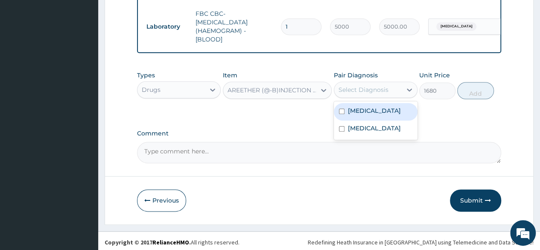
click at [371, 83] on div "Select Diagnosis" at bounding box center [367, 90] width 67 height 14
click at [359, 106] on label "Malaria" at bounding box center [374, 110] width 53 height 9
checkbox input "true"
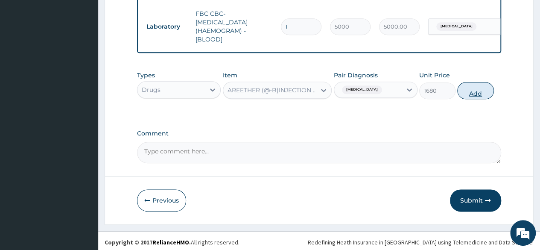
click at [471, 88] on button "Add" at bounding box center [476, 90] width 36 height 17
type input "0"
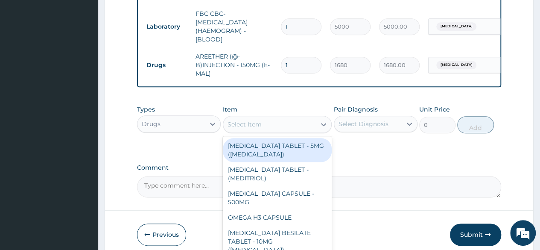
click at [249, 120] on div "Select Item" at bounding box center [245, 124] width 34 height 9
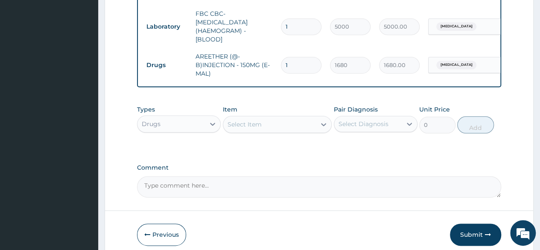
click at [249, 120] on div "Select Item" at bounding box center [245, 124] width 34 height 9
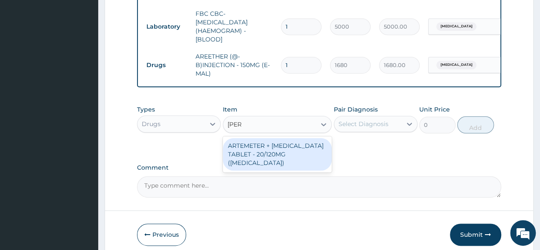
type input "coart"
click at [264, 146] on div "ARTEMETER + LUMEFANTRINE TABLET - 20/120MG (COARTEM)" at bounding box center [277, 154] width 109 height 32
type input "210"
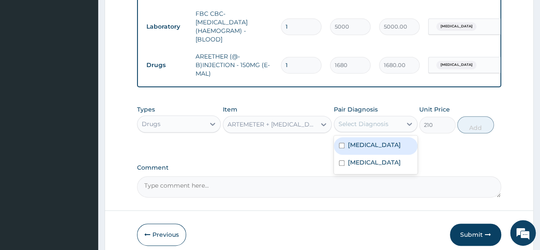
click at [373, 120] on div "Select Diagnosis" at bounding box center [364, 124] width 50 height 9
click at [369, 143] on label "Malaria" at bounding box center [374, 145] width 53 height 9
checkbox input "true"
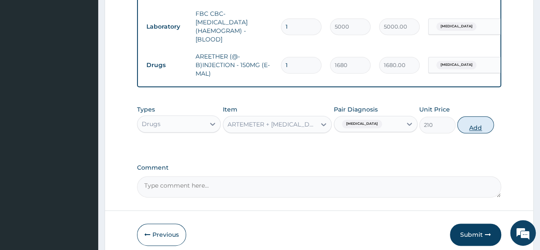
click at [475, 119] on button "Add" at bounding box center [476, 124] width 36 height 17
type input "0"
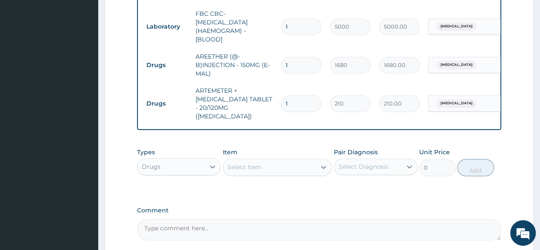
click at [263, 160] on div "Select Item" at bounding box center [269, 167] width 93 height 14
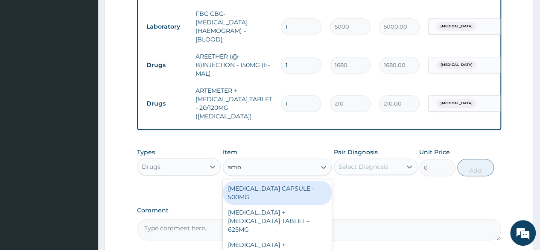
type input "amox"
click at [253, 182] on div "AMOXICILLIN CAPSULE - 500MG" at bounding box center [277, 193] width 109 height 24
type input "112"
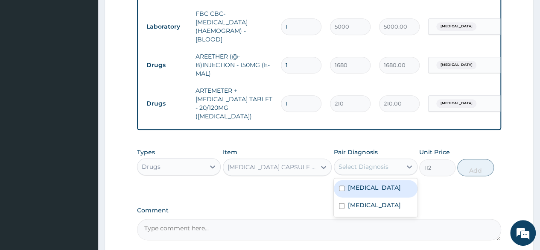
click at [359, 162] on div "Select Diagnosis" at bounding box center [364, 166] width 50 height 9
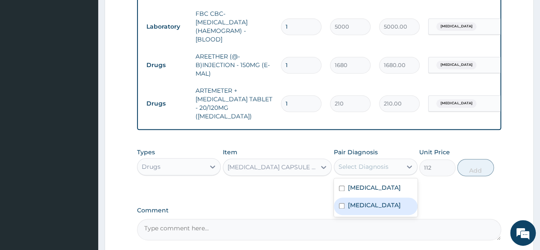
click at [352, 201] on label "Upper respiratory infection" at bounding box center [374, 205] width 53 height 9
checkbox input "true"
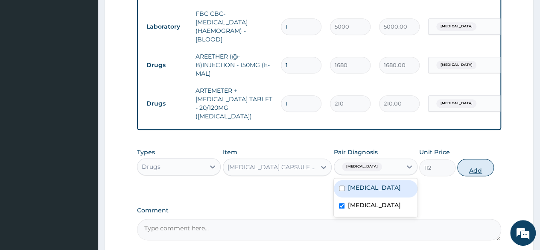
click at [478, 159] on button "Add" at bounding box center [476, 167] width 36 height 17
type input "0"
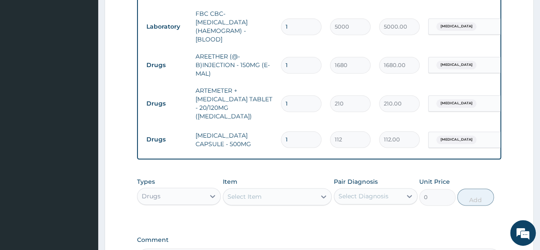
click at [291, 131] on input "1" at bounding box center [301, 139] width 41 height 17
type input "15"
type input "1680.00"
type input "15"
click at [294, 57] on input "1" at bounding box center [301, 65] width 41 height 17
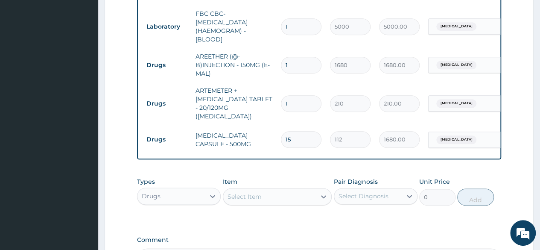
type input "0.00"
type input "3"
type input "5040.00"
type input "3"
click at [297, 95] on input "1" at bounding box center [301, 103] width 41 height 17
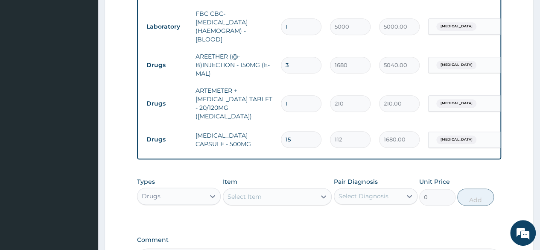
type input "0.00"
type input "2"
type input "420.00"
type input "24"
type input "5040.00"
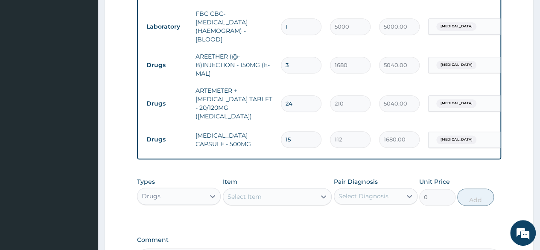
type input "24"
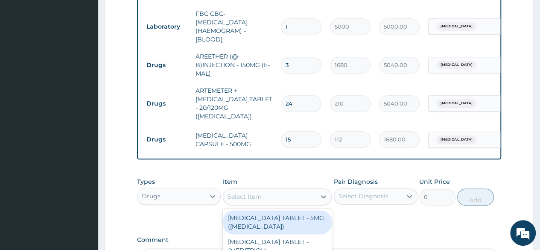
click at [261, 192] on div "Select Item" at bounding box center [245, 196] width 34 height 9
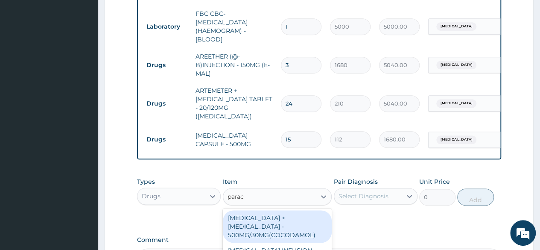
type input "parace"
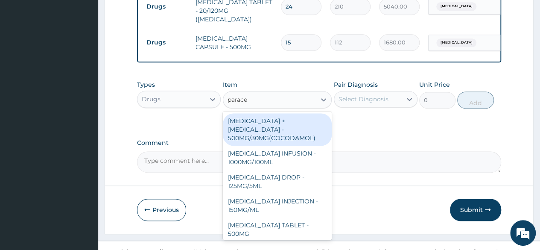
scroll to position [535, 0]
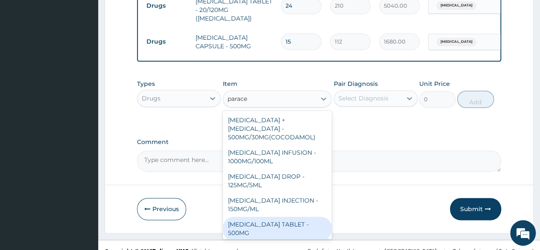
click at [273, 217] on div "PARACETAMOL TABLET - 500MG" at bounding box center [277, 229] width 109 height 24
type input "33.599999999999994"
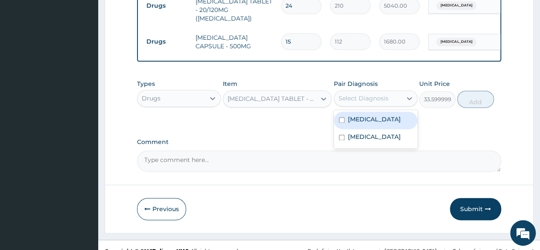
click at [371, 94] on div "Select Diagnosis" at bounding box center [364, 98] width 50 height 9
click at [355, 115] on label "Malaria" at bounding box center [374, 119] width 53 height 9
checkbox input "true"
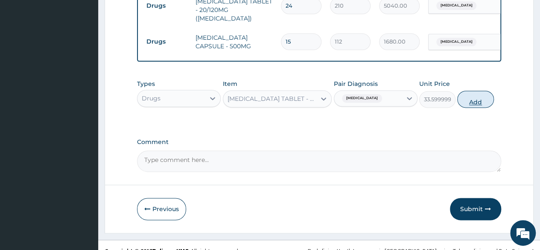
click at [471, 91] on button "Add" at bounding box center [476, 99] width 36 height 17
type input "0"
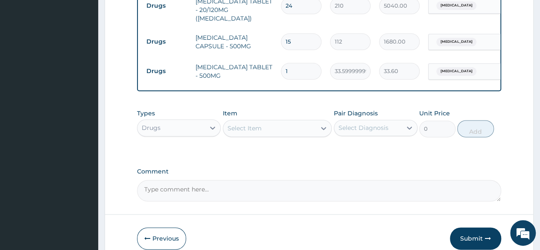
type input "10"
type input "336.00"
type input "10"
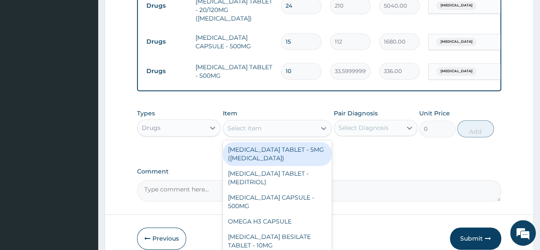
click at [257, 124] on div "Select Item" at bounding box center [245, 128] width 34 height 9
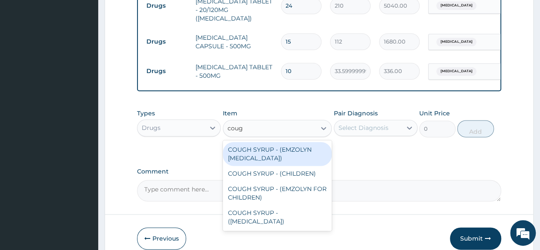
type input "cough"
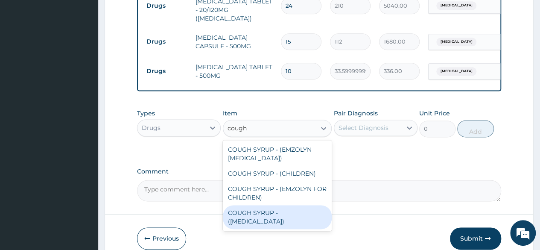
click at [243, 205] on div "COUGH SYRUP - (EXPECTORANT)" at bounding box center [277, 217] width 109 height 24
type input "1120"
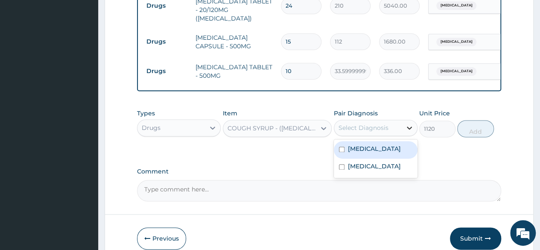
click at [407, 123] on icon at bounding box center [409, 127] width 9 height 9
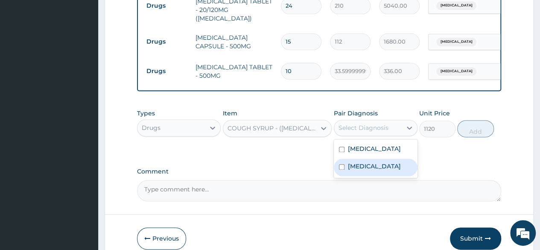
click at [384, 162] on label "Upper respiratory infection" at bounding box center [374, 166] width 53 height 9
checkbox input "true"
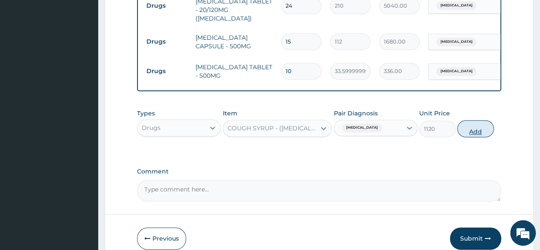
click at [478, 120] on button "Add" at bounding box center [476, 128] width 36 height 17
type input "0"
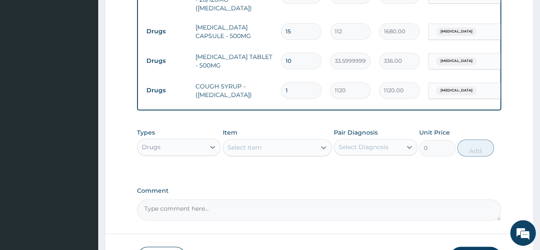
scroll to position [552, 0]
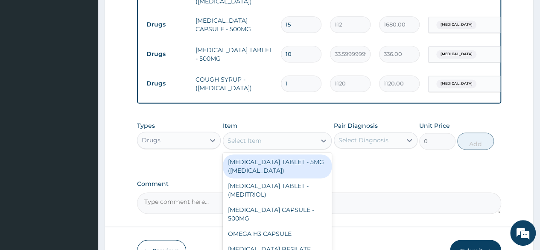
click at [308, 134] on div "Select Item" at bounding box center [269, 141] width 93 height 14
type input "5"
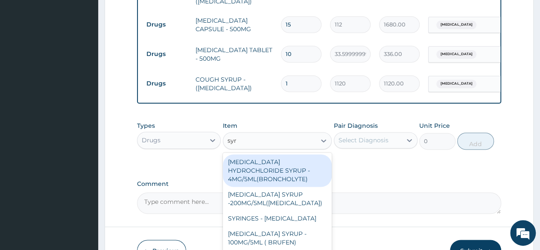
type input "syri"
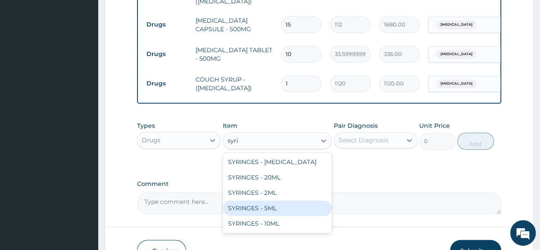
click at [274, 200] on div "SYRINGES - 5ML" at bounding box center [277, 207] width 109 height 15
type input "42"
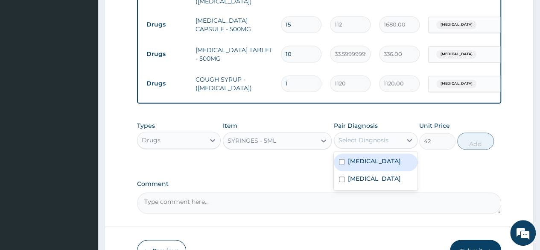
click at [360, 136] on div "Select Diagnosis" at bounding box center [364, 140] width 50 height 9
click at [362, 156] on div "Malaria" at bounding box center [376, 162] width 84 height 18
checkbox input "true"
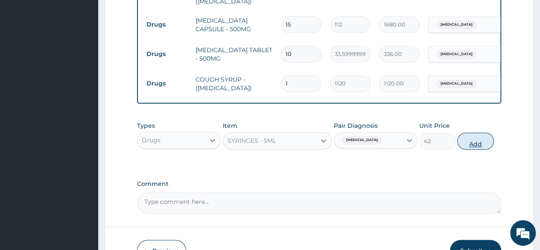
click at [478, 132] on button "Add" at bounding box center [476, 140] width 36 height 17
type input "0"
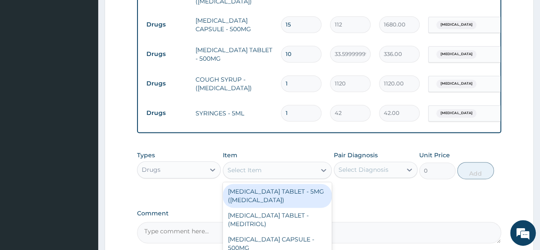
click at [283, 164] on div "Select Item" at bounding box center [269, 170] width 93 height 14
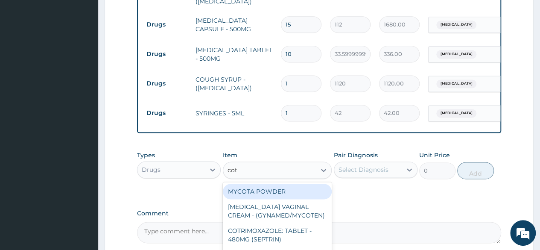
type input "cott"
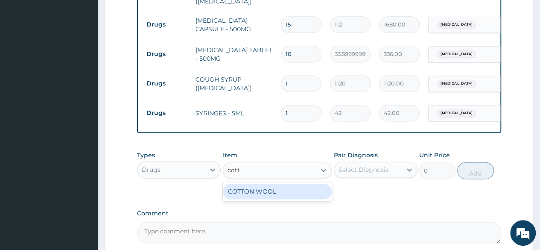
click at [281, 187] on div "COTTON WOOL" at bounding box center [277, 191] width 109 height 15
type input "560"
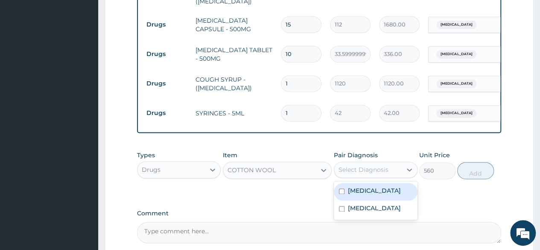
click at [355, 165] on div "Select Diagnosis" at bounding box center [364, 169] width 50 height 9
click at [353, 186] on label "Malaria" at bounding box center [374, 190] width 53 height 9
checkbox input "true"
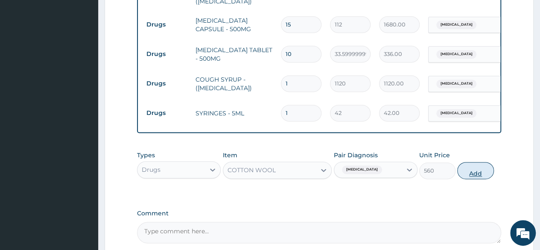
click at [468, 167] on button "Add" at bounding box center [476, 170] width 36 height 17
type input "0"
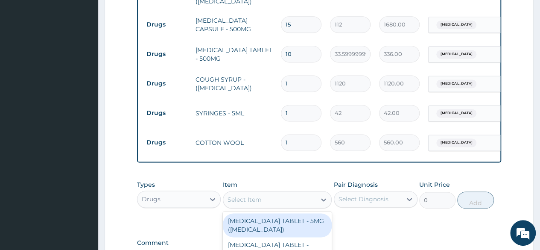
click at [304, 195] on div "Select Item" at bounding box center [269, 200] width 93 height 14
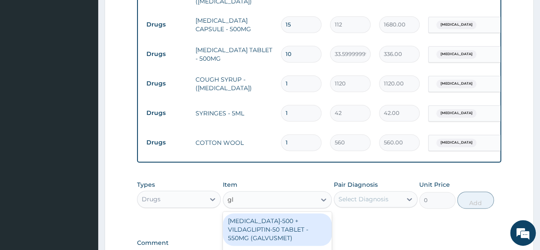
type input "glo"
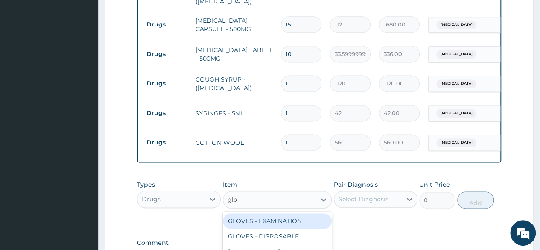
click at [300, 213] on div "GLOVES - EXAMINATION" at bounding box center [277, 220] width 109 height 15
type input "112"
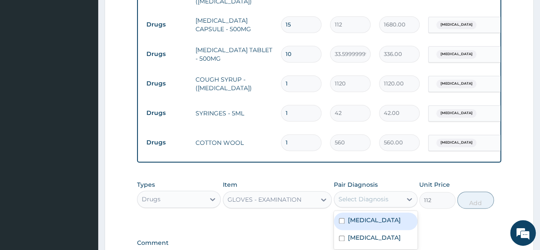
click at [364, 195] on div "Select Diagnosis" at bounding box center [364, 199] width 50 height 9
click at [368, 216] on label "Malaria" at bounding box center [374, 220] width 53 height 9
checkbox input "true"
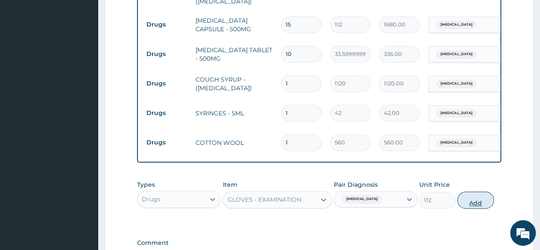
click at [469, 191] on button "Add" at bounding box center [476, 199] width 36 height 17
type input "0"
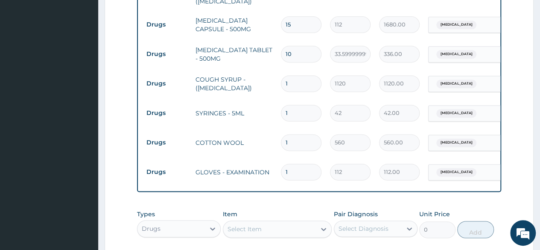
click at [297, 105] on input "1" at bounding box center [301, 113] width 41 height 17
type input "0.00"
type input "3"
type input "126.00"
type input "3"
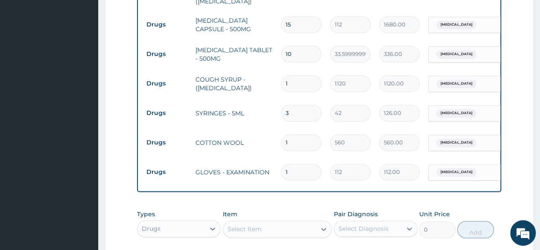
click at [297, 134] on input "1" at bounding box center [301, 142] width 41 height 17
type input "0.00"
type input "3"
type input "1680.00"
type input "3"
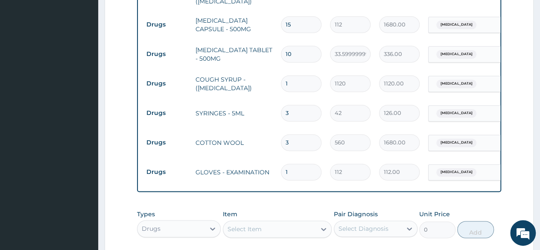
click at [295, 164] on input "1" at bounding box center [301, 172] width 41 height 17
type input "0.00"
type input "3"
type input "336.00"
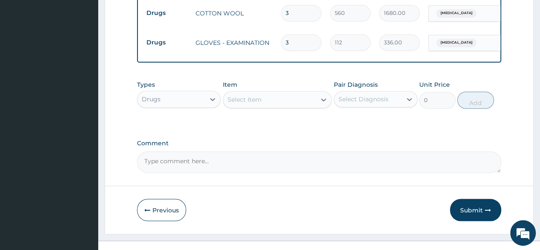
scroll to position [683, 0]
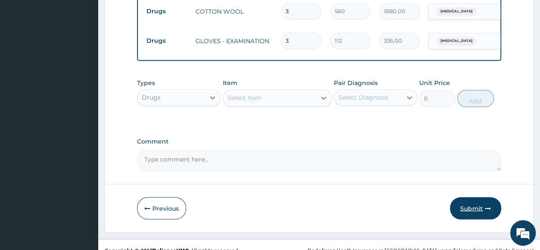
type input "3"
click at [484, 197] on button "Submit" at bounding box center [475, 208] width 51 height 22
click at [484, 157] on textarea "Comment" at bounding box center [319, 160] width 364 height 21
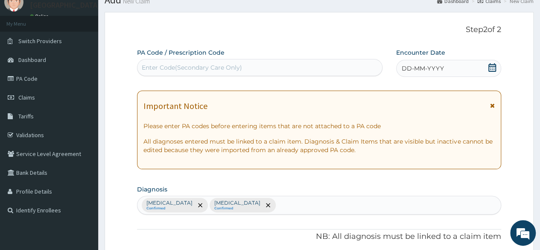
scroll to position [17, 0]
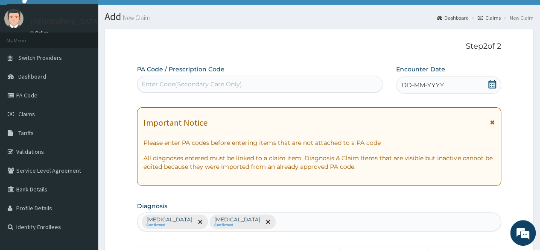
click at [496, 84] on icon at bounding box center [492, 84] width 9 height 9
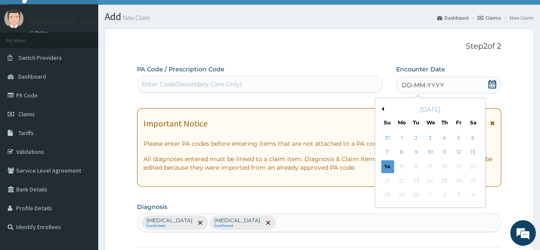
click at [383, 111] on div "September 2025" at bounding box center [430, 109] width 103 height 9
click at [381, 109] on button "Previous Month" at bounding box center [382, 109] width 4 height 4
click at [400, 195] on div "28" at bounding box center [402, 195] width 13 height 13
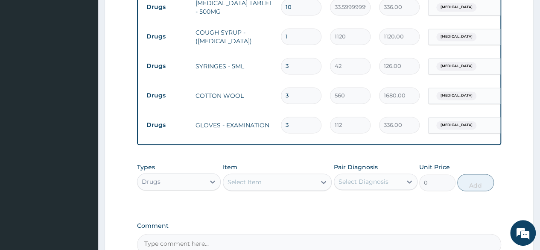
scroll to position [683, 0]
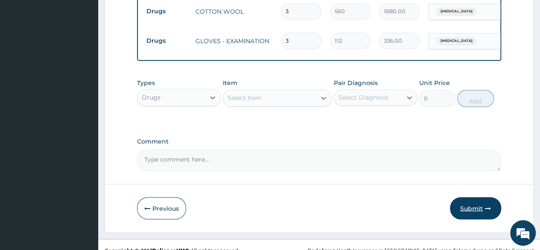
click at [469, 197] on button "Submit" at bounding box center [475, 208] width 51 height 22
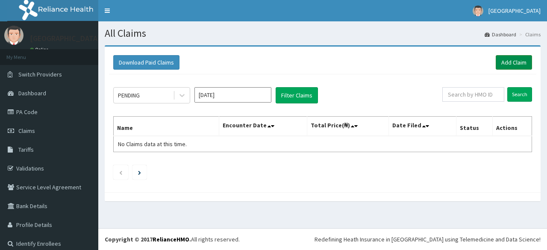
click at [511, 58] on link "Add Claim" at bounding box center [514, 62] width 36 height 15
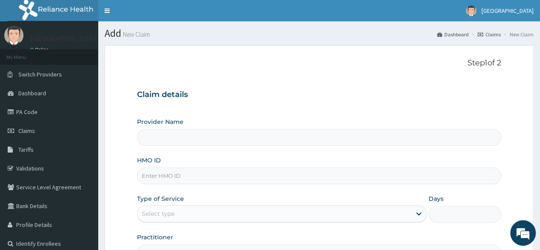
click at [188, 177] on input "HMO ID" at bounding box center [319, 175] width 364 height 17
type input "[GEOGRAPHIC_DATA]"
type input "boi/10005/A"
click at [226, 192] on div "Provider Name Cosan Hospitals HMO ID boi/10005/A Type of Service Select type Da…" at bounding box center [319, 189] width 364 height 144
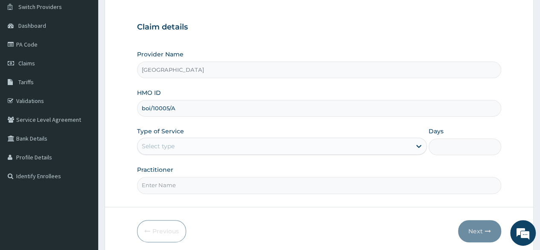
scroll to position [68, 0]
click at [226, 192] on form "Step 1 of 2 Claim details Provider Name [GEOGRAPHIC_DATA] HMO ID boi/10005/A Ty…" at bounding box center [319, 115] width 429 height 277
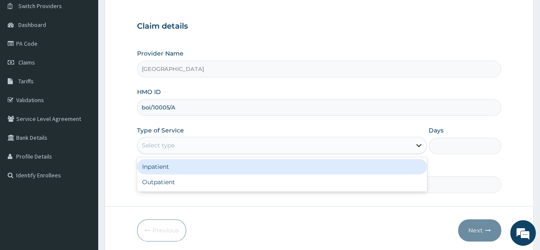
click at [420, 146] on icon at bounding box center [419, 145] width 9 height 9
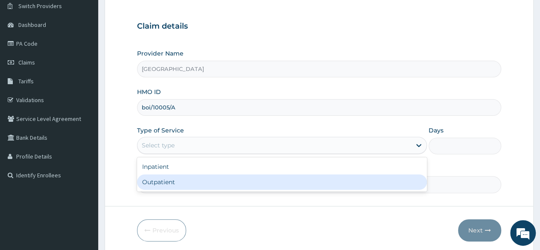
click at [361, 179] on div "Outpatient" at bounding box center [282, 181] width 290 height 15
type input "1"
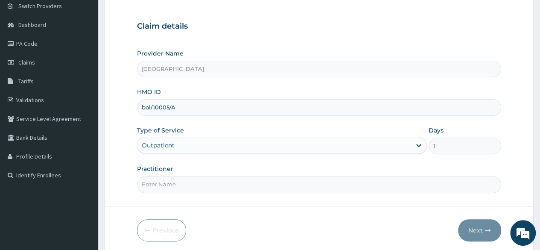
click at [278, 187] on input "Practitioner" at bounding box center [319, 184] width 364 height 17
type input "emerie"
click at [478, 227] on button "Next" at bounding box center [479, 230] width 43 height 22
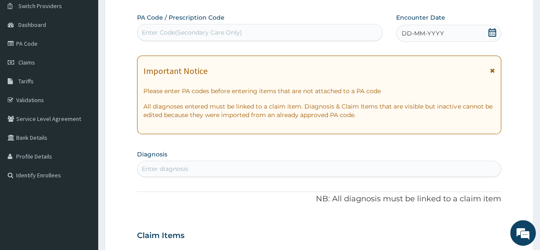
click at [497, 30] on div "DD-MM-YYYY" at bounding box center [448, 33] width 105 height 17
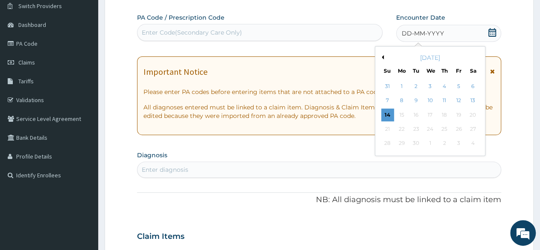
click at [384, 55] on div "[DATE]" at bounding box center [430, 57] width 103 height 9
click at [383, 59] on button "Previous Month" at bounding box center [382, 57] width 4 height 4
click at [387, 114] on div "10" at bounding box center [387, 115] width 13 height 13
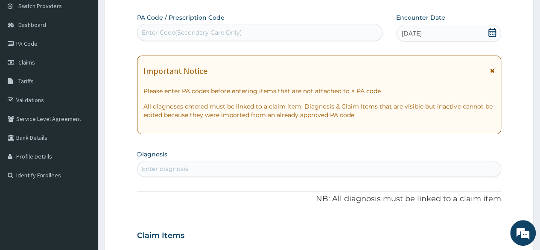
click at [202, 168] on div "Enter diagnosis" at bounding box center [320, 169] width 364 height 14
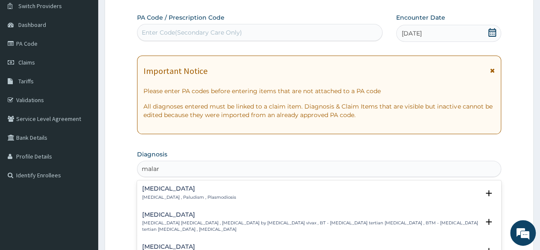
type input "malari"
click at [185, 201] on div "Malaria Malaria , Paludism , Plasmodiosis Select Status Query Query covers susp…" at bounding box center [319, 194] width 354 height 19
click at [184, 194] on p "Malaria , Paludism , Plasmodiosis" at bounding box center [189, 197] width 94 height 6
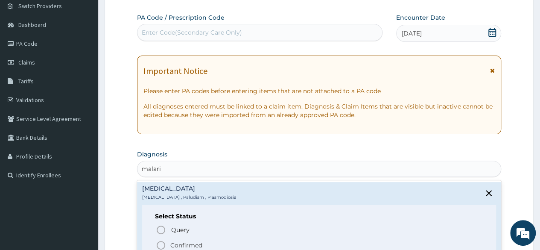
click at [167, 242] on span "Confirmed" at bounding box center [320, 245] width 328 height 10
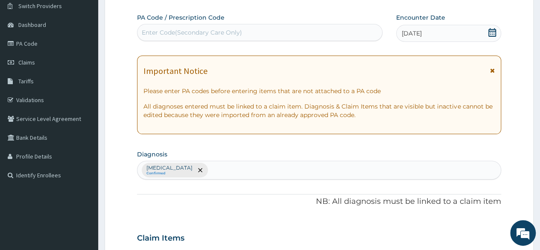
click at [237, 210] on div "PA Code / Prescription Code Enter Code(Secondary Care Only) Encounter Date 10-0…" at bounding box center [319, 235] width 364 height 445
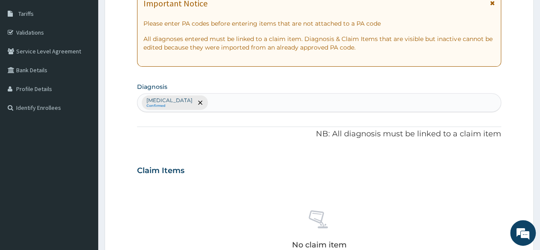
scroll to position [137, 0]
click at [233, 98] on div "Malaria Confirmed" at bounding box center [320, 102] width 364 height 18
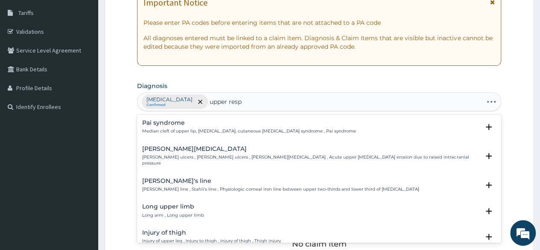
type input "upper respi"
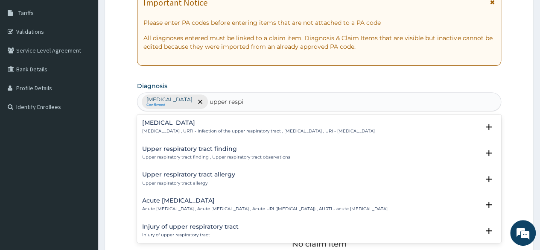
click at [194, 126] on div "Upper respiratory infection Upper respiratory infection , URTI - Infection of t…" at bounding box center [258, 127] width 233 height 15
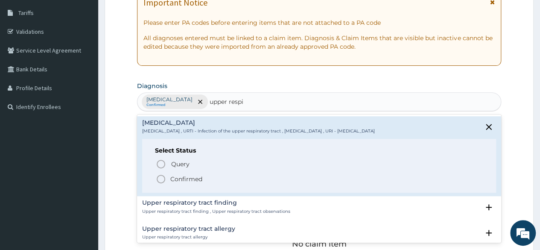
click at [162, 176] on icon "status option filled" at bounding box center [161, 179] width 10 height 10
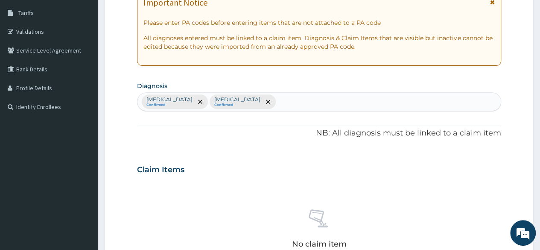
click at [219, 146] on div "PA Code / Prescription Code Enter Code(Secondary Care Only) Encounter Date 10-0…" at bounding box center [319, 167] width 364 height 445
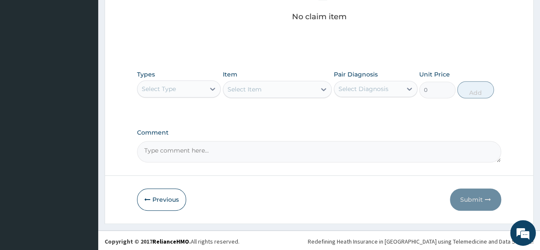
scroll to position [364, 0]
click at [210, 88] on icon at bounding box center [212, 88] width 9 height 9
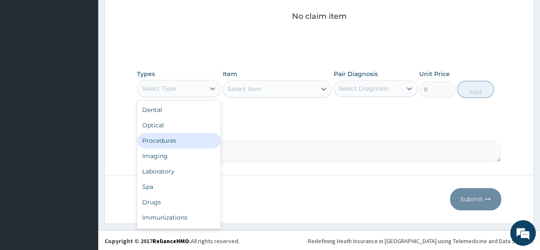
click at [199, 136] on div "Procedures" at bounding box center [179, 140] width 84 height 15
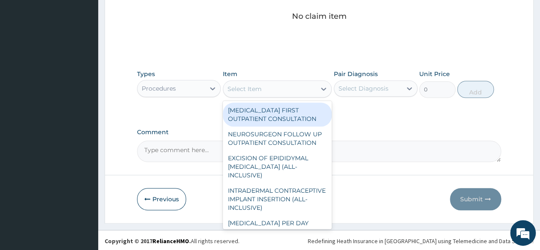
click at [254, 87] on div "Select Item" at bounding box center [245, 89] width 34 height 9
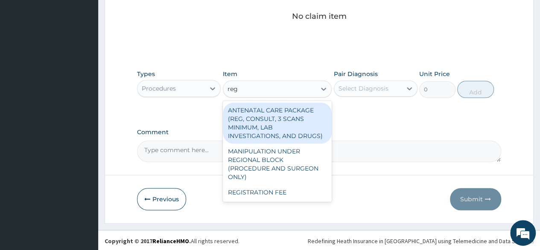
type input "regi"
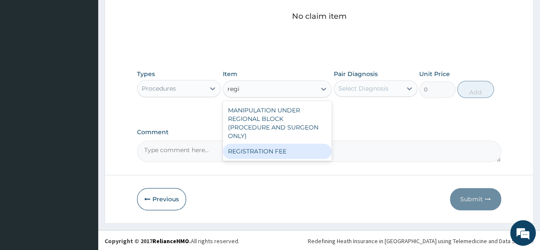
click at [257, 144] on div "REGISTRATION FEE" at bounding box center [277, 151] width 109 height 15
type input "2500"
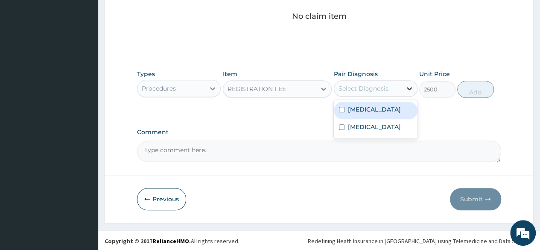
click at [406, 85] on icon at bounding box center [409, 88] width 9 height 9
click at [394, 103] on div "[MEDICAL_DATA]" at bounding box center [376, 111] width 84 height 18
checkbox input "true"
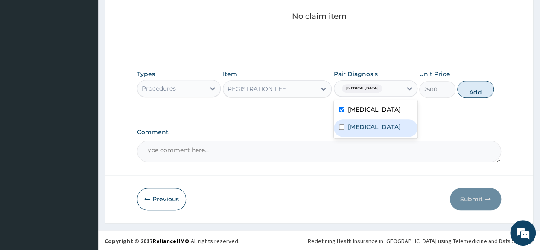
click at [385, 125] on label "Upper respiratory infection" at bounding box center [374, 127] width 53 height 9
checkbox input "true"
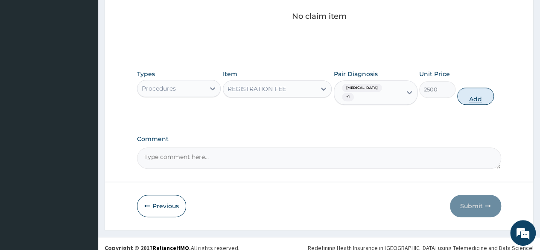
click at [482, 88] on button "Add" at bounding box center [476, 96] width 36 height 17
type input "0"
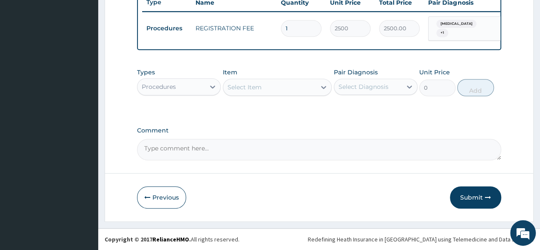
click at [260, 84] on div "Select Item" at bounding box center [245, 87] width 34 height 9
click at [207, 85] on div at bounding box center [212, 86] width 15 height 15
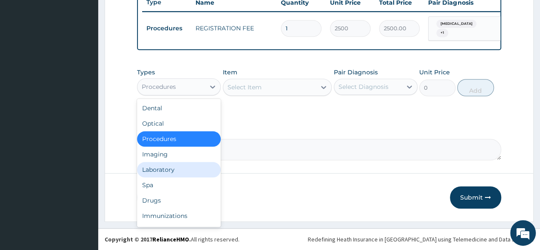
click at [176, 167] on div "Laboratory" at bounding box center [179, 169] width 84 height 15
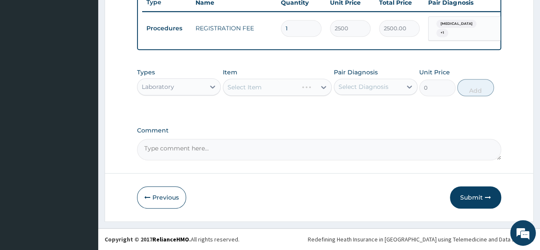
click at [268, 89] on div "Select Item" at bounding box center [277, 87] width 109 height 17
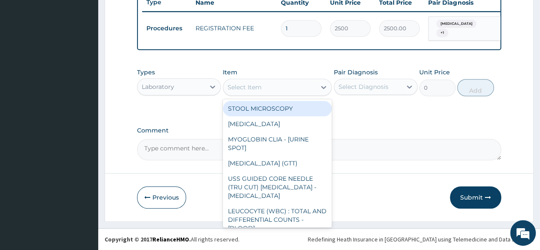
click at [260, 89] on div "Select Item" at bounding box center [245, 87] width 34 height 9
type input "m"
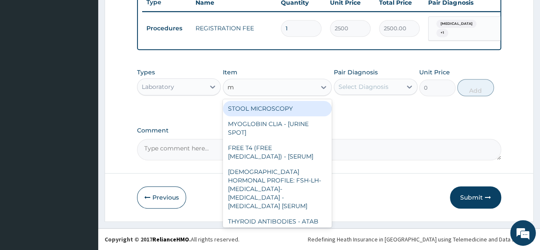
type input "mp"
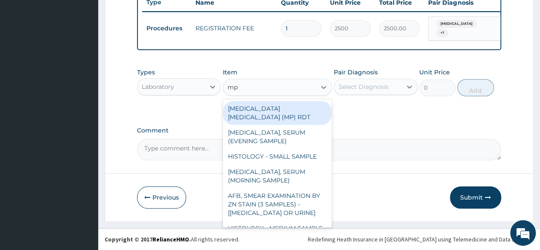
click at [289, 104] on div "[MEDICAL_DATA] [MEDICAL_DATA] (MP) RDT" at bounding box center [277, 113] width 109 height 24
type input "2000"
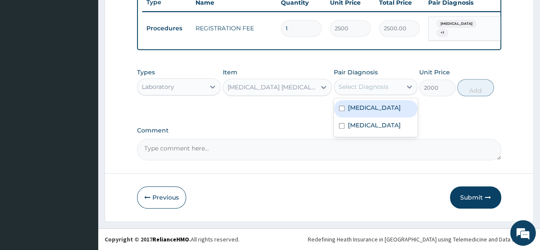
click at [358, 86] on div "Select Diagnosis" at bounding box center [364, 86] width 50 height 9
click at [360, 108] on label "[MEDICAL_DATA]" at bounding box center [374, 107] width 53 height 9
checkbox input "true"
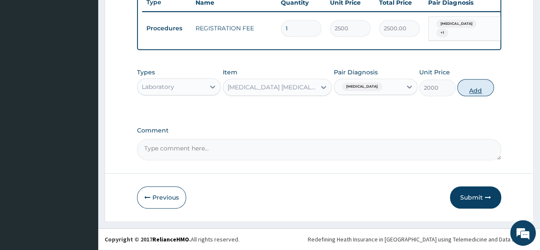
click at [473, 91] on button "Add" at bounding box center [476, 87] width 36 height 17
type input "0"
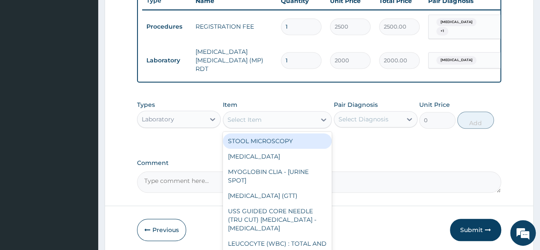
click at [295, 115] on div "Select Item" at bounding box center [269, 120] width 93 height 14
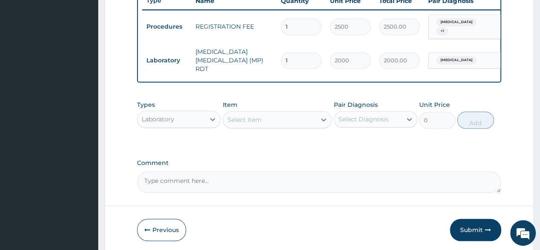
click at [261, 116] on div "Select Item" at bounding box center [269, 120] width 93 height 14
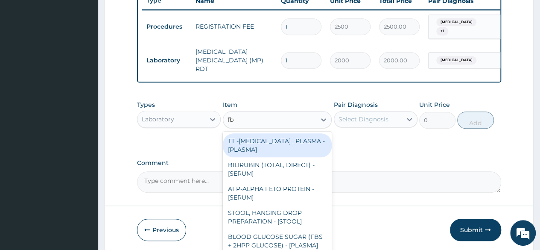
type input "fbc"
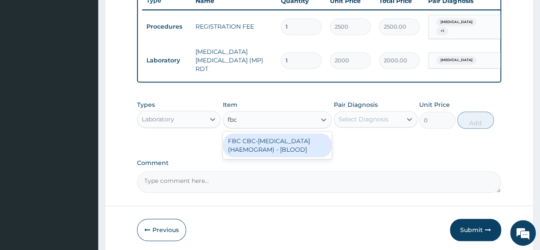
click at [281, 147] on div "FBC CBC-COMPLETE BLOOD COUNT (HAEMOGRAM) - [BLOOD]" at bounding box center [277, 145] width 109 height 24
type input "5000"
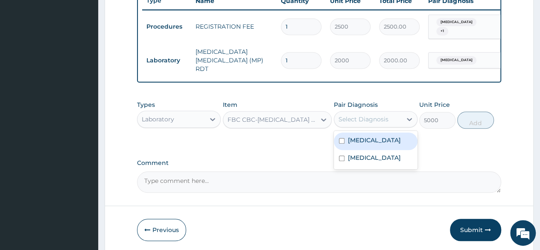
click at [391, 115] on div "Select Diagnosis" at bounding box center [367, 119] width 67 height 14
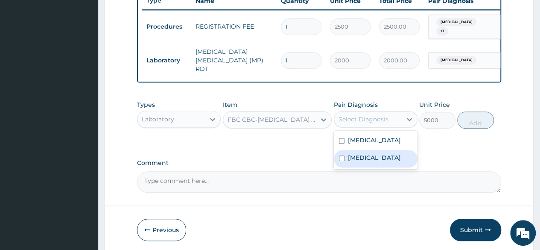
click at [372, 160] on label "Upper respiratory infection" at bounding box center [374, 157] width 53 height 9
checkbox input "true"
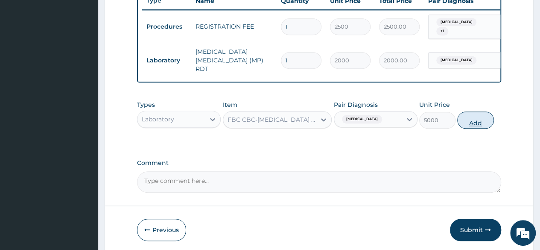
click at [478, 117] on button "Add" at bounding box center [476, 119] width 36 height 17
type input "0"
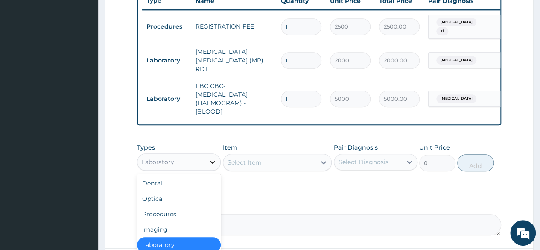
click at [210, 160] on icon at bounding box center [212, 162] width 9 height 9
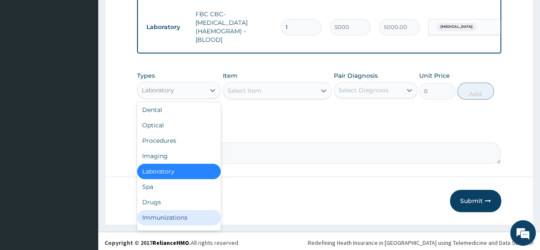
scroll to position [403, 0]
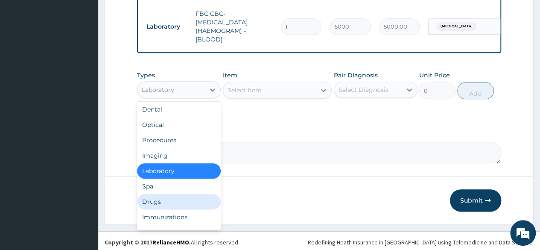
click at [177, 198] on div "Drugs" at bounding box center [179, 201] width 84 height 15
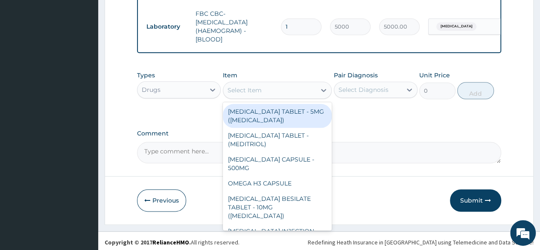
click at [253, 88] on div "Select Item" at bounding box center [245, 90] width 34 height 9
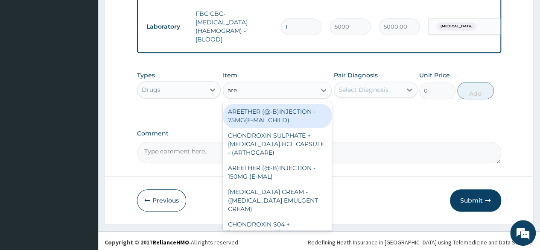
type input "aree"
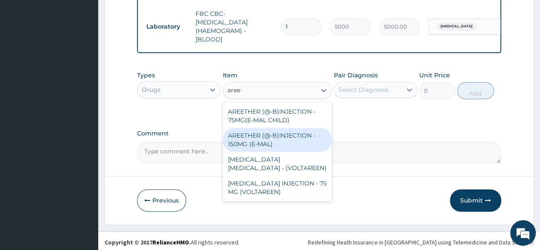
click at [259, 135] on div "AREETHER (@-B)INJECTION - 150MG (E-MAL)" at bounding box center [277, 140] width 109 height 24
type input "1680"
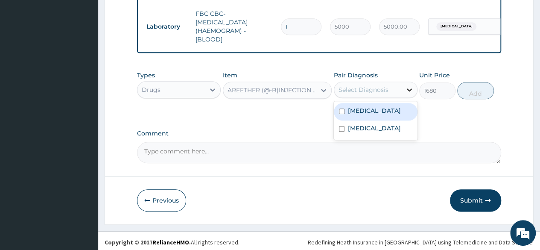
click at [407, 86] on icon at bounding box center [409, 89] width 9 height 9
click at [392, 112] on div "Malaria" at bounding box center [376, 112] width 84 height 18
checkbox input "true"
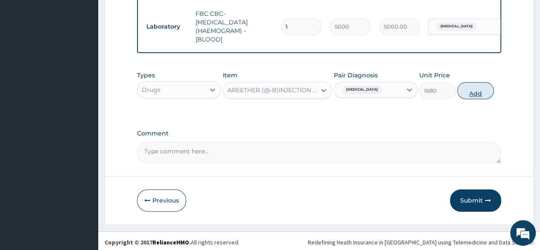
click at [477, 91] on button "Add" at bounding box center [476, 90] width 36 height 17
type input "0"
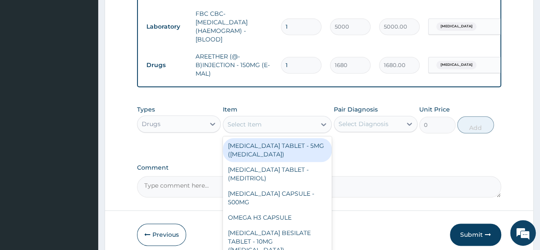
click at [265, 122] on div "Select Item" at bounding box center [269, 124] width 93 height 14
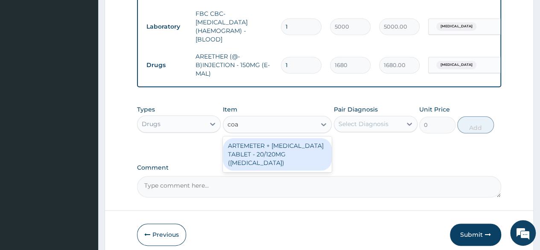
type input "coar"
click at [281, 158] on div "ARTEMETER + LUMEFANTRINE TABLET - 20/120MG (COARTEM)" at bounding box center [277, 154] width 109 height 32
type input "210"
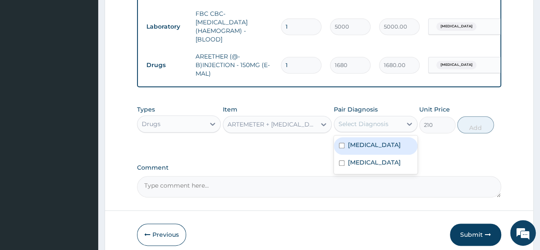
click at [378, 120] on div "Select Diagnosis" at bounding box center [364, 124] width 50 height 9
click at [382, 141] on div "Malaria" at bounding box center [376, 146] width 84 height 18
checkbox input "true"
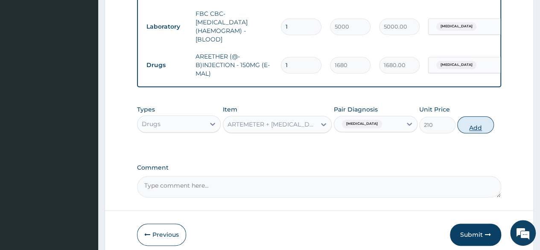
click at [476, 124] on button "Add" at bounding box center [476, 124] width 36 height 17
type input "0"
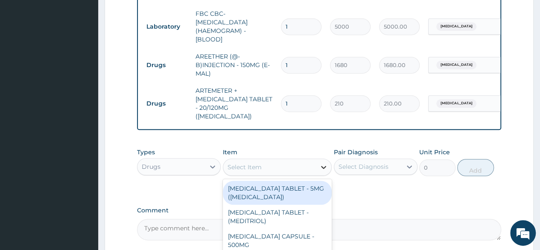
click at [320, 163] on icon at bounding box center [324, 167] width 9 height 9
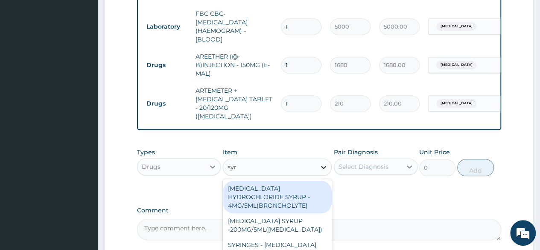
type input "syri"
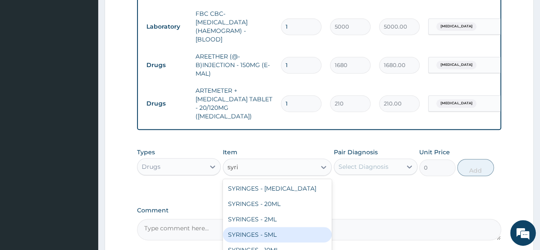
click at [298, 227] on div "SYRINGES - 5ML" at bounding box center [277, 234] width 109 height 15
type input "42"
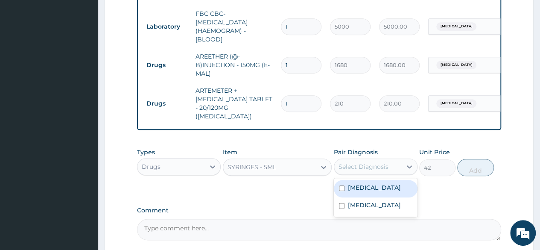
click at [392, 160] on div "Select Diagnosis" at bounding box center [367, 167] width 67 height 14
click at [381, 180] on div "Malaria" at bounding box center [376, 189] width 84 height 18
checkbox input "true"
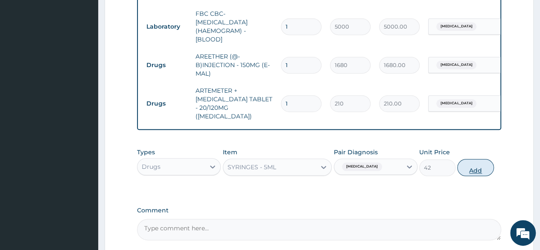
click at [468, 159] on button "Add" at bounding box center [476, 167] width 36 height 17
type input "0"
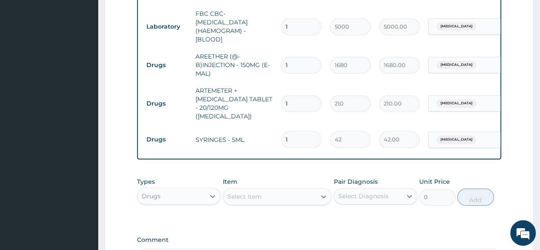
click at [252, 192] on div "Select Item" at bounding box center [245, 196] width 34 height 9
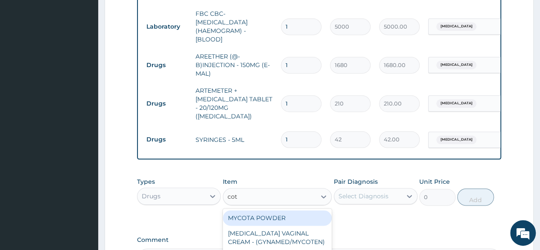
type input "cott"
click at [266, 210] on div "COTTON WOOL" at bounding box center [277, 217] width 109 height 15
type input "560"
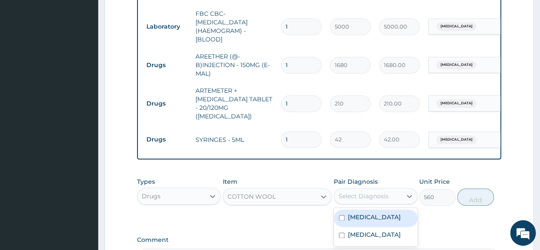
click at [364, 189] on div "Select Diagnosis" at bounding box center [367, 196] width 67 height 14
click at [360, 213] on label "Malaria" at bounding box center [374, 217] width 53 height 9
checkbox input "true"
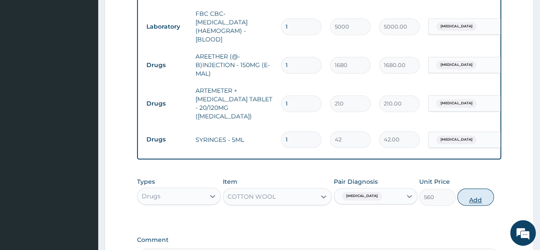
click at [470, 189] on button "Add" at bounding box center [476, 196] width 36 height 17
type input "0"
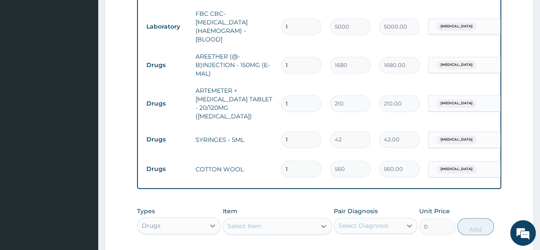
click at [311, 219] on div "Select Item" at bounding box center [269, 226] width 93 height 14
type input "gloves"
click at [304, 240] on div "GLOVES - EXAMINATION" at bounding box center [277, 247] width 109 height 15
type input "112"
click at [402, 218] on div at bounding box center [409, 225] width 15 height 15
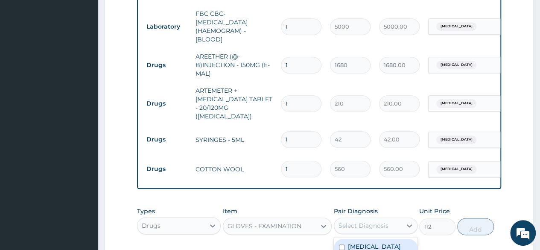
click at [393, 239] on div "Malaria" at bounding box center [376, 248] width 84 height 18
checkbox input "true"
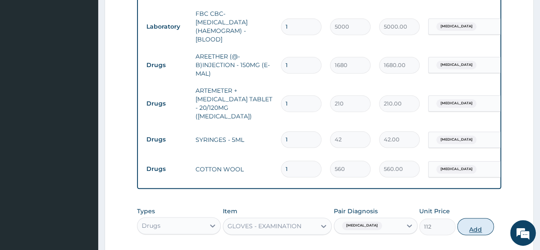
click at [476, 218] on button "Add" at bounding box center [476, 226] width 36 height 17
type input "0"
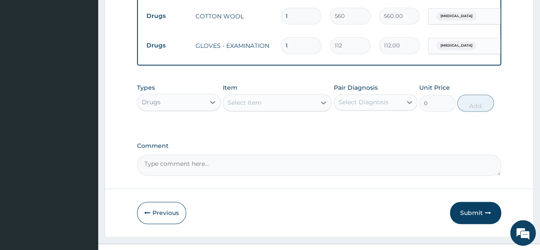
scroll to position [560, 0]
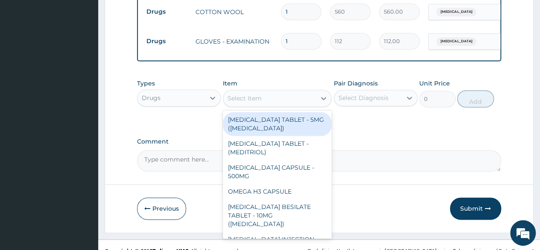
click at [290, 91] on div "Select Item" at bounding box center [269, 98] width 93 height 14
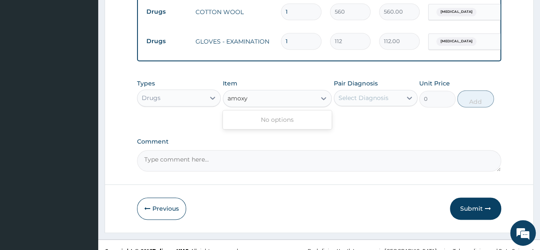
type input "amox"
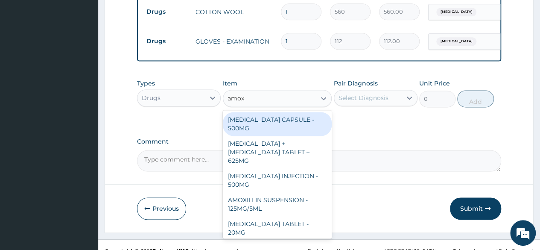
click at [271, 113] on div "AMOXICILLIN CAPSULE - 500MG" at bounding box center [277, 124] width 109 height 24
type input "112"
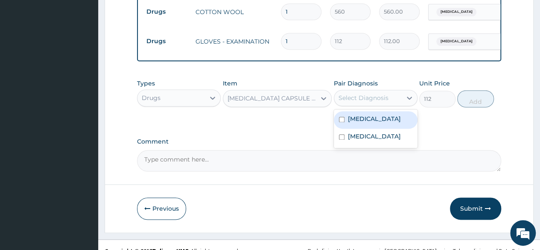
click at [371, 94] on div "Select Diagnosis" at bounding box center [364, 98] width 50 height 9
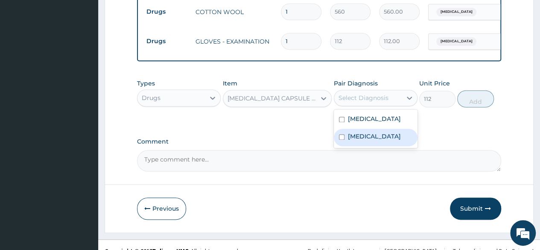
click at [364, 132] on label "Upper respiratory infection" at bounding box center [374, 136] width 53 height 9
checkbox input "true"
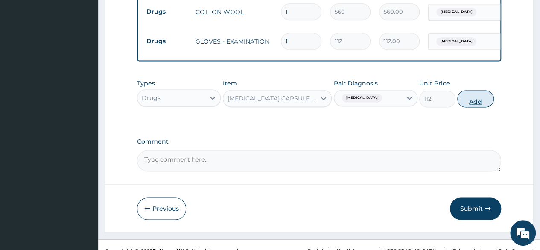
click at [478, 90] on button "Add" at bounding box center [476, 98] width 36 height 17
type input "0"
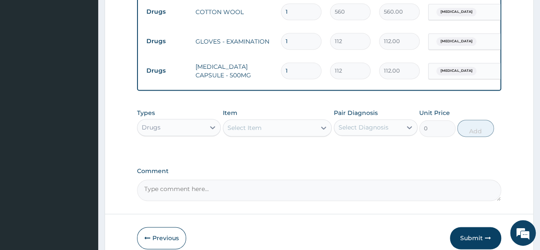
click at [276, 121] on div "Select Item" at bounding box center [269, 128] width 93 height 14
click at [297, 62] on input "1" at bounding box center [301, 70] width 41 height 17
type input "15"
type input "1680.00"
type input "15"
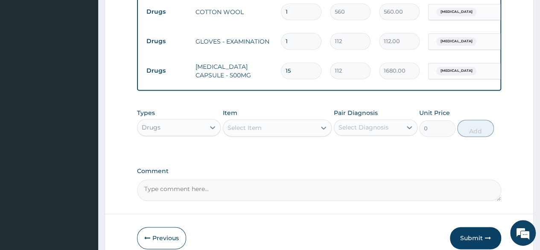
click at [296, 33] on input "1" at bounding box center [301, 41] width 41 height 17
type input "0.00"
type input "3"
type input "336.00"
type input "3"
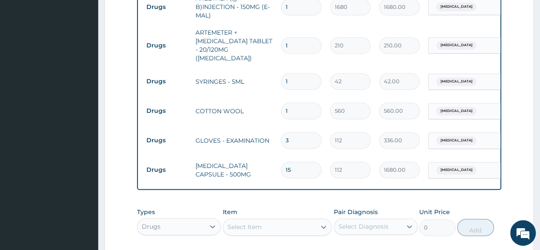
scroll to position [458, 0]
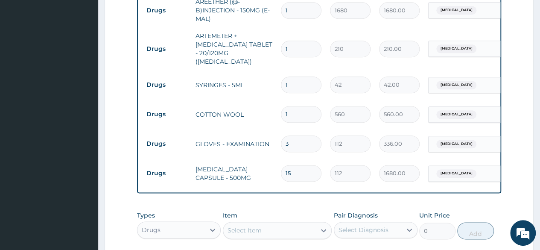
click at [304, 76] on input "1" at bounding box center [301, 84] width 41 height 17
type input "0.00"
type input "3"
type input "126.00"
type input "3"
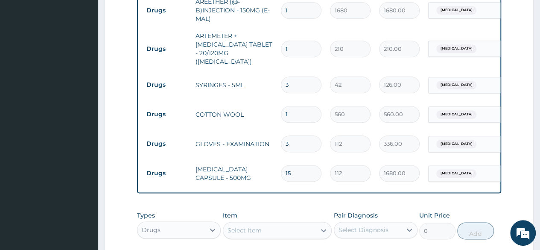
click at [295, 42] on input "1" at bounding box center [301, 49] width 41 height 17
type input "0.00"
type input "3"
type input "630.00"
type input "3"
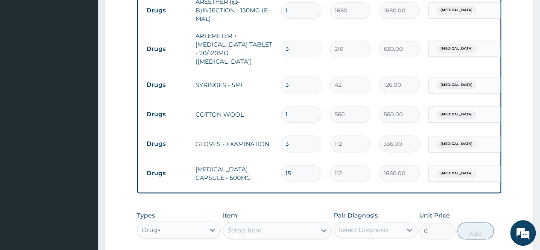
click at [331, 106] on input "560" at bounding box center [350, 114] width 41 height 17
click at [292, 223] on div "Select Item" at bounding box center [269, 230] width 93 height 14
type input "paraceta"
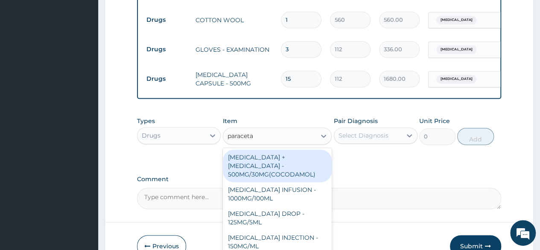
scroll to position [560, 0]
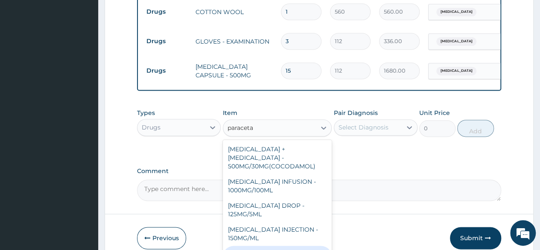
type input "33.599999999999994"
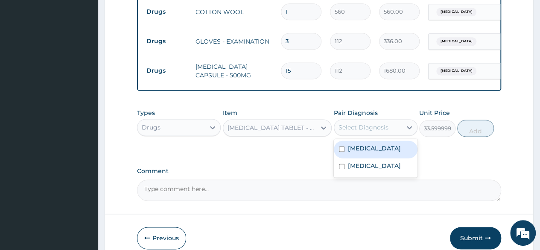
click at [378, 123] on div "Select Diagnosis" at bounding box center [364, 127] width 50 height 9
click at [370, 144] on label "Malaria" at bounding box center [374, 148] width 53 height 9
checkbox input "true"
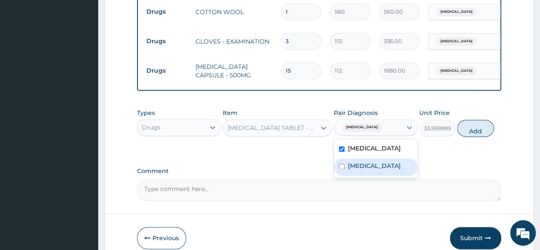
click at [369, 161] on label "Upper respiratory infection" at bounding box center [374, 165] width 53 height 9
checkbox input "true"
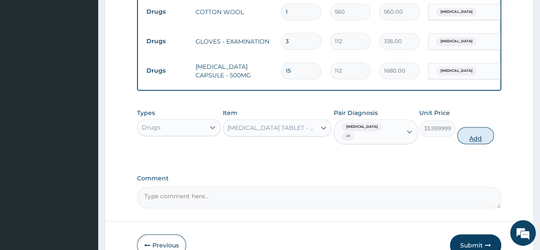
click at [474, 127] on button "Add" at bounding box center [476, 135] width 36 height 17
type input "0"
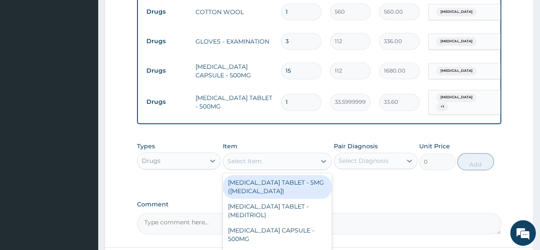
click at [260, 157] on div "Select Item" at bounding box center [245, 161] width 34 height 9
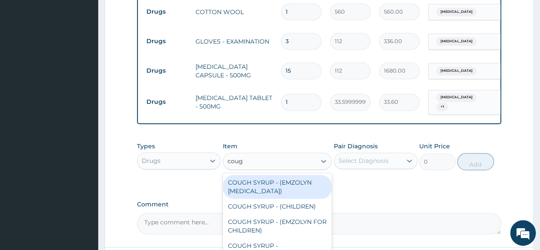
type input "cough"
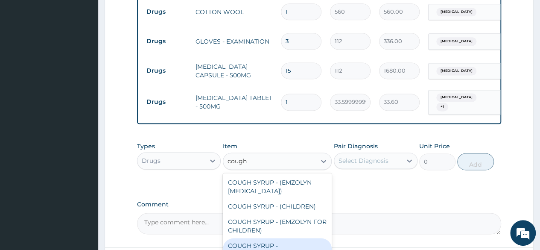
click at [268, 238] on div "COUGH SYRUP - (EXPECTORANT)" at bounding box center [277, 250] width 109 height 24
type input "1120"
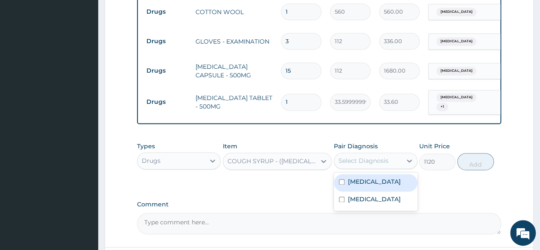
click at [393, 154] on div "Select Diagnosis" at bounding box center [367, 161] width 67 height 14
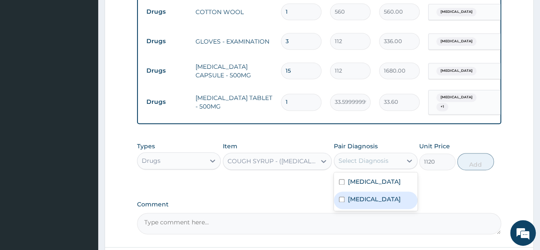
click at [383, 199] on div "Upper respiratory infection" at bounding box center [376, 200] width 84 height 18
checkbox input "true"
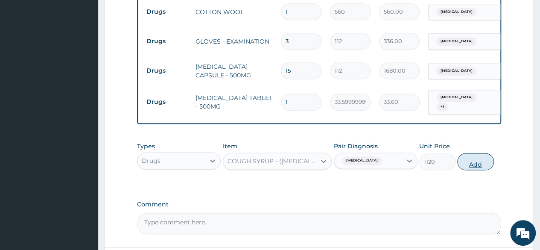
click at [483, 153] on button "Add" at bounding box center [476, 161] width 36 height 17
type input "0"
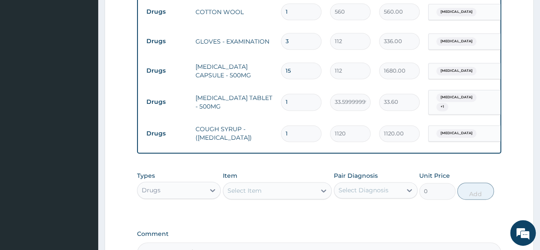
click at [293, 94] on input "1" at bounding box center [301, 102] width 41 height 17
type input "10"
type input "336.00"
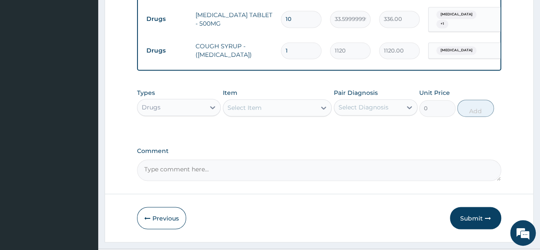
scroll to position [649, 0]
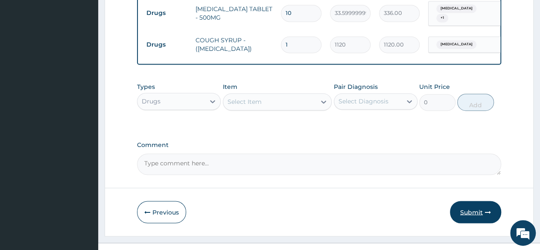
type input "10"
click at [477, 201] on button "Submit" at bounding box center [475, 212] width 51 height 22
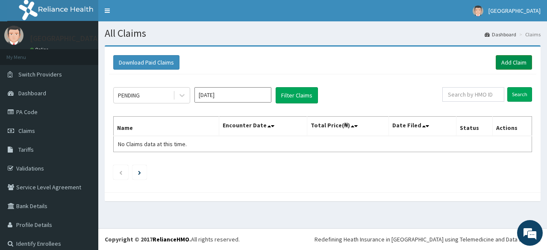
click at [512, 59] on link "Add Claim" at bounding box center [514, 62] width 36 height 15
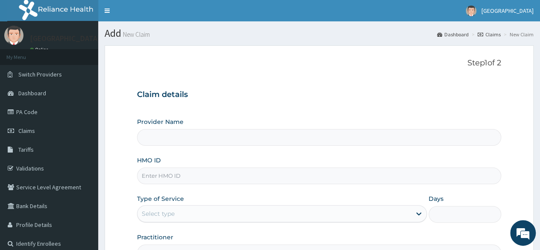
type input "[GEOGRAPHIC_DATA]"
click at [213, 177] on input "HMO ID" at bounding box center [319, 175] width 364 height 17
type input "prv/10106/b"
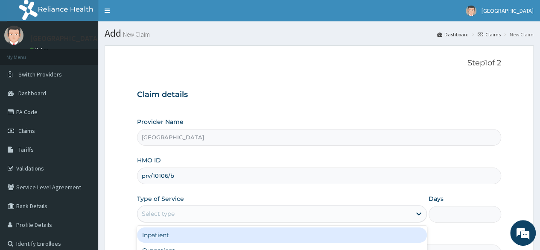
click at [242, 205] on div "Select type" at bounding box center [282, 213] width 290 height 17
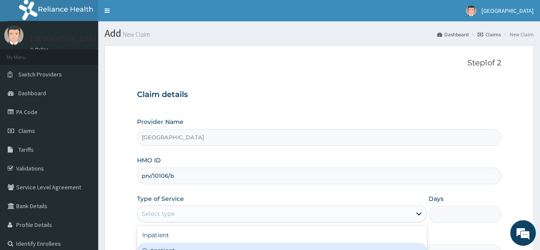
click at [331, 245] on div "Outpatient" at bounding box center [282, 250] width 290 height 15
type input "1"
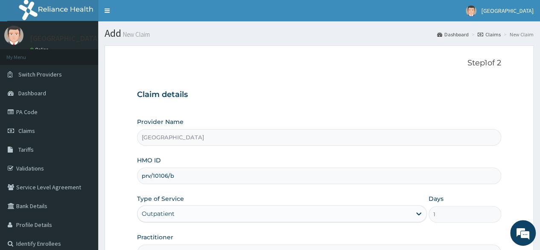
click at [514, 114] on form "Step 1 of 2 Claim details Provider Name [GEOGRAPHIC_DATA] HMO ID prv/10106/b Ty…" at bounding box center [319, 183] width 429 height 277
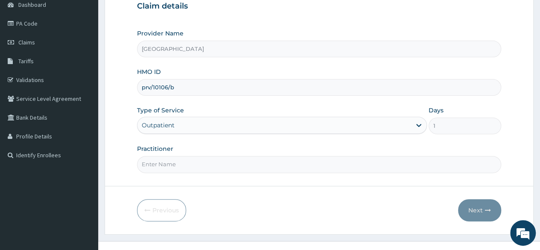
scroll to position [99, 0]
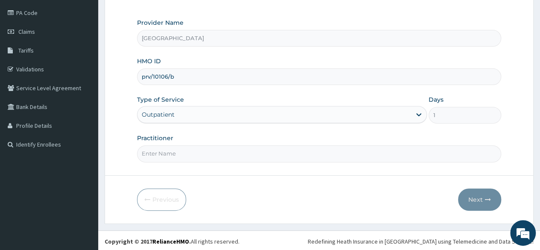
click at [471, 152] on input "Practitioner" at bounding box center [319, 153] width 364 height 17
type input "emerie"
click at [469, 199] on button "Next" at bounding box center [479, 199] width 43 height 22
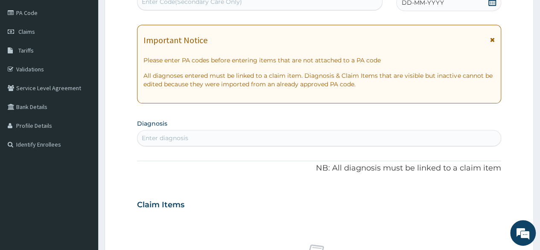
click at [496, 1] on icon at bounding box center [493, 1] width 8 height 9
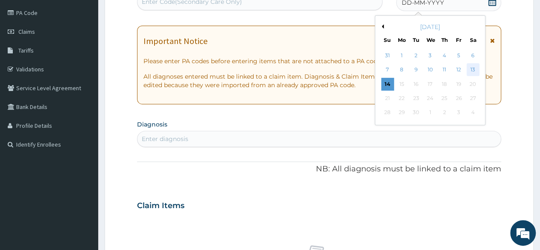
click at [472, 66] on div "13" at bounding box center [472, 70] width 13 height 13
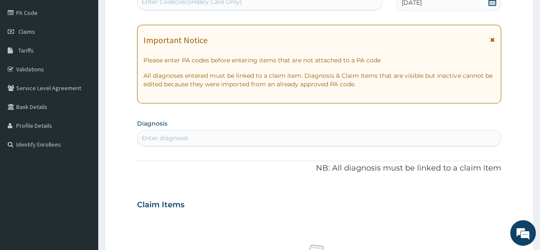
click at [249, 102] on div "Important Notice Please enter PA codes before entering items that are not attac…" at bounding box center [319, 64] width 364 height 79
click at [220, 119] on section "Diagnosis Enter diagnosis" at bounding box center [319, 131] width 364 height 29
click at [187, 135] on div "Enter diagnosis" at bounding box center [165, 138] width 47 height 9
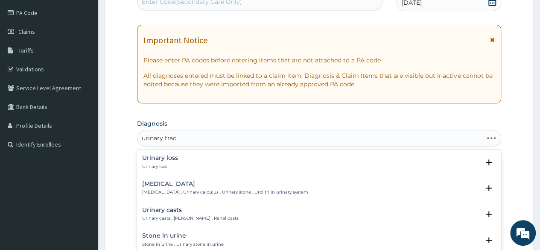
type input "urinary tract"
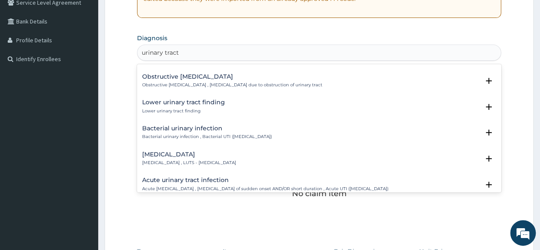
scroll to position [211, 0]
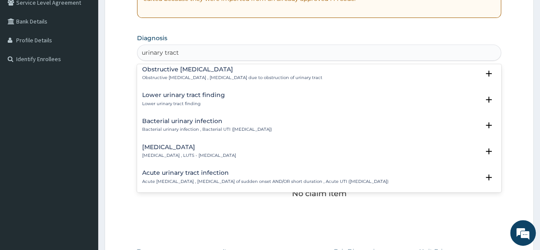
click at [220, 123] on h4 "Bacterial urinary infection" at bounding box center [207, 121] width 130 height 6
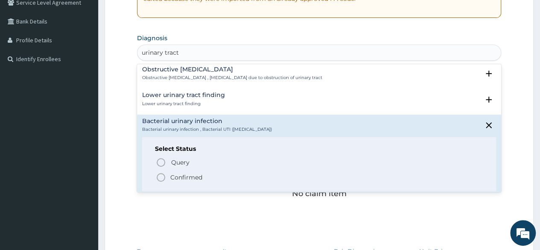
click at [162, 176] on icon "status option filled" at bounding box center [161, 177] width 10 height 10
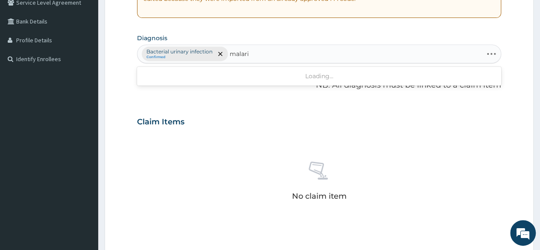
type input "[MEDICAL_DATA]"
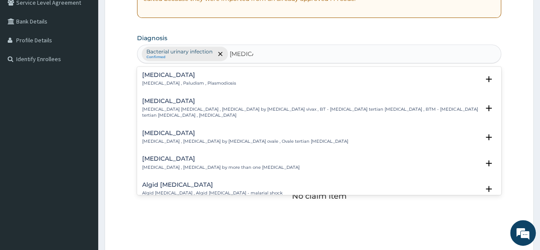
click at [159, 76] on h4 "[MEDICAL_DATA]" at bounding box center [189, 75] width 94 height 6
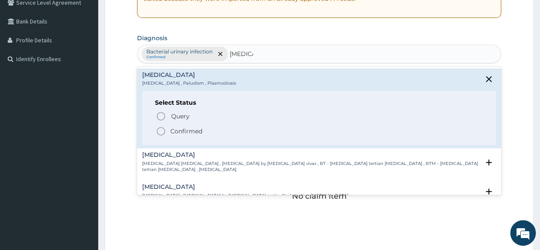
click at [160, 127] on circle "status option filled" at bounding box center [161, 131] width 8 height 8
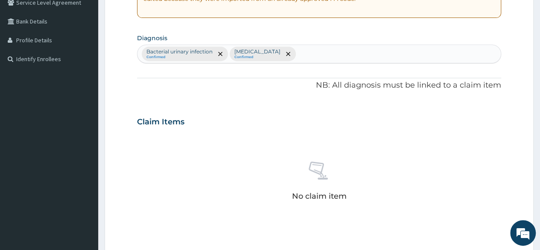
click at [243, 135] on div "No claim item" at bounding box center [319, 182] width 364 height 98
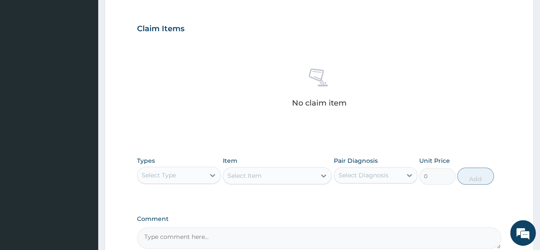
scroll to position [355, 0]
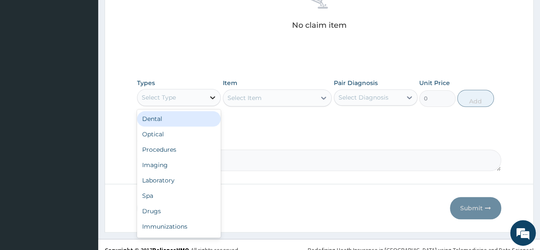
click at [212, 99] on icon at bounding box center [212, 97] width 9 height 9
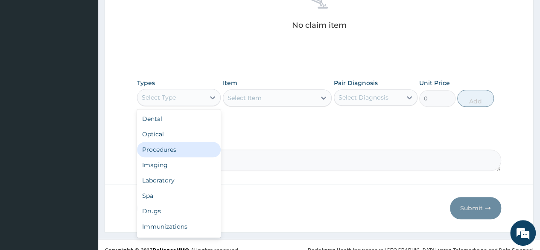
click at [186, 151] on div "Procedures" at bounding box center [179, 149] width 84 height 15
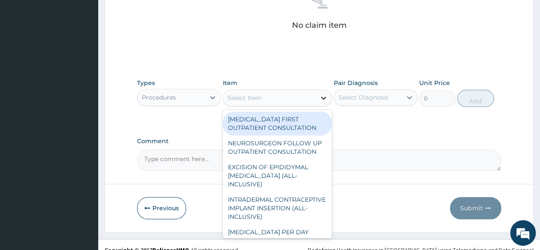
click at [325, 99] on icon at bounding box center [324, 98] width 9 height 9
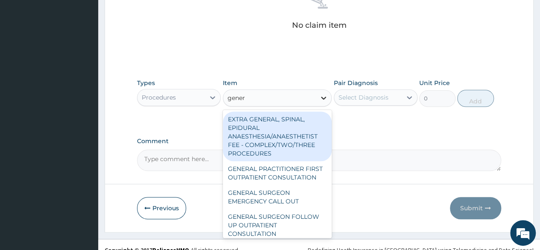
type input "genera"
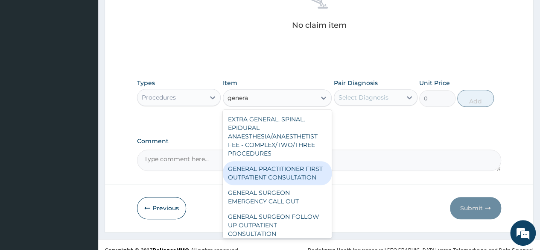
click at [287, 172] on div "GENERAL PRACTITIONER FIRST OUTPATIENT CONSULTATION" at bounding box center [277, 173] width 109 height 24
type input "3750"
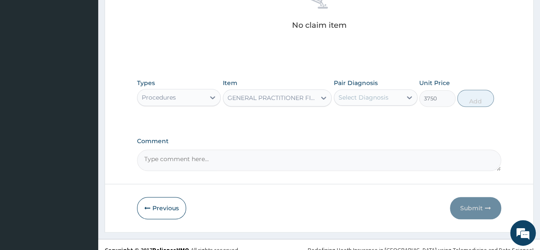
click at [373, 95] on div "Select Diagnosis" at bounding box center [364, 97] width 50 height 9
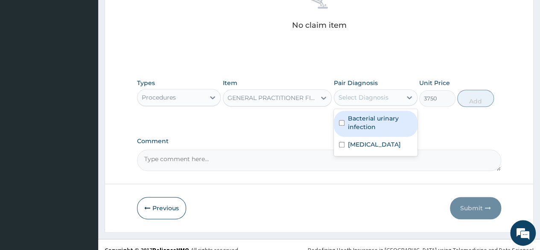
click at [359, 120] on label "Bacterial urinary infection" at bounding box center [380, 122] width 65 height 17
checkbox input "true"
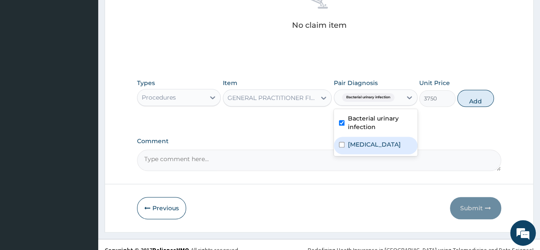
click at [358, 142] on label "[MEDICAL_DATA]" at bounding box center [374, 144] width 53 height 9
checkbox input "true"
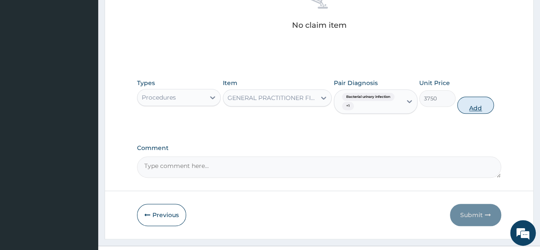
click at [469, 106] on button "Add" at bounding box center [476, 105] width 36 height 17
type input "0"
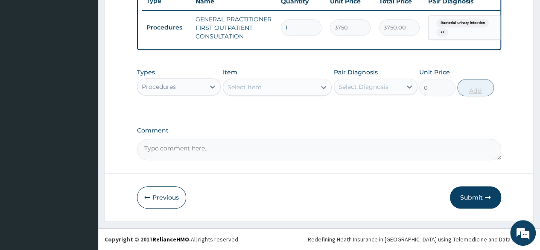
scroll to position [335, 0]
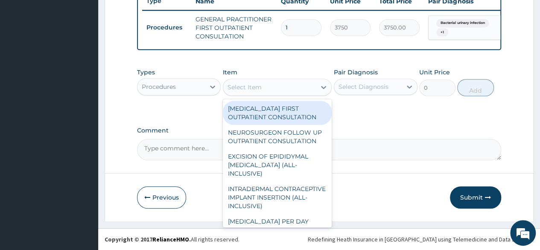
click at [280, 86] on div "Select Item" at bounding box center [269, 87] width 93 height 14
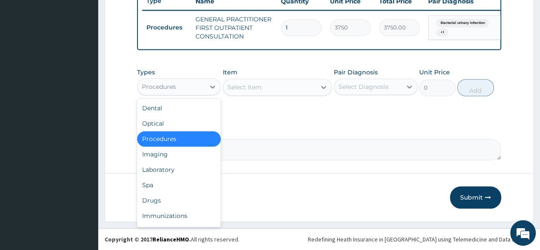
click at [203, 87] on div "Procedures" at bounding box center [171, 87] width 67 height 14
drag, startPoint x: 171, startPoint y: 178, endPoint x: 178, endPoint y: 171, distance: 9.1
click at [178, 171] on div "Dental Optical Procedures Imaging Laboratory Spa Drugs Immunizations Others Gym" at bounding box center [179, 163] width 84 height 128
click at [178, 171] on div "Laboratory" at bounding box center [179, 169] width 84 height 15
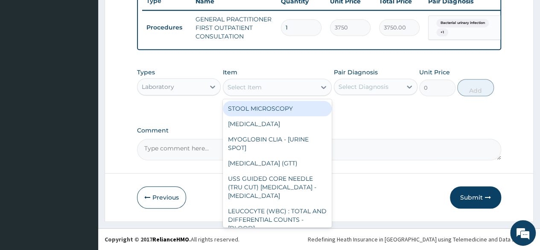
click at [287, 80] on div "Select Item" at bounding box center [277, 87] width 109 height 17
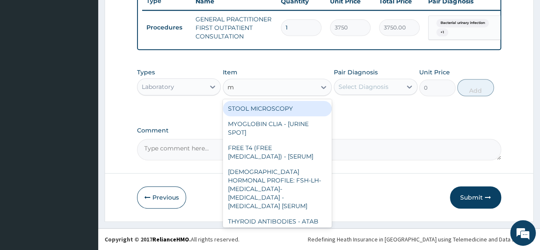
type input "mp"
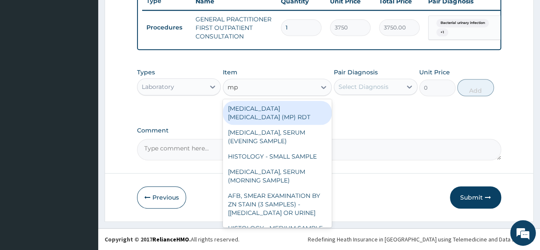
click at [282, 104] on div "[MEDICAL_DATA] [MEDICAL_DATA] (MP) RDT" at bounding box center [277, 113] width 109 height 24
type input "2000"
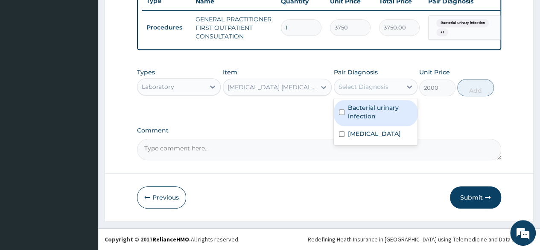
click at [389, 84] on div "Select Diagnosis" at bounding box center [367, 87] width 67 height 14
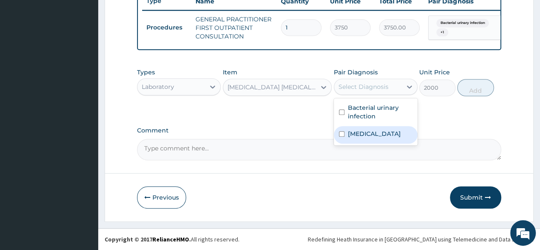
click at [364, 139] on div "[MEDICAL_DATA]" at bounding box center [376, 135] width 84 height 18
checkbox input "true"
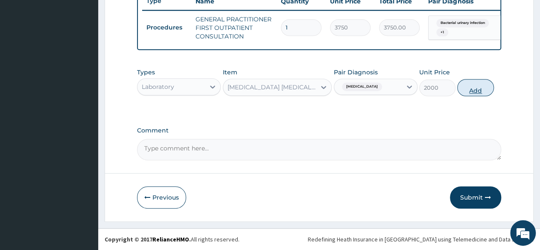
click at [482, 94] on button "Add" at bounding box center [476, 87] width 36 height 17
type input "0"
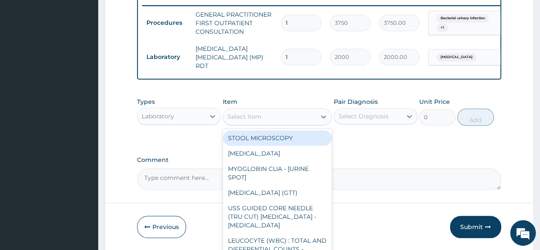
click at [309, 118] on div "Select Item" at bounding box center [269, 117] width 93 height 14
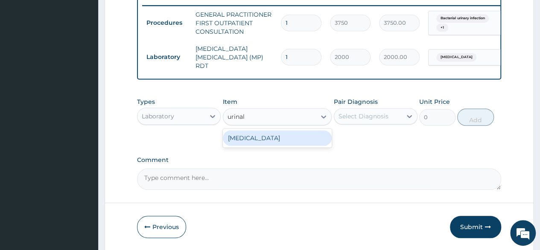
type input "urinaly"
click at [313, 137] on div "[MEDICAL_DATA]" at bounding box center [277, 137] width 109 height 15
type input "2187.5"
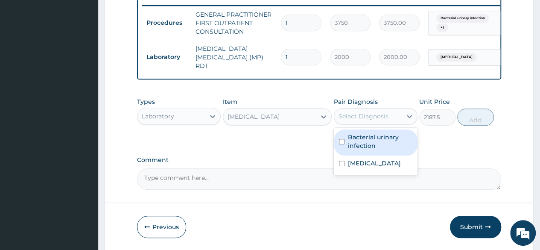
click at [367, 113] on div "Select Diagnosis" at bounding box center [364, 116] width 50 height 9
click at [357, 138] on label "Bacterial urinary infection" at bounding box center [380, 141] width 65 height 17
checkbox input "true"
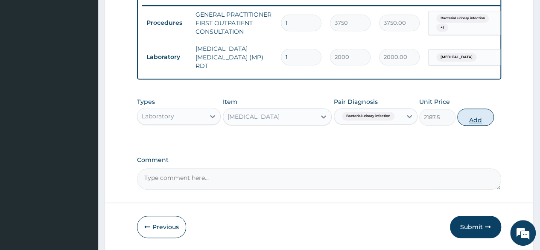
click at [468, 120] on button "Add" at bounding box center [476, 117] width 36 height 17
type input "0"
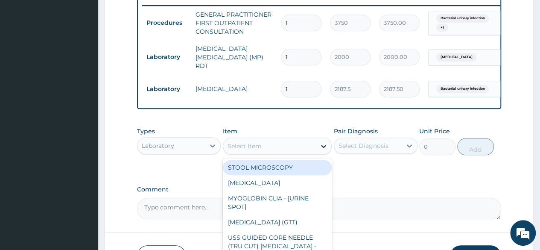
click at [323, 146] on icon at bounding box center [324, 146] width 9 height 9
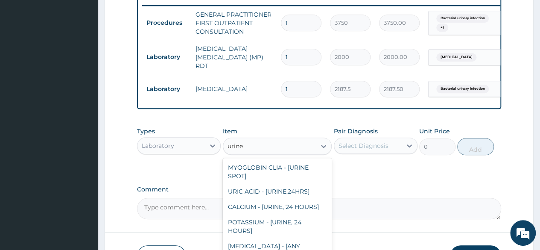
type input "urin"
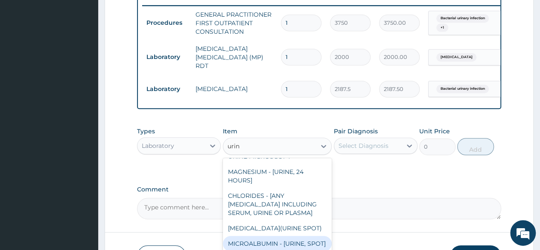
scroll to position [937, 0]
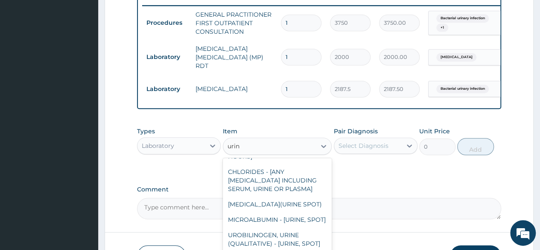
click at [295, 140] on div "URINE MICROSCOPY" at bounding box center [277, 132] width 109 height 15
type input "2187.5"
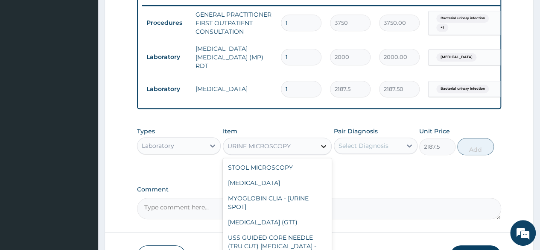
click at [322, 147] on icon at bounding box center [324, 146] width 9 height 9
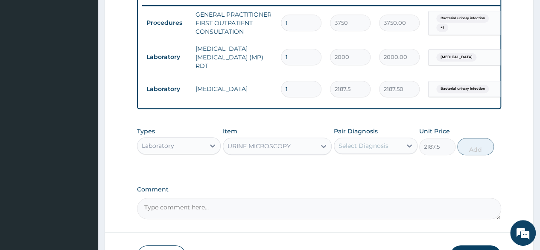
click at [297, 141] on div "URINE MICROSCOPY" at bounding box center [269, 146] width 93 height 14
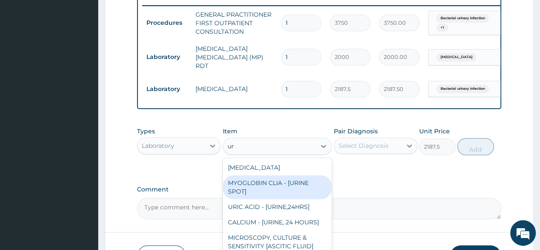
type input "u"
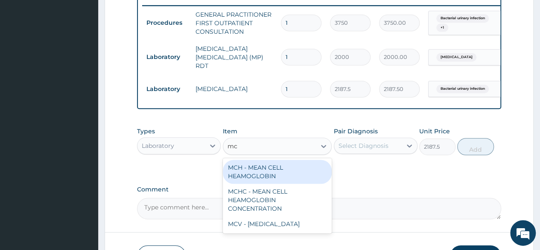
type input "m"
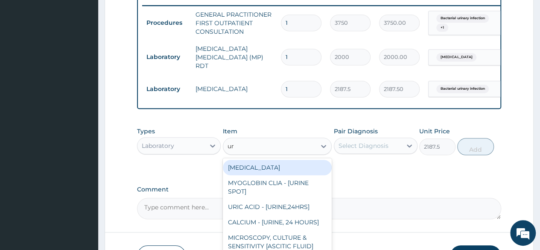
type input "uri"
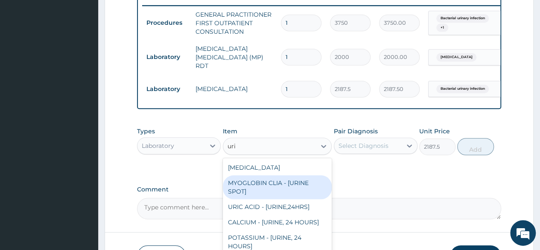
click at [308, 187] on div "MYOGLOBIN CLIA - [URINE SPOT]" at bounding box center [277, 187] width 109 height 24
type input "11250"
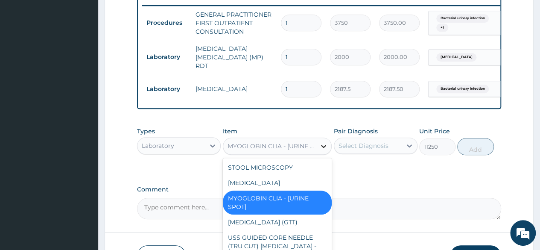
click at [325, 144] on icon at bounding box center [324, 146] width 9 height 9
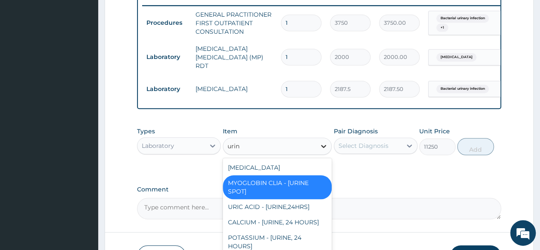
type input "urine"
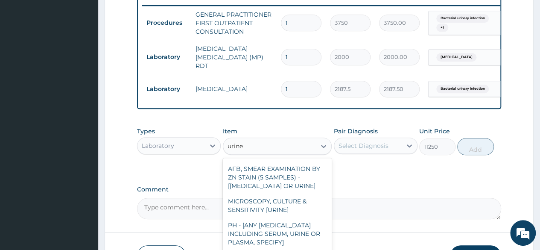
scroll to position [660, 0]
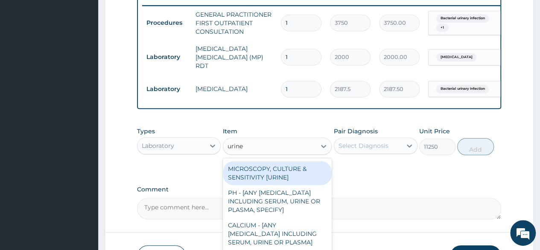
click at [288, 185] on div "MICROSCOPY, CULTURE & SENSITIVITY [URINE]" at bounding box center [277, 173] width 109 height 24
type input "5000"
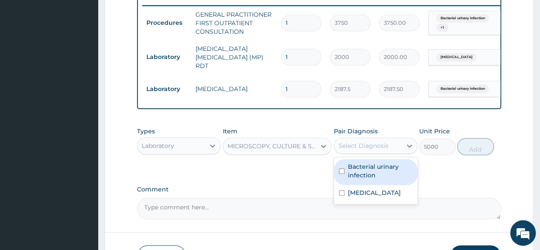
click at [400, 148] on div "Select Diagnosis" at bounding box center [367, 146] width 67 height 14
click at [383, 170] on label "Bacterial urinary infection" at bounding box center [380, 170] width 65 height 17
checkbox input "true"
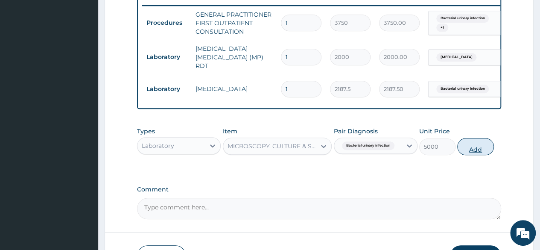
click at [483, 143] on button "Add" at bounding box center [476, 146] width 36 height 17
type input "0"
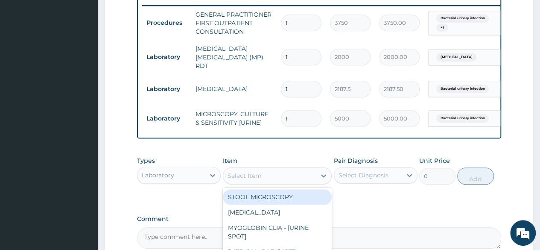
click at [243, 182] on div "Select Item" at bounding box center [269, 176] width 93 height 14
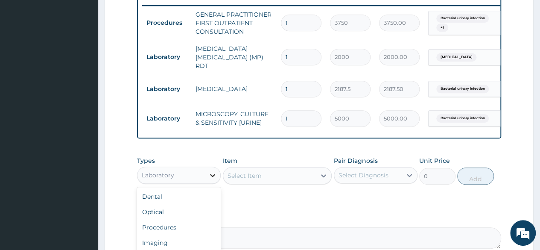
click at [210, 173] on icon at bounding box center [212, 175] width 9 height 9
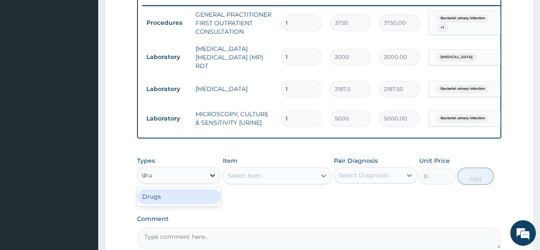
type input "drug"
click at [194, 195] on div "Drugs" at bounding box center [179, 196] width 84 height 15
click at [262, 171] on div "Select Item" at bounding box center [269, 176] width 93 height 14
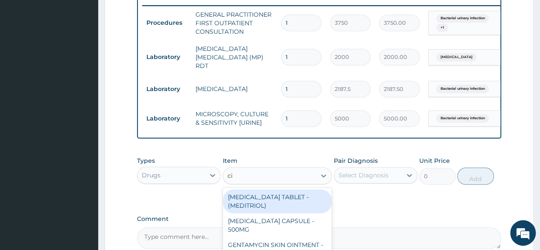
type input "cip"
click at [271, 204] on div "[MEDICAL_DATA] TABLET - 500MG" at bounding box center [277, 201] width 109 height 24
type input "196"
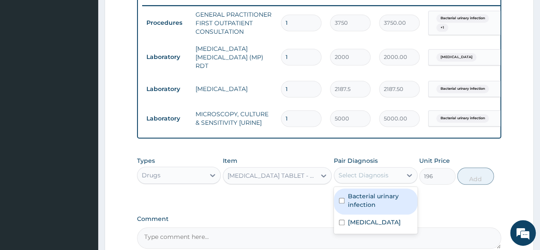
click at [359, 182] on div "Select Diagnosis" at bounding box center [367, 175] width 67 height 14
click at [342, 206] on div "Bacterial urinary infection" at bounding box center [376, 201] width 84 height 26
checkbox input "true"
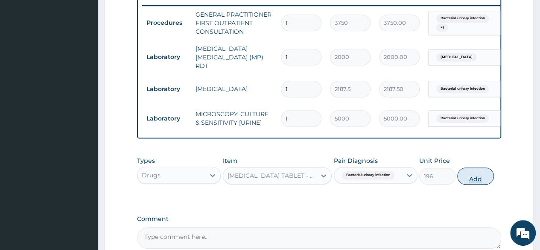
click at [469, 178] on button "Add" at bounding box center [476, 175] width 36 height 17
type input "0"
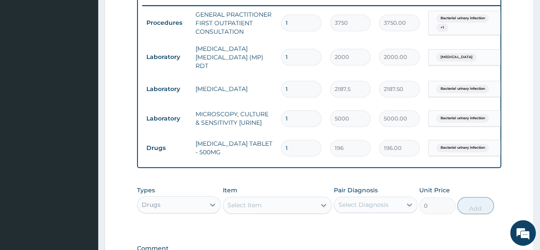
type input "10"
type input "1960.00"
type input "10"
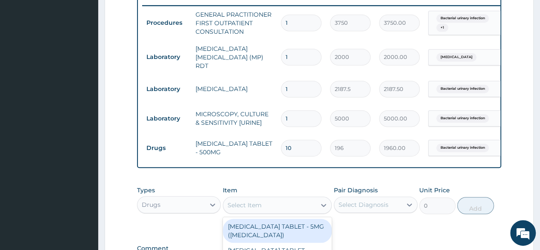
click at [255, 203] on div "Select Item" at bounding box center [245, 205] width 34 height 9
type input "aree"
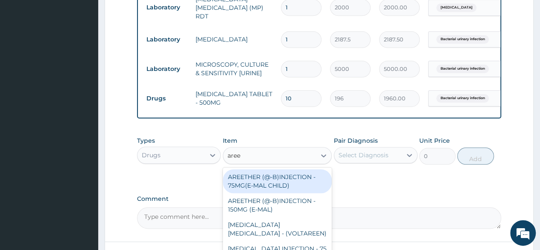
scroll to position [386, 0]
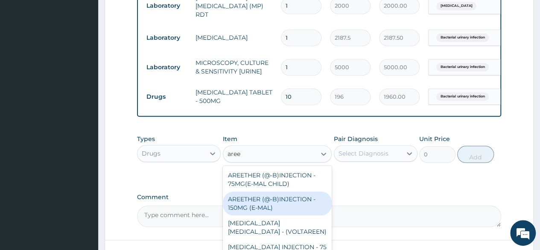
click at [314, 203] on div "AREETHER (@-B)INJECTION - 150MG (E-MAL)" at bounding box center [277, 203] width 109 height 24
type input "1680"
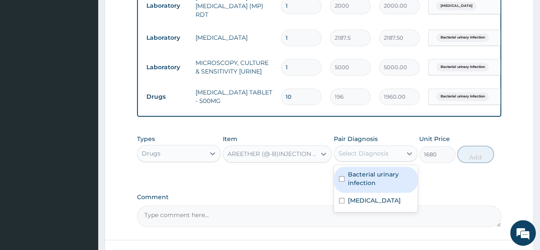
click at [384, 151] on div "Select Diagnosis" at bounding box center [364, 153] width 50 height 9
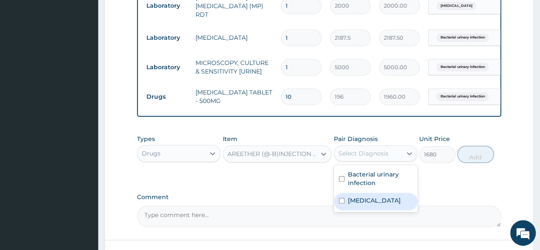
click at [361, 197] on label "[MEDICAL_DATA]" at bounding box center [374, 200] width 53 height 9
checkbox input "true"
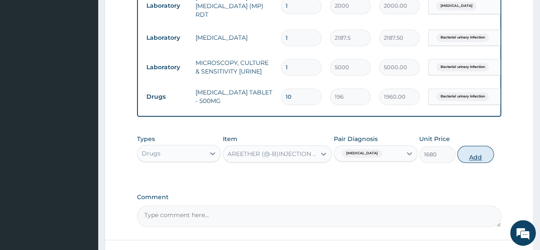
click at [471, 153] on button "Add" at bounding box center [476, 154] width 36 height 17
type input "0"
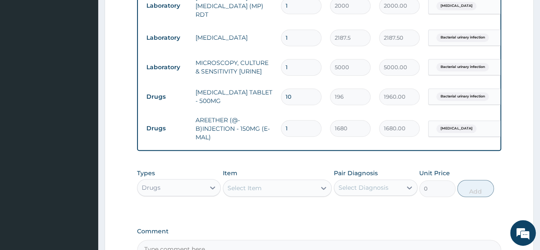
type input "0.00"
type input "3"
type input "5040.00"
type input "3"
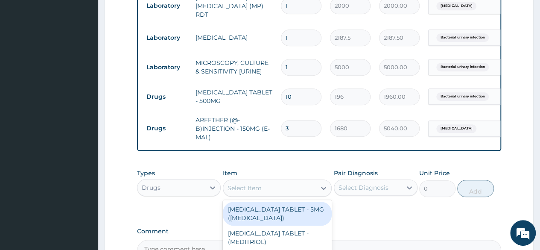
click at [280, 186] on div "Select Item" at bounding box center [269, 188] width 93 height 14
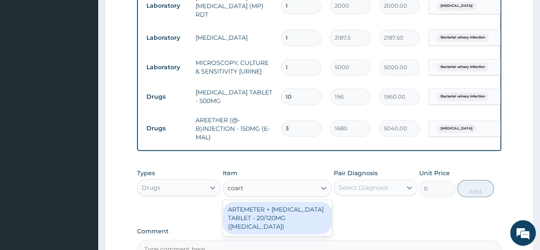
type input "coarte"
click at [269, 213] on div "ARTEMETER + [MEDICAL_DATA] TABLET - 20/120MG ([MEDICAL_DATA])" at bounding box center [277, 218] width 109 height 32
type input "210"
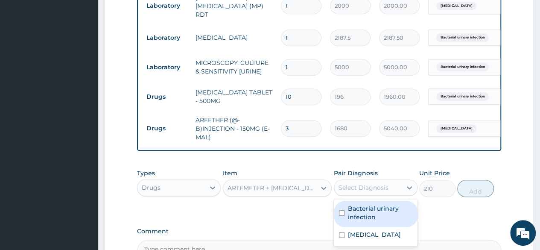
click at [362, 187] on div "Select Diagnosis" at bounding box center [364, 187] width 50 height 9
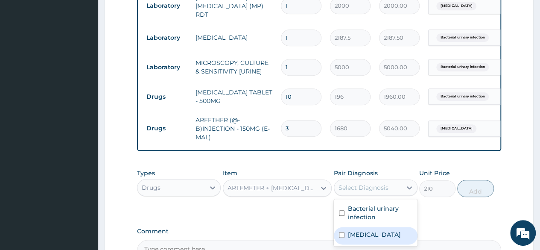
click at [350, 235] on label "[MEDICAL_DATA]" at bounding box center [374, 234] width 53 height 9
checkbox input "true"
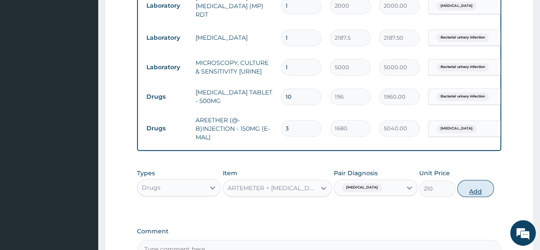
click at [487, 188] on button "Add" at bounding box center [476, 188] width 36 height 17
type input "0"
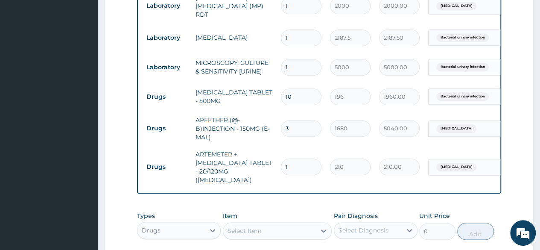
type input "0.00"
type input "2"
type input "420.00"
type input "24"
type input "5040.00"
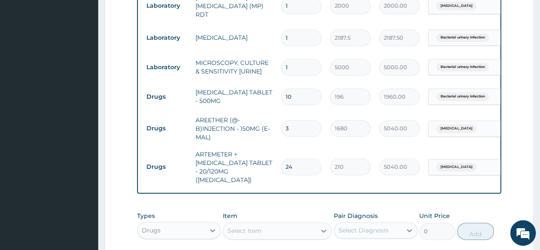
type input "24"
click at [295, 224] on div "Select Item" at bounding box center [269, 231] width 93 height 14
type input "gloves"
click at [302, 244] on div "GLOVES - EXAMINATION" at bounding box center [277, 251] width 109 height 15
type input "112"
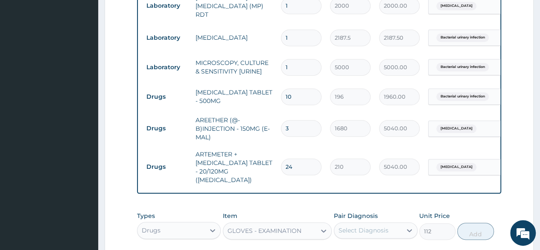
click at [381, 226] on div "Select Diagnosis" at bounding box center [364, 230] width 50 height 9
click at [373, 247] on label "Bacterial urinary infection" at bounding box center [380, 255] width 65 height 17
checkbox input "true"
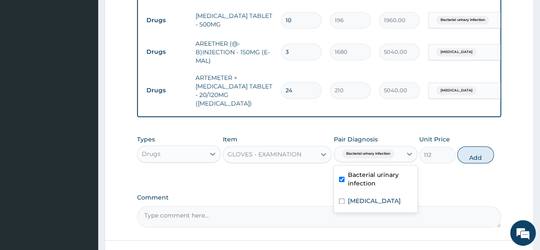
scroll to position [472, 0]
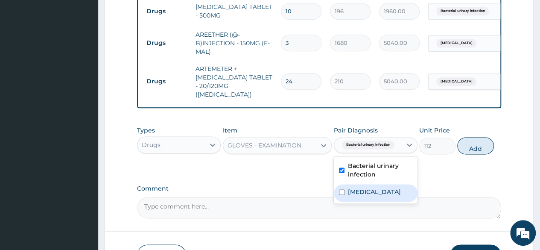
click at [342, 184] on div "[MEDICAL_DATA]" at bounding box center [376, 193] width 84 height 18
checkbox input "true"
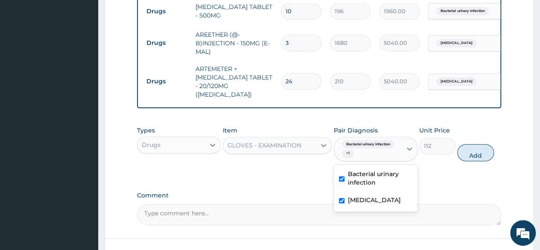
click at [343, 176] on input "checkbox" at bounding box center [342, 179] width 6 height 6
checkbox input "false"
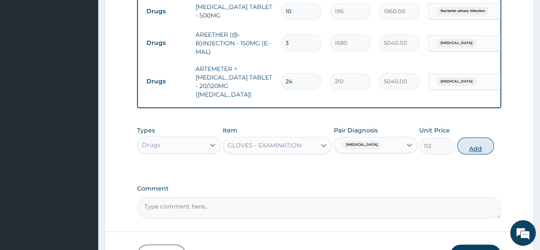
click at [476, 138] on button "Add" at bounding box center [476, 145] width 36 height 17
type input "0"
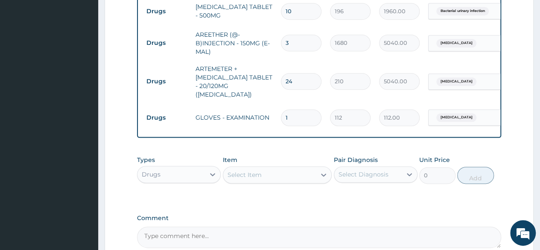
type input "0.00"
type input "3"
type input "336.00"
type input "3"
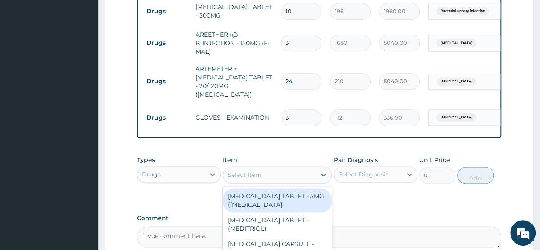
click at [241, 170] on div "Select Item" at bounding box center [245, 174] width 34 height 9
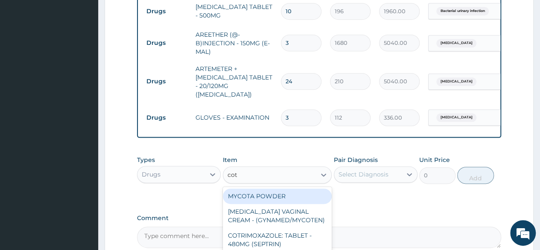
type input "cott"
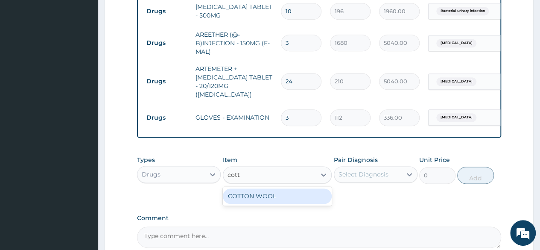
click at [259, 188] on div "COTTON WOOL" at bounding box center [277, 195] width 109 height 15
type input "560"
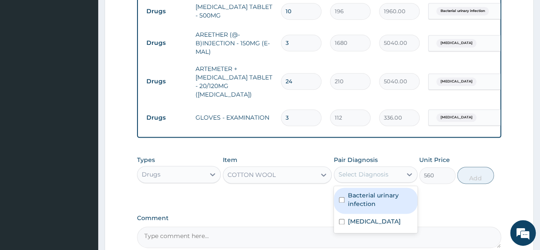
click at [363, 170] on div "Select Diagnosis" at bounding box center [364, 174] width 50 height 9
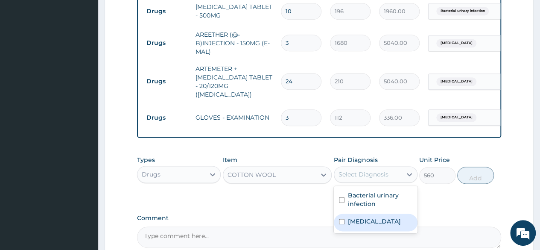
click at [351, 217] on label "[MEDICAL_DATA]" at bounding box center [374, 221] width 53 height 9
checkbox input "true"
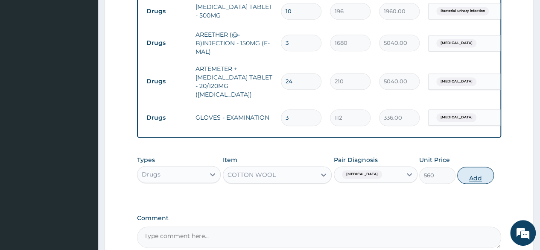
click at [478, 167] on button "Add" at bounding box center [476, 175] width 36 height 17
type input "0"
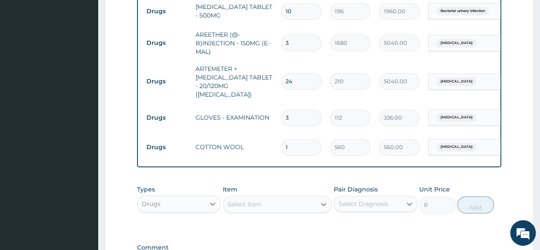
click at [300, 199] on div "Select Item" at bounding box center [269, 204] width 93 height 14
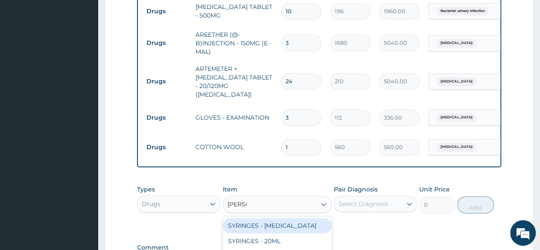
type input "syringe"
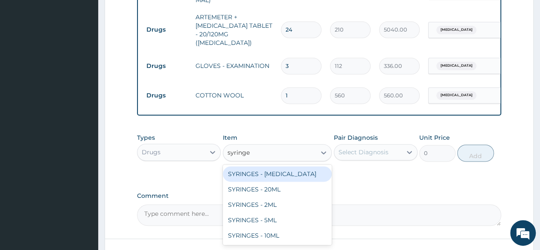
scroll to position [540, 0]
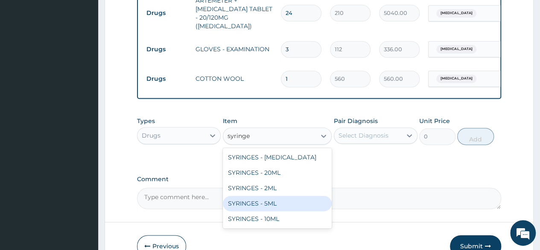
click at [281, 199] on div "SYRINGES - 5ML" at bounding box center [277, 203] width 109 height 15
type input "42"
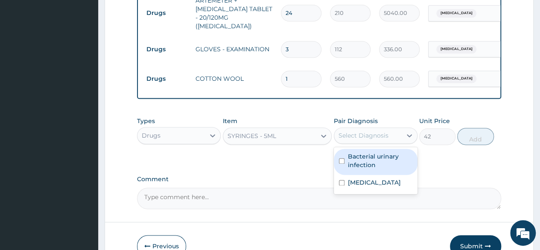
click at [392, 129] on div "Select Diagnosis" at bounding box center [367, 136] width 67 height 14
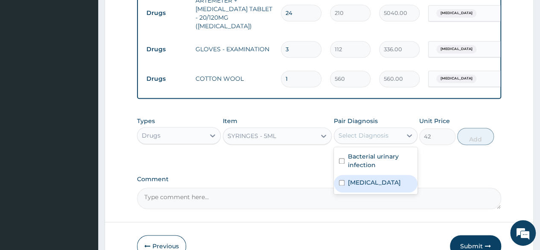
click at [374, 175] on div "[MEDICAL_DATA]" at bounding box center [376, 184] width 84 height 18
checkbox input "true"
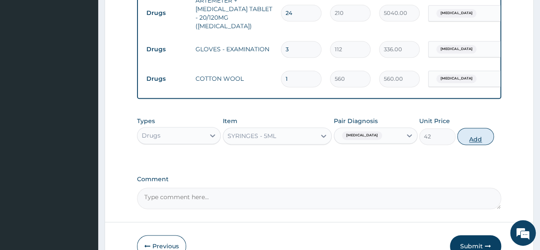
click at [476, 131] on button "Add" at bounding box center [476, 136] width 36 height 17
type input "0"
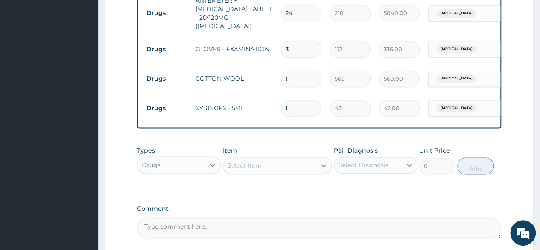
type input "0.00"
type input "3"
type input "126.00"
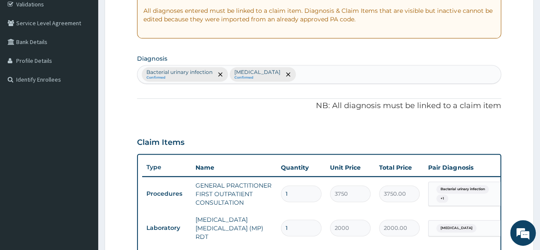
scroll to position [158, 0]
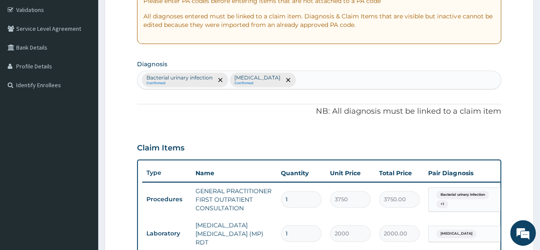
type input "3"
click at [282, 82] on div "Bacterial urinary infection Confirmed [MEDICAL_DATA] Confirmed" at bounding box center [320, 80] width 364 height 18
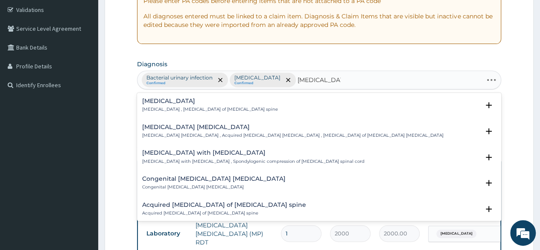
type input "[MEDICAL_DATA] spondy"
click at [209, 100] on h4 "[MEDICAL_DATA]" at bounding box center [210, 101] width 136 height 6
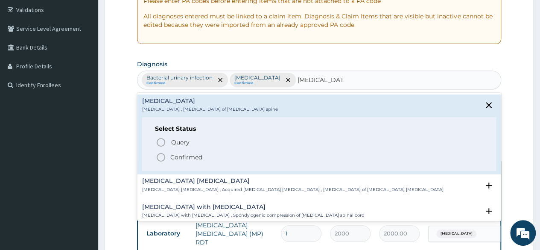
click at [178, 153] on p "Confirmed" at bounding box center [186, 157] width 32 height 9
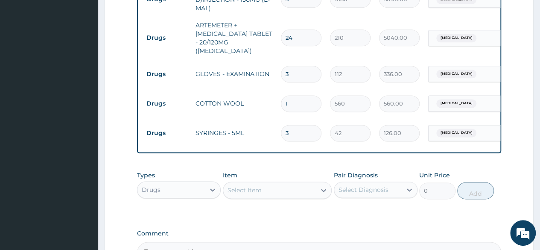
scroll to position [517, 0]
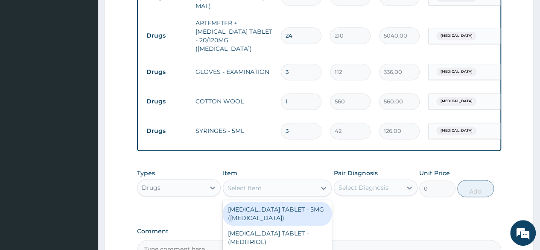
click at [253, 184] on div "Select Item" at bounding box center [245, 188] width 34 height 9
type input "dic"
click at [265, 204] on div "[MEDICAL_DATA] TABLET - 100MG ([MEDICAL_DATA])" at bounding box center [277, 214] width 109 height 24
type input "78.39999999999999"
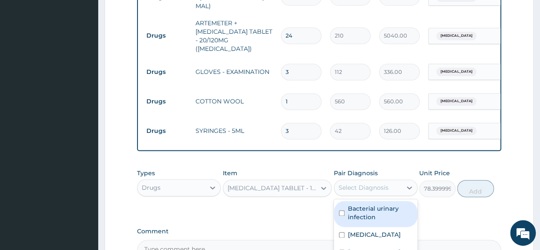
click at [355, 183] on div "Select Diagnosis" at bounding box center [364, 187] width 50 height 9
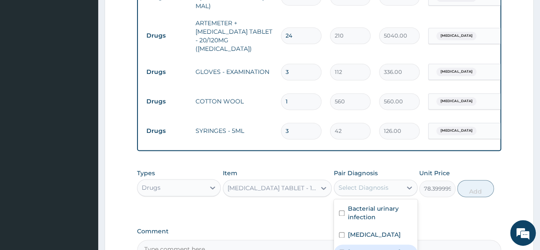
click at [340, 249] on input "checkbox" at bounding box center [342, 252] width 6 height 6
checkbox input "true"
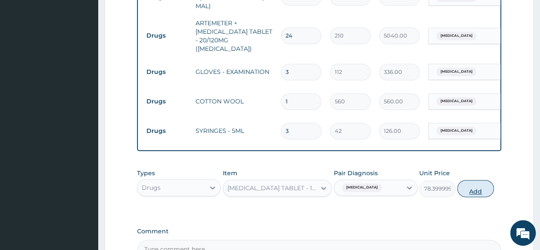
click at [473, 185] on button "Add" at bounding box center [476, 188] width 36 height 17
type input "0"
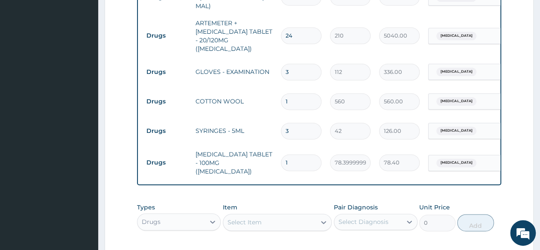
type input "10"
type input "784.00"
type input "10"
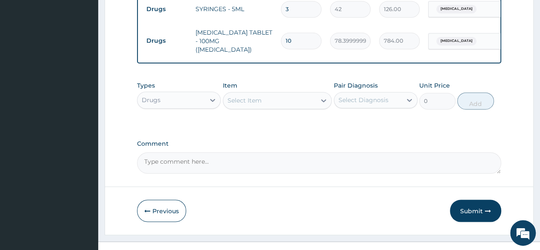
scroll to position [640, 0]
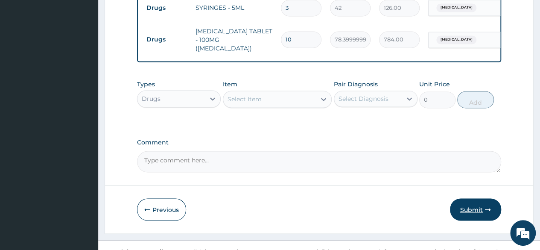
click at [477, 201] on button "Submit" at bounding box center [475, 209] width 51 height 22
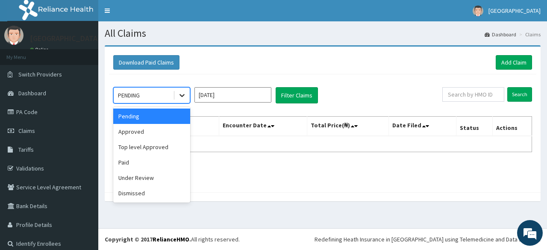
click at [186, 95] on icon at bounding box center [182, 95] width 9 height 9
click at [172, 131] on div "Approved" at bounding box center [151, 131] width 77 height 15
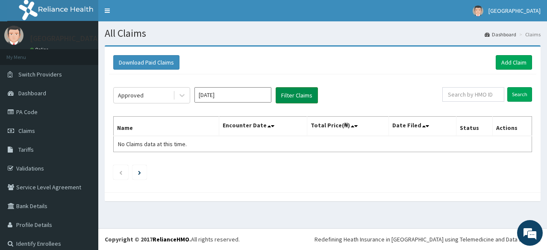
click at [294, 94] on button "Filter Claims" at bounding box center [297, 95] width 42 height 16
